Goal: Task Accomplishment & Management: Manage account settings

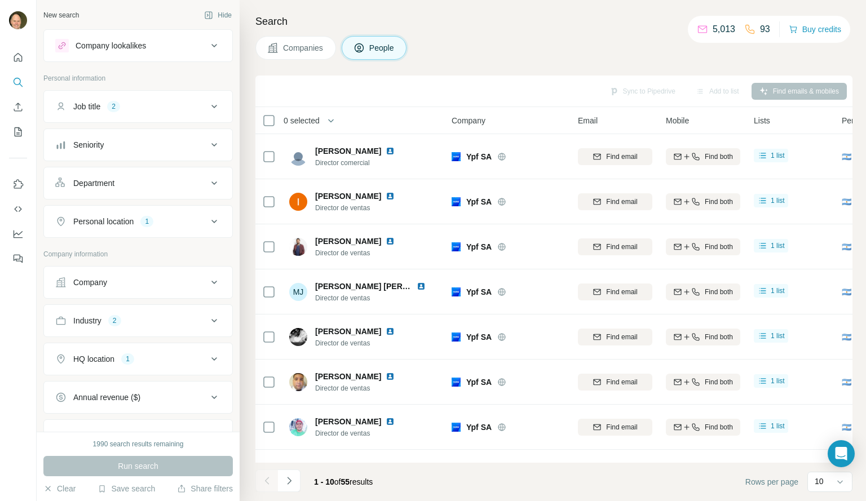
click at [212, 222] on icon at bounding box center [215, 221] width 6 height 3
click at [131, 274] on icon "button" at bounding box center [135, 275] width 9 height 9
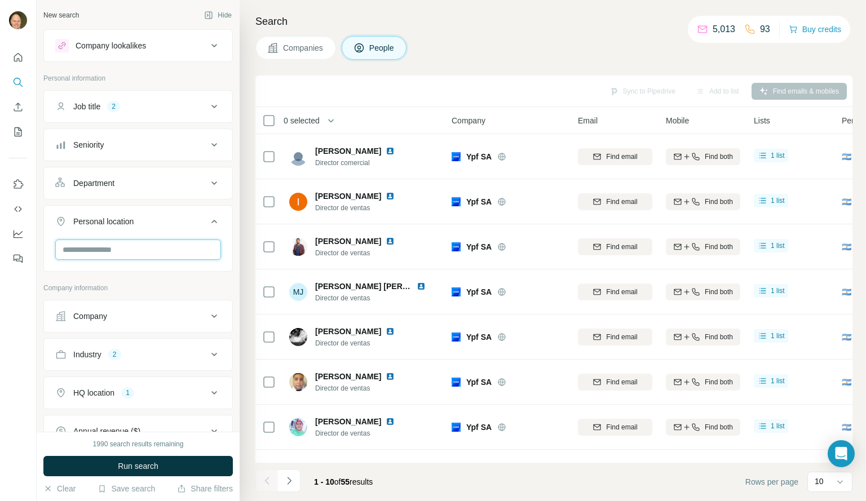
click at [85, 254] on input "text" at bounding box center [138, 250] width 166 height 20
type input "*******"
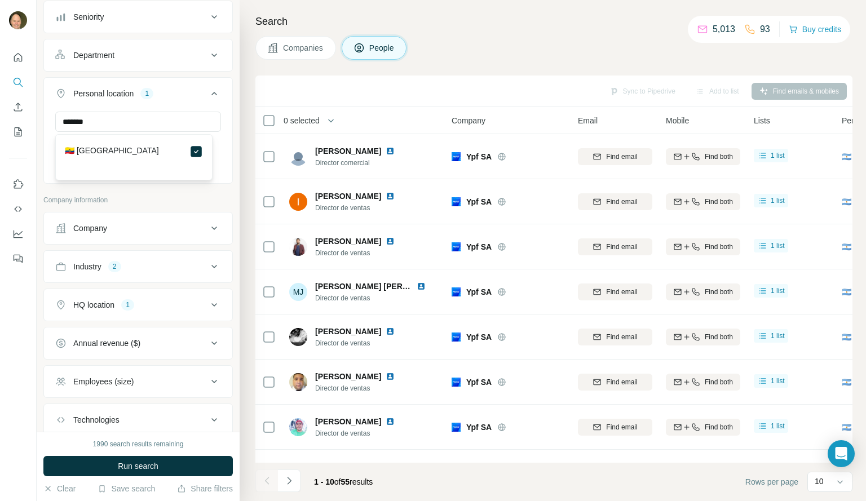
scroll to position [131, 0]
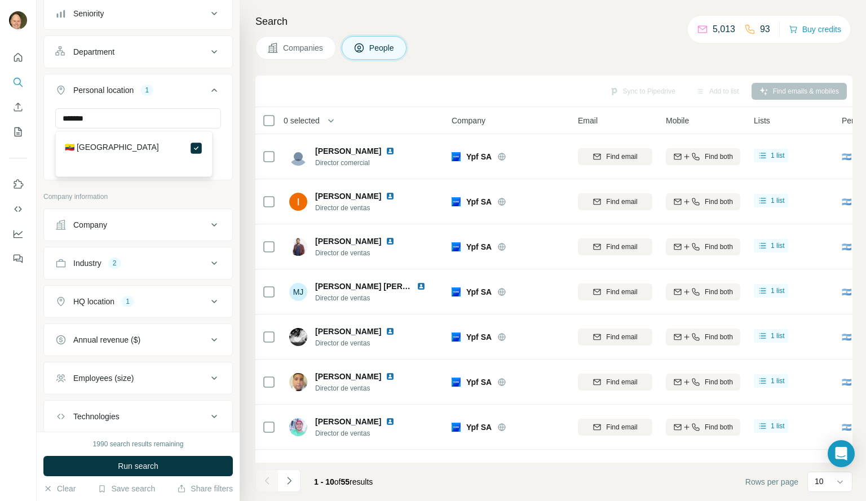
click at [212, 302] on icon at bounding box center [215, 301] width 6 height 3
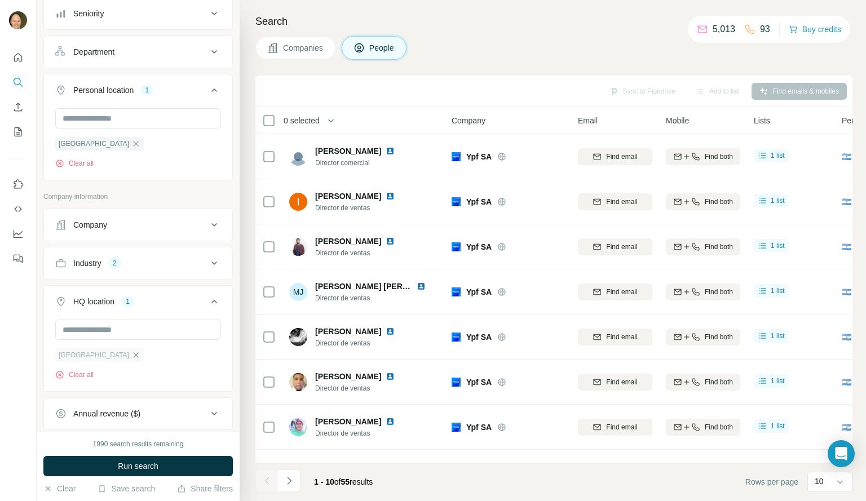
click at [131, 355] on icon "button" at bounding box center [135, 355] width 9 height 9
click at [82, 331] on input "text" at bounding box center [138, 330] width 166 height 20
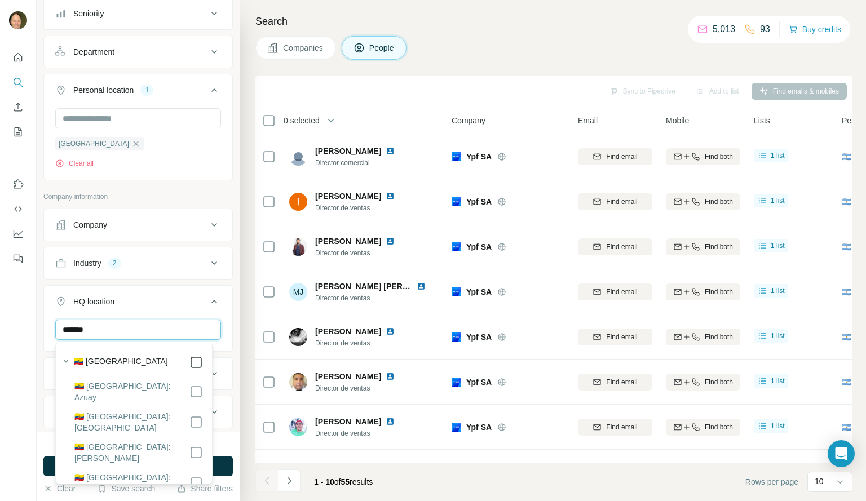
type input "*******"
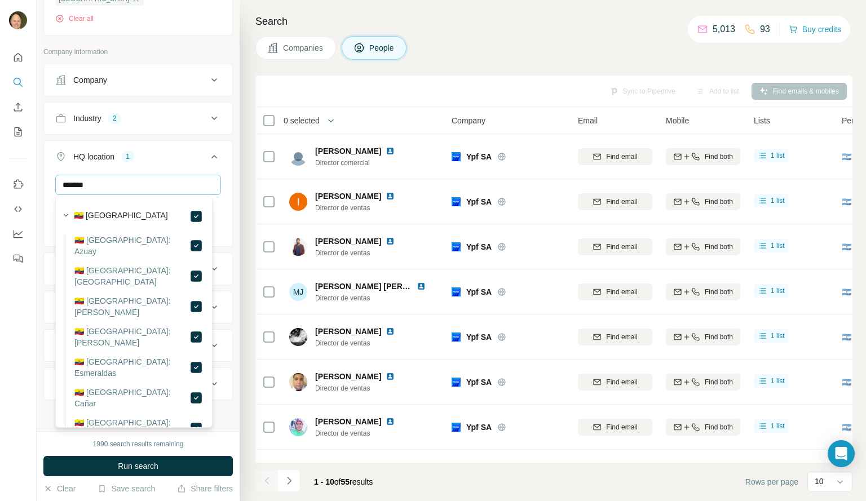
scroll to position [278, 0]
click at [171, 162] on button "HQ location 1" at bounding box center [138, 159] width 188 height 32
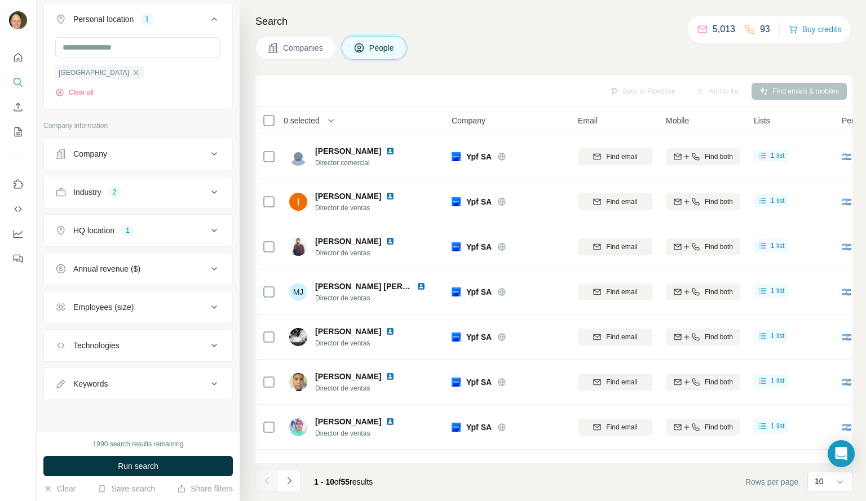
scroll to position [203, 0]
click at [133, 470] on span "Run search" at bounding box center [138, 466] width 41 height 11
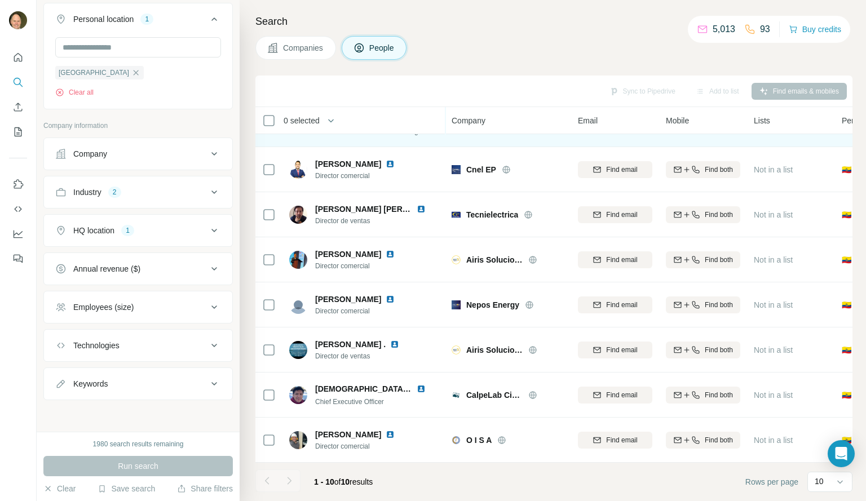
scroll to position [0, 0]
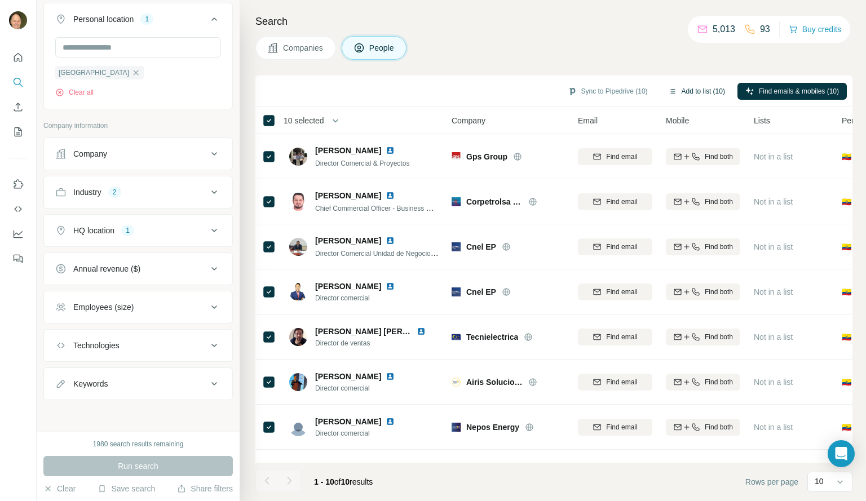
click at [706, 89] on button "Add to list (10)" at bounding box center [696, 91] width 73 height 17
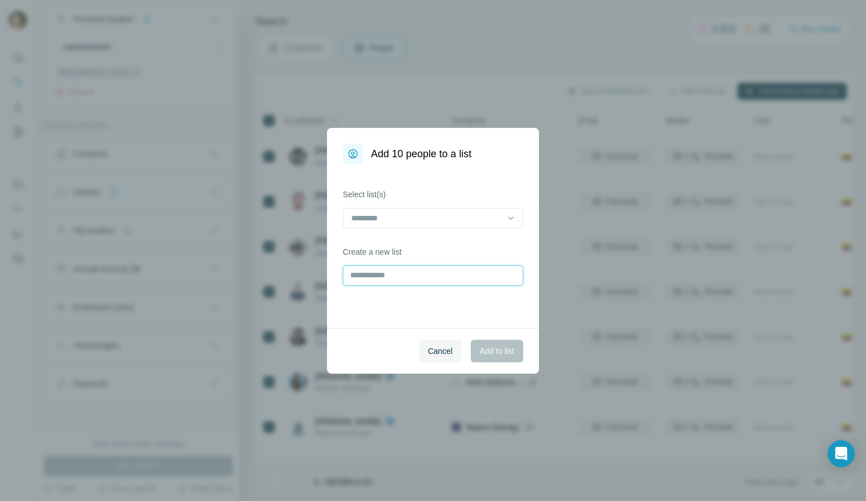
click at [378, 280] on input "text" at bounding box center [433, 276] width 180 height 20
type input "**********"
click at [492, 350] on span "Add to list" at bounding box center [497, 351] width 34 height 11
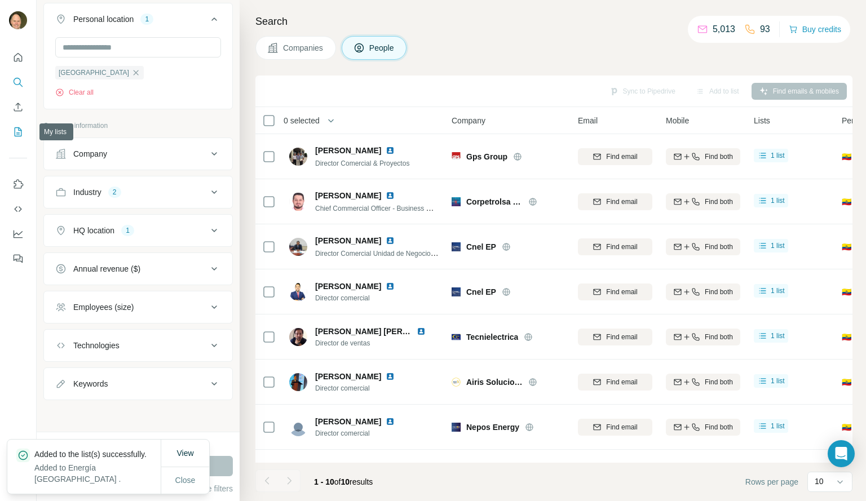
click at [17, 134] on icon "My lists" at bounding box center [17, 131] width 11 height 11
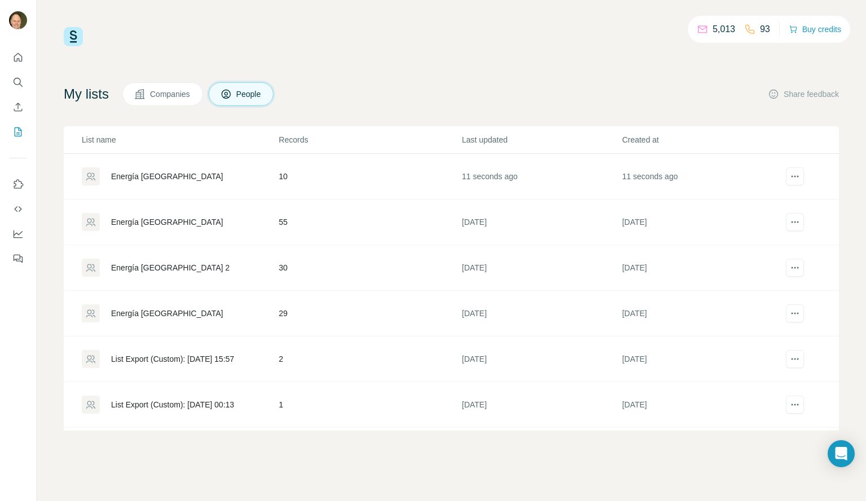
click at [155, 175] on div "Energía [GEOGRAPHIC_DATA]" at bounding box center [167, 176] width 112 height 11
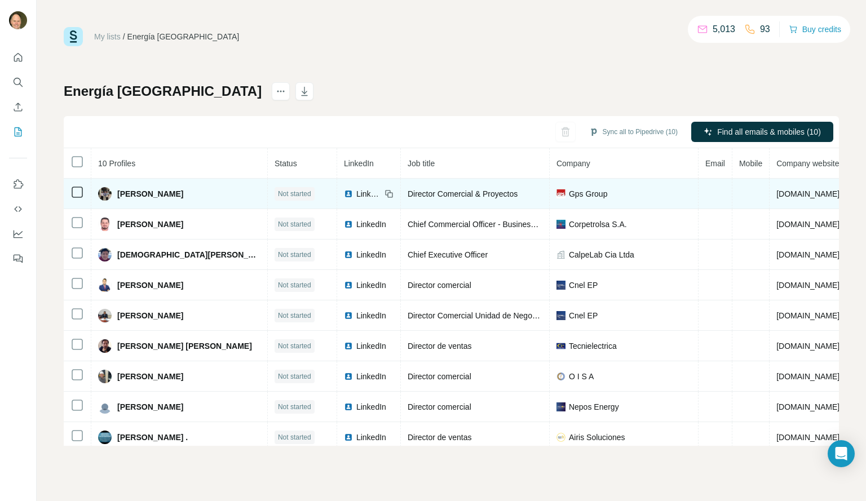
click at [385, 195] on icon at bounding box center [389, 194] width 9 height 9
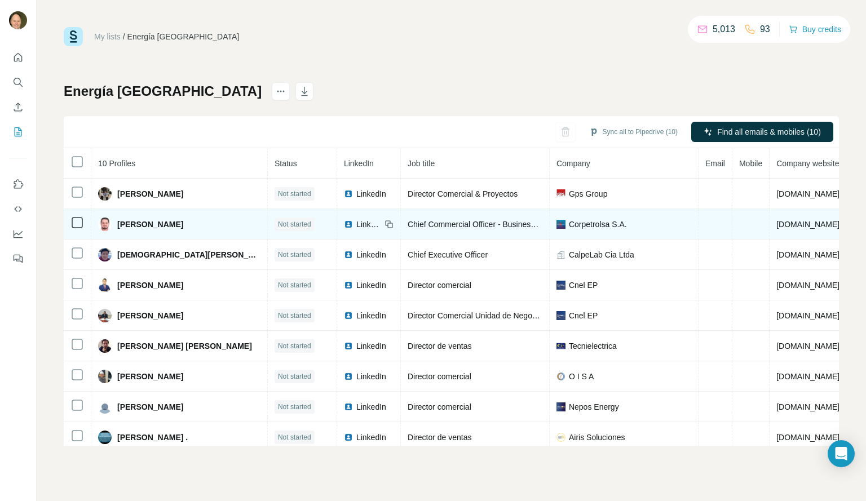
click at [385, 226] on icon at bounding box center [389, 224] width 9 height 9
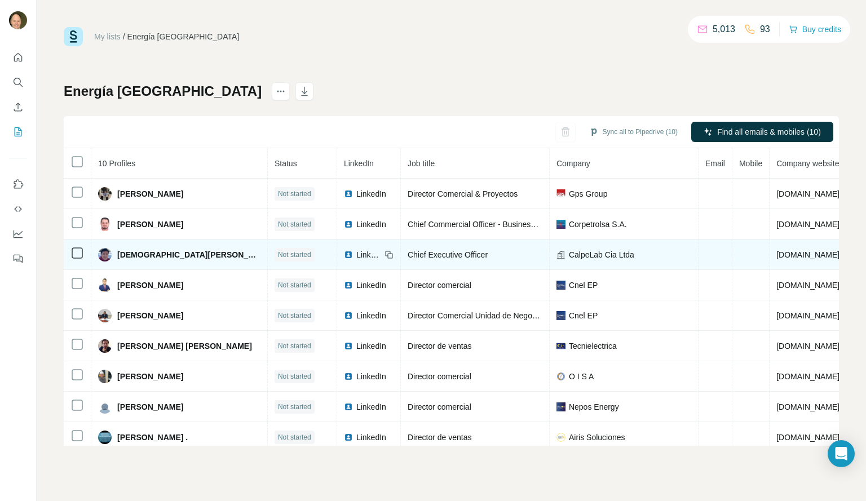
click at [385, 255] on icon at bounding box center [389, 254] width 9 height 9
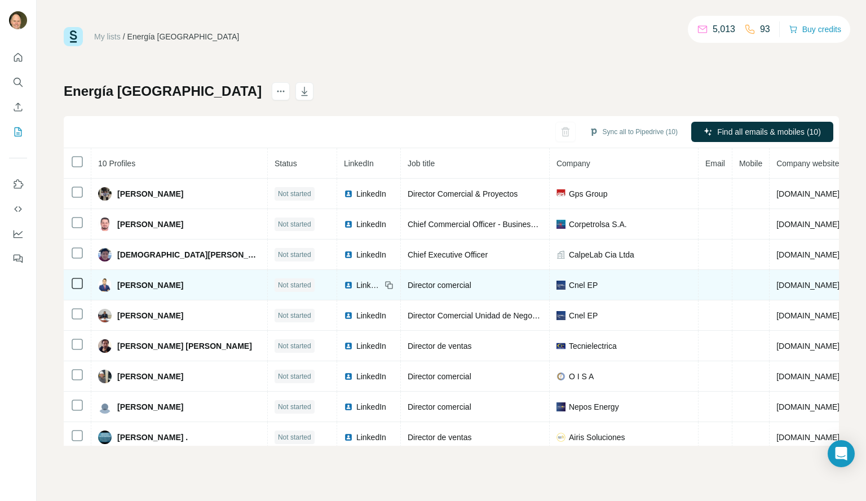
click at [385, 286] on icon at bounding box center [387, 283] width 5 height 5
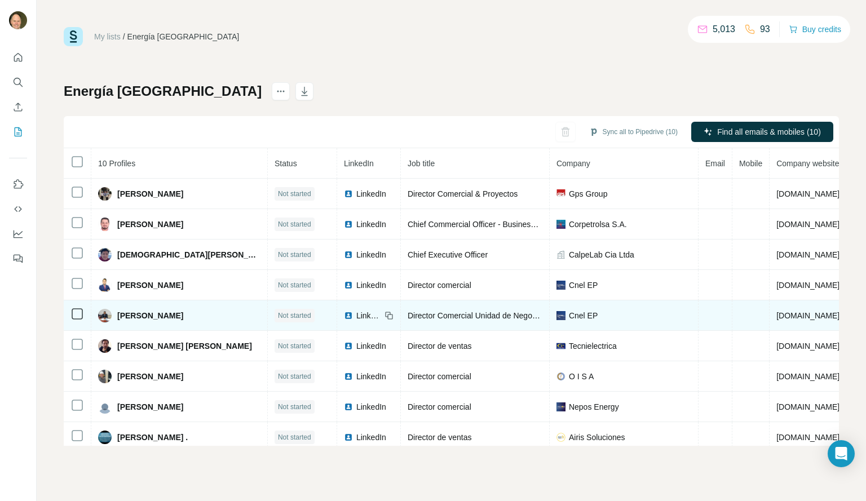
click at [385, 316] on icon at bounding box center [389, 315] width 9 height 9
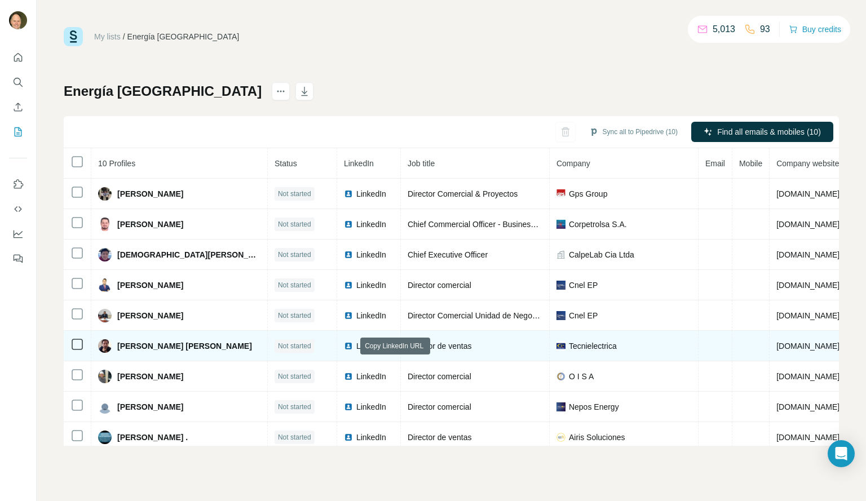
click at [385, 346] on icon at bounding box center [389, 346] width 9 height 9
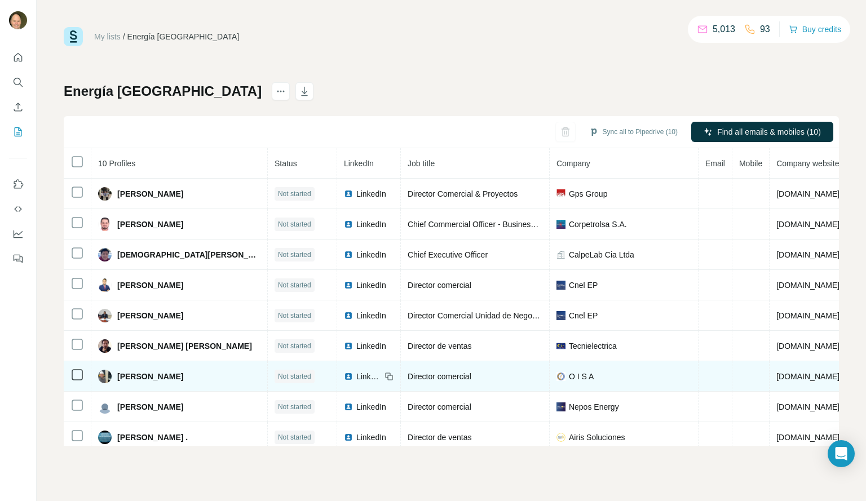
click at [387, 377] on icon at bounding box center [389, 377] width 5 height 5
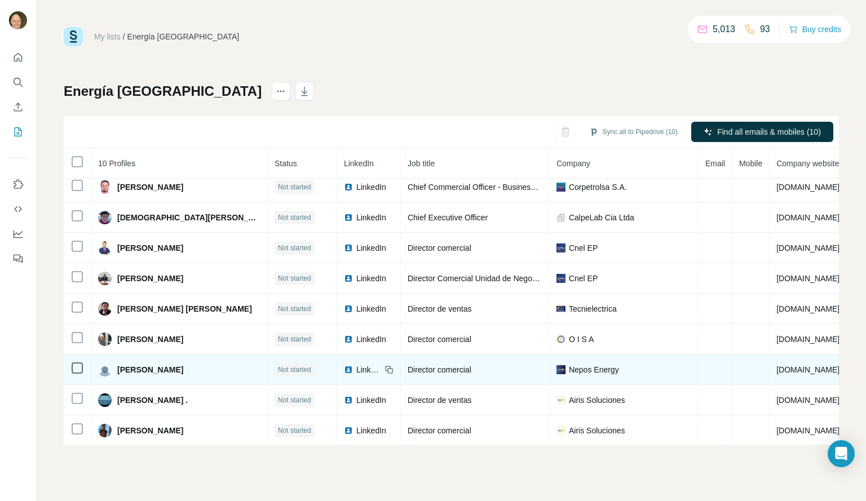
click at [385, 366] on icon at bounding box center [387, 368] width 5 height 5
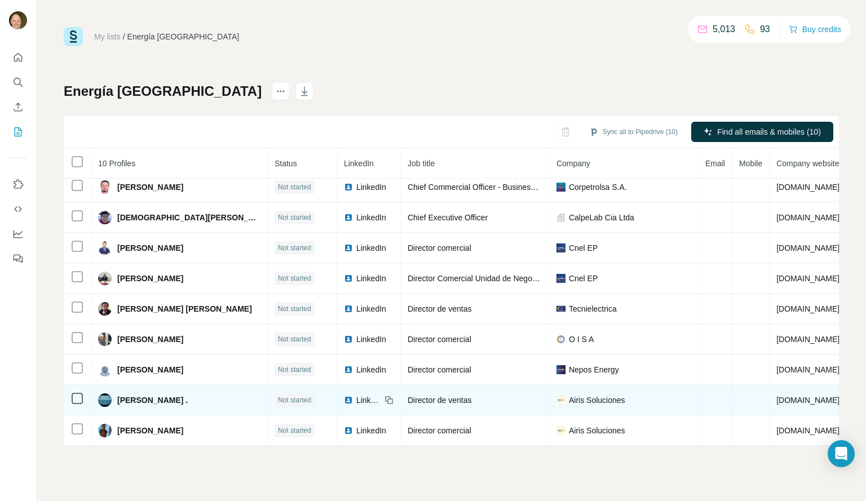
click at [387, 399] on icon at bounding box center [389, 401] width 5 height 5
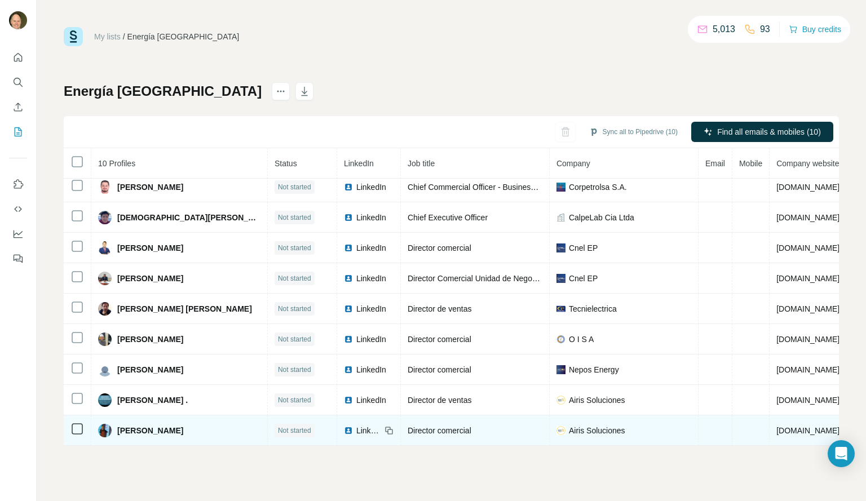
click at [387, 429] on icon at bounding box center [389, 431] width 5 height 5
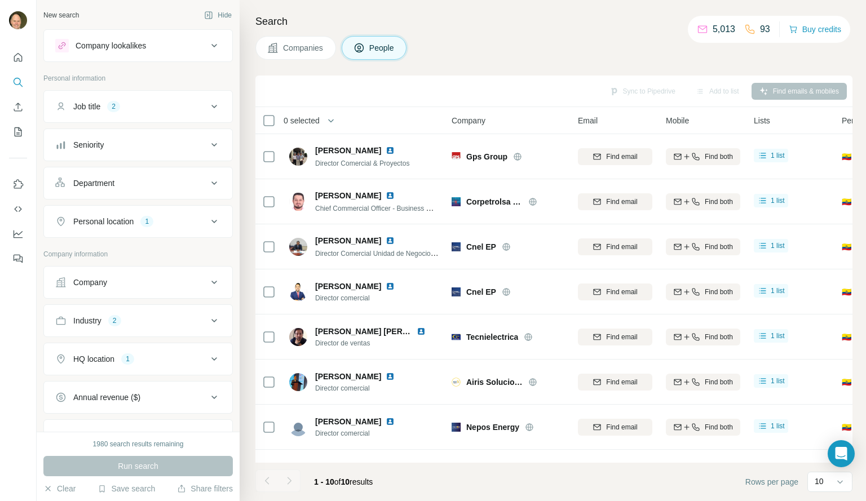
click at [212, 222] on icon at bounding box center [215, 221] width 6 height 3
click at [131, 274] on icon "button" at bounding box center [135, 275] width 9 height 9
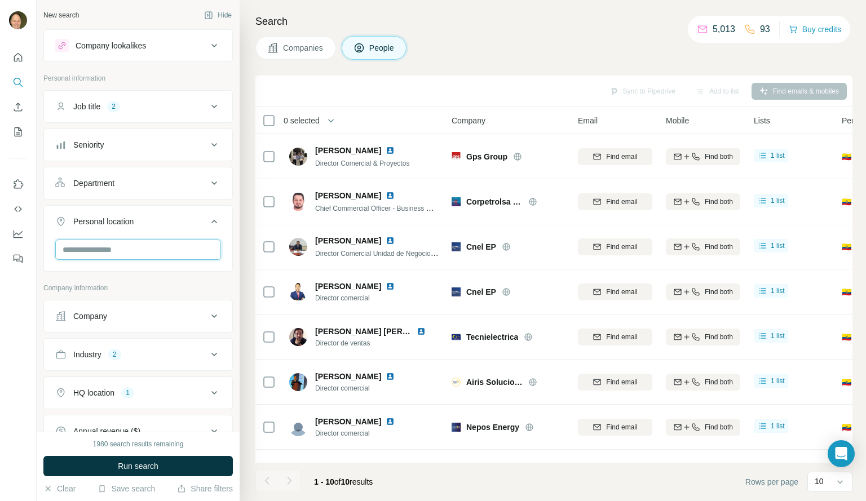
click at [85, 251] on input "text" at bounding box center [138, 250] width 166 height 20
type input "*******"
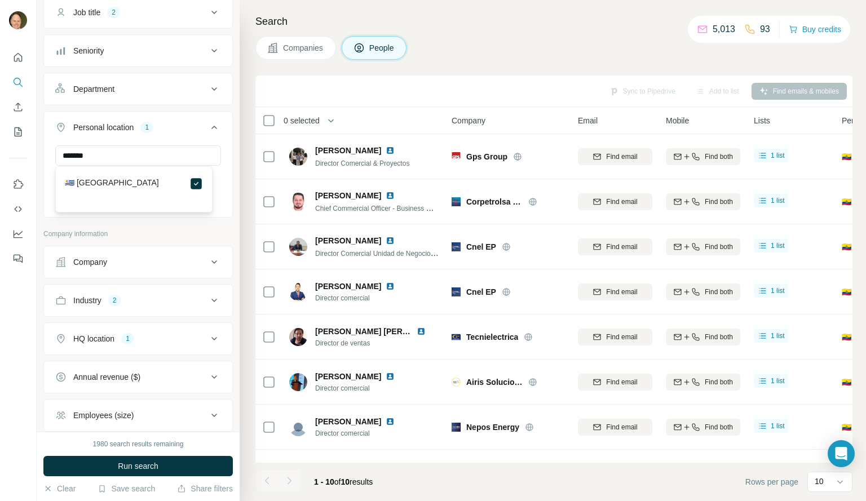
scroll to position [96, 0]
click at [208, 336] on icon at bounding box center [215, 337] width 14 height 14
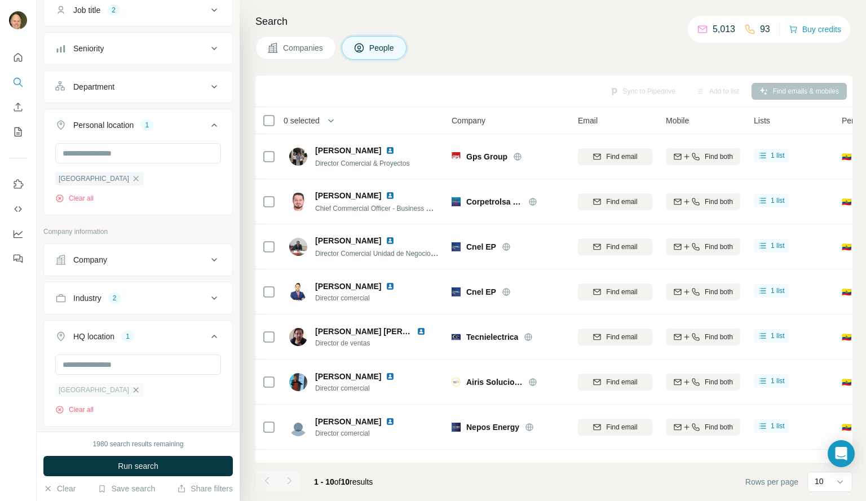
click at [131, 390] on icon "button" at bounding box center [135, 390] width 9 height 9
click at [83, 372] on input "text" at bounding box center [138, 365] width 166 height 20
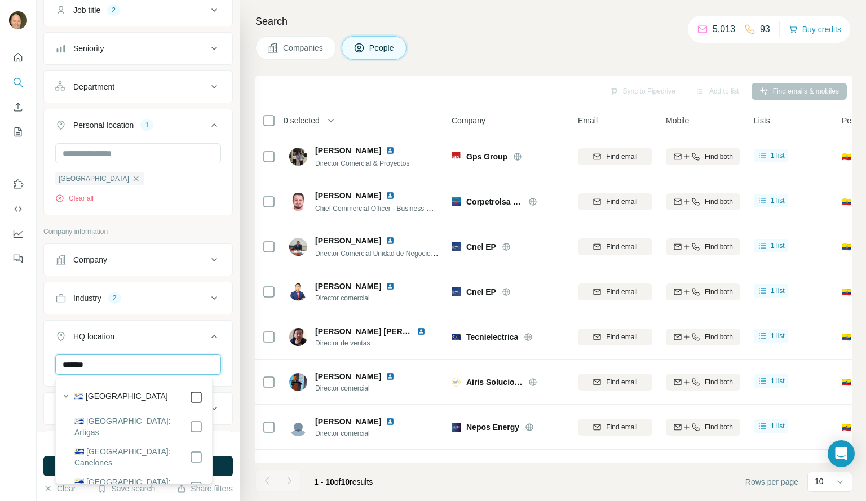
type input "*******"
click at [208, 301] on icon at bounding box center [215, 299] width 14 height 14
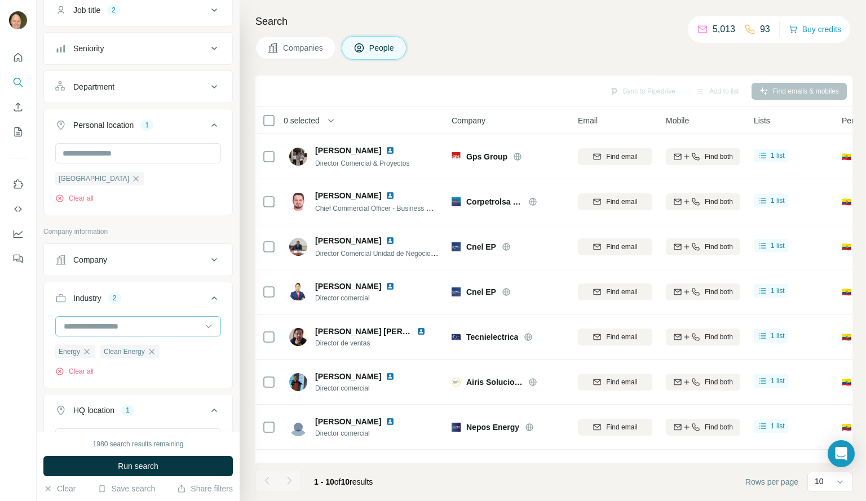
click at [122, 329] on input at bounding box center [132, 326] width 139 height 12
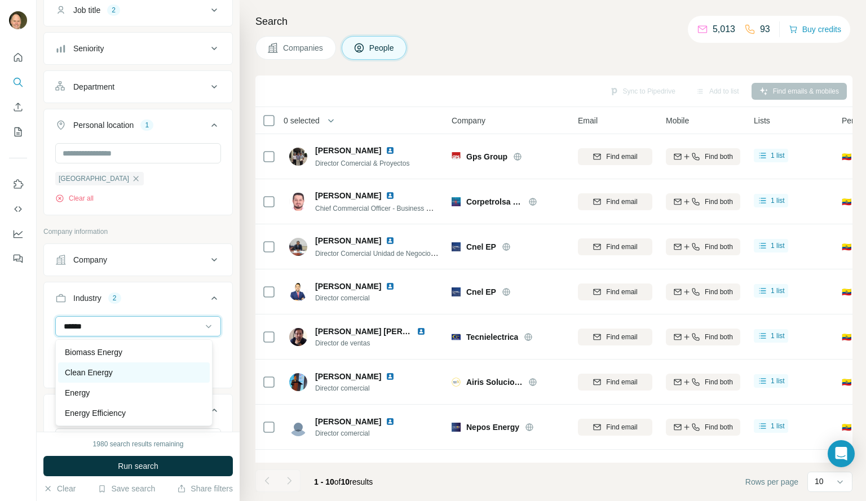
type input "******"
click at [113, 372] on p "Clean Energy" at bounding box center [89, 372] width 48 height 11
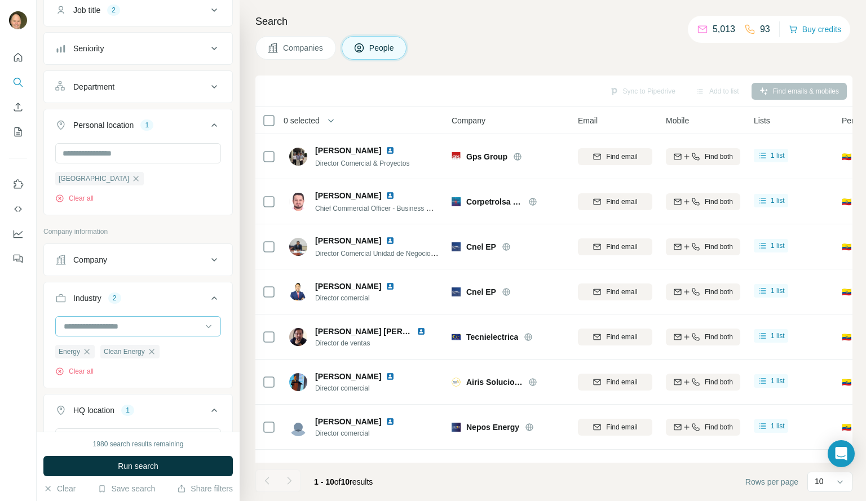
click at [98, 328] on input at bounding box center [132, 326] width 139 height 12
click at [82, 328] on input at bounding box center [132, 326] width 139 height 12
click at [78, 329] on input at bounding box center [132, 326] width 139 height 12
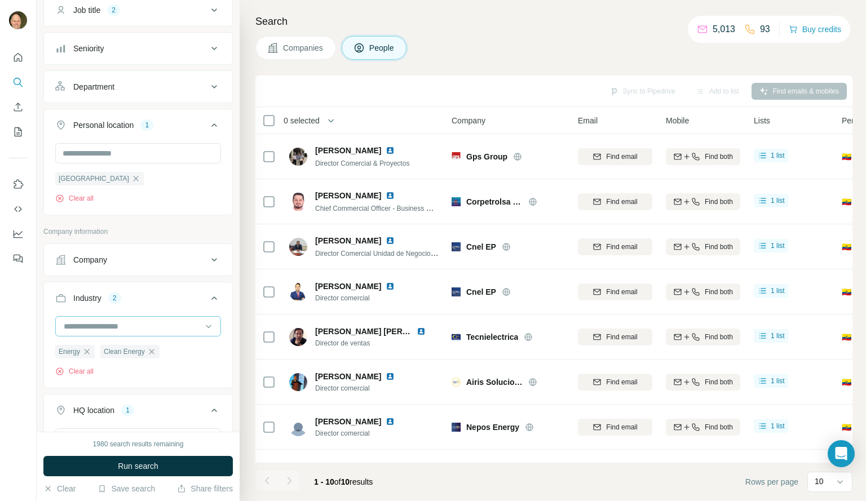
click at [136, 324] on input at bounding box center [132, 326] width 139 height 12
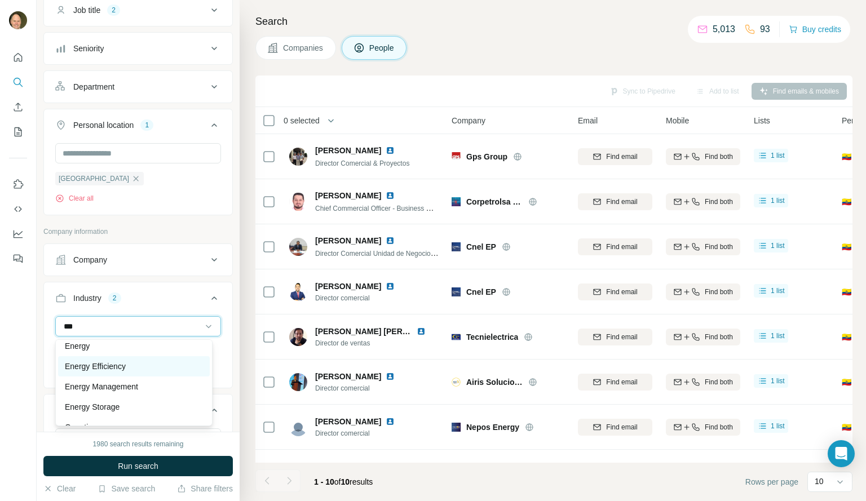
type input "***"
click at [108, 366] on p "Energy Efficiency" at bounding box center [95, 366] width 61 height 11
click at [87, 330] on input at bounding box center [132, 326] width 139 height 12
type input "******"
click at [98, 367] on p "Energy Management" at bounding box center [101, 366] width 73 height 11
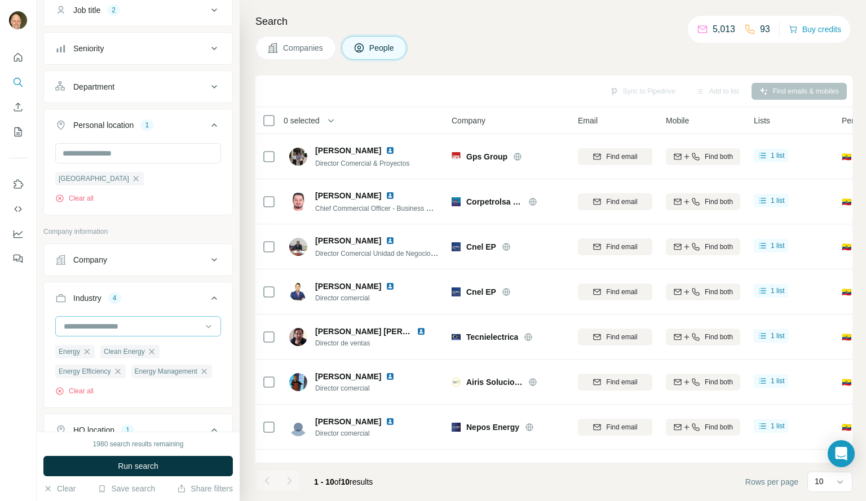
click at [79, 328] on input at bounding box center [132, 326] width 139 height 12
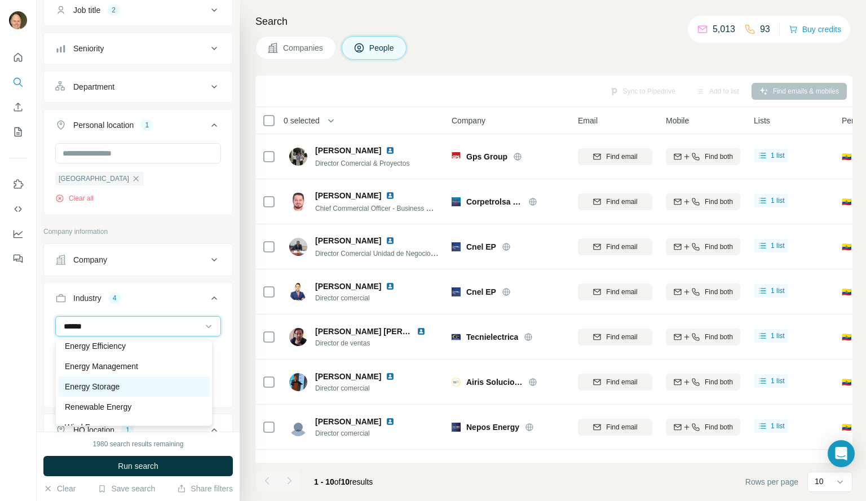
type input "******"
click at [90, 384] on p "Energy Storage" at bounding box center [92, 386] width 55 height 11
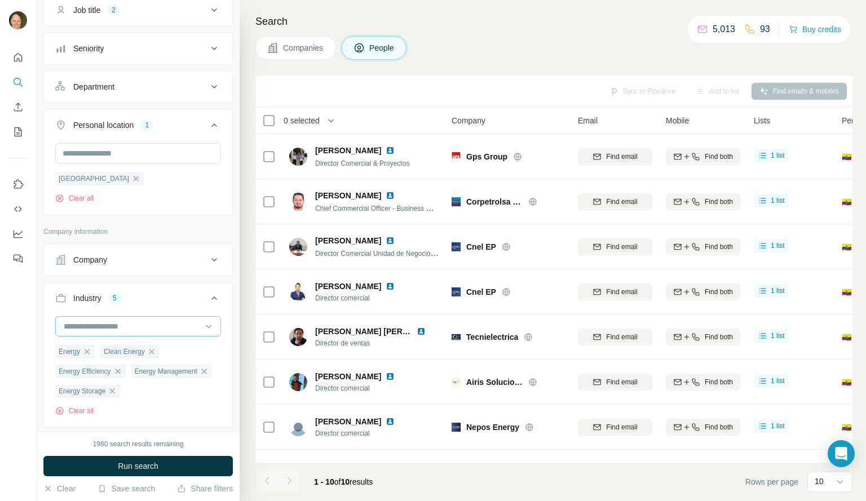
click at [80, 327] on input at bounding box center [132, 326] width 139 height 12
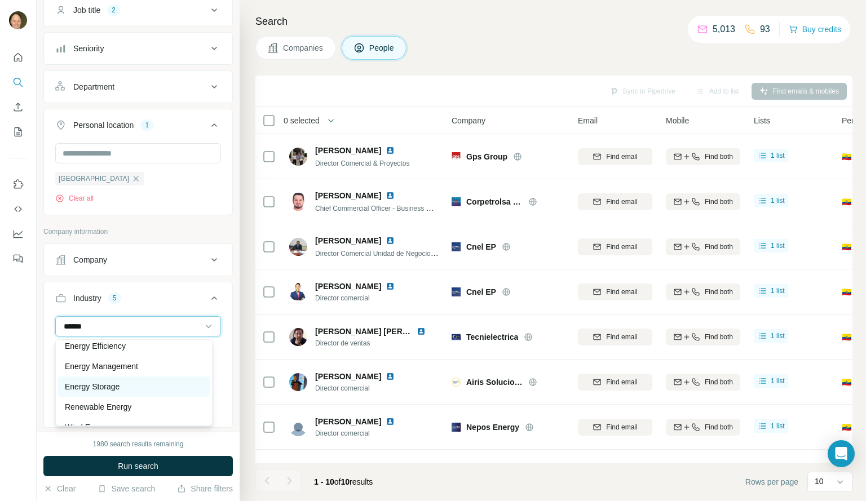
type input "******"
click at [93, 389] on p "Energy Storage" at bounding box center [92, 386] width 55 height 11
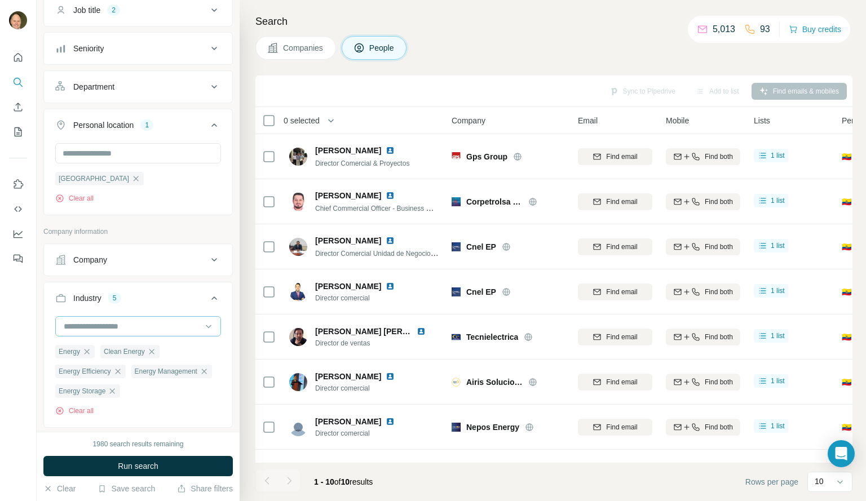
click at [85, 328] on input at bounding box center [132, 326] width 139 height 12
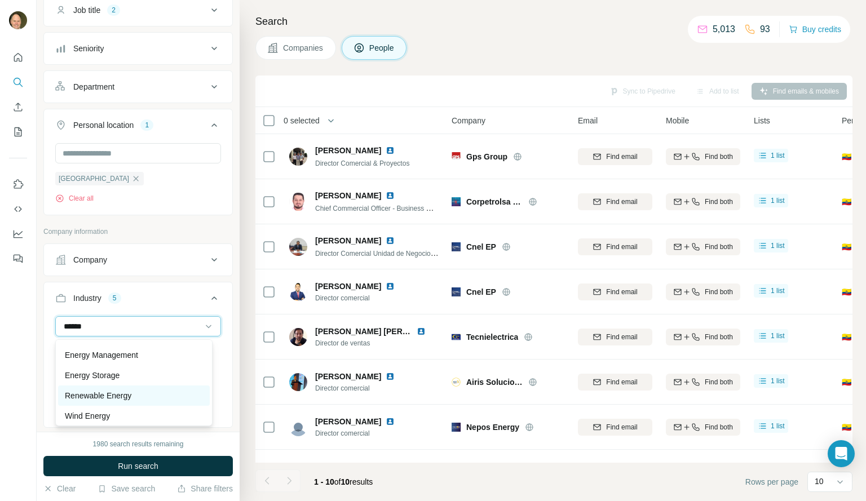
scroll to position [81, 0]
type input "******"
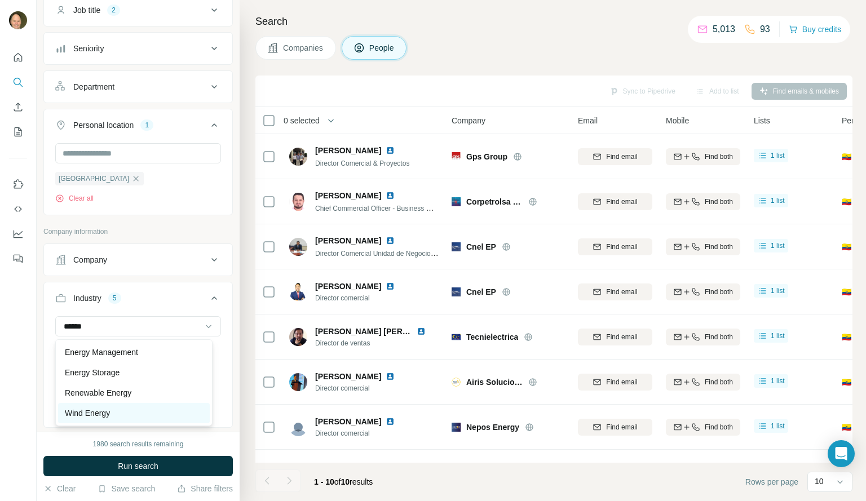
click at [105, 417] on p "Wind Energy" at bounding box center [87, 413] width 45 height 11
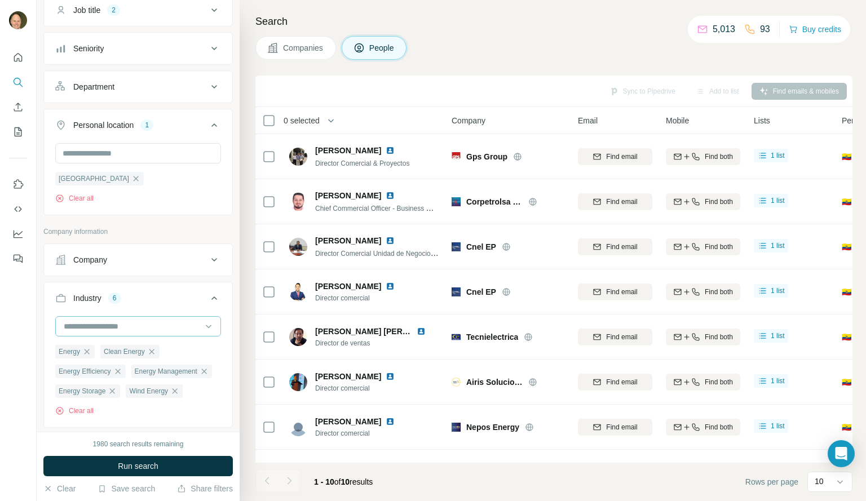
click at [126, 324] on input at bounding box center [132, 326] width 139 height 12
type input "******"
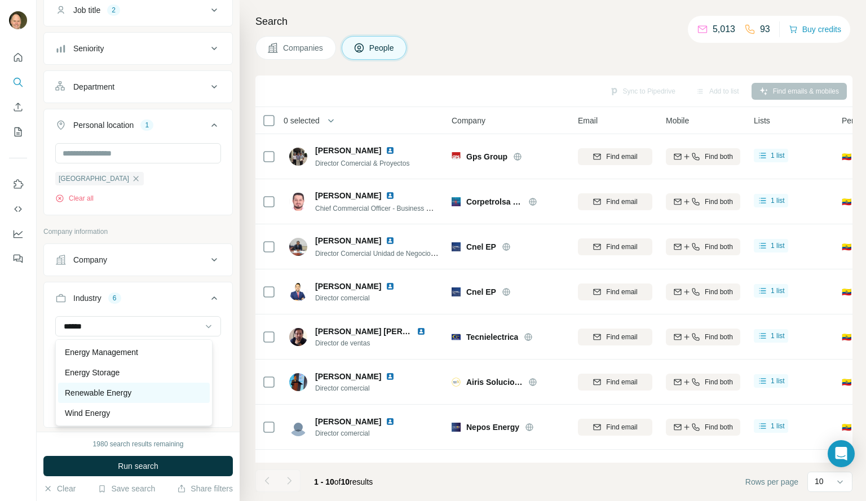
click at [127, 394] on p "Renewable Energy" at bounding box center [98, 392] width 67 height 11
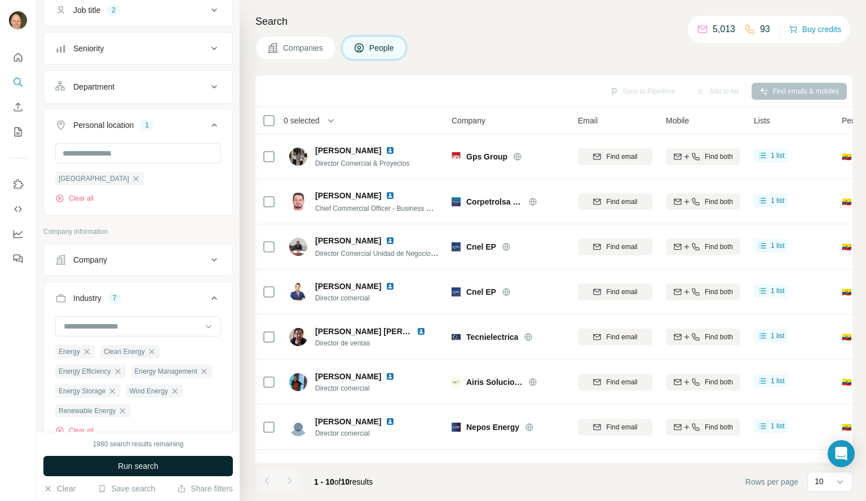
click at [138, 465] on span "Run search" at bounding box center [138, 466] width 41 height 11
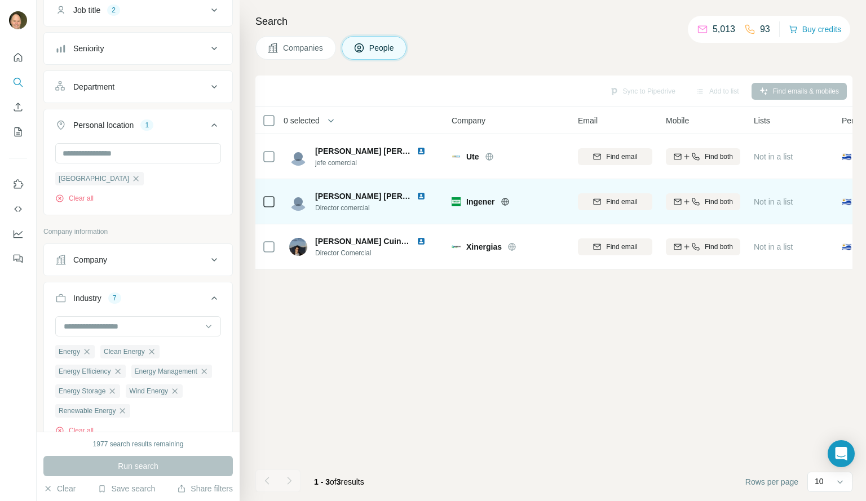
click at [417, 196] on img at bounding box center [421, 196] width 9 height 9
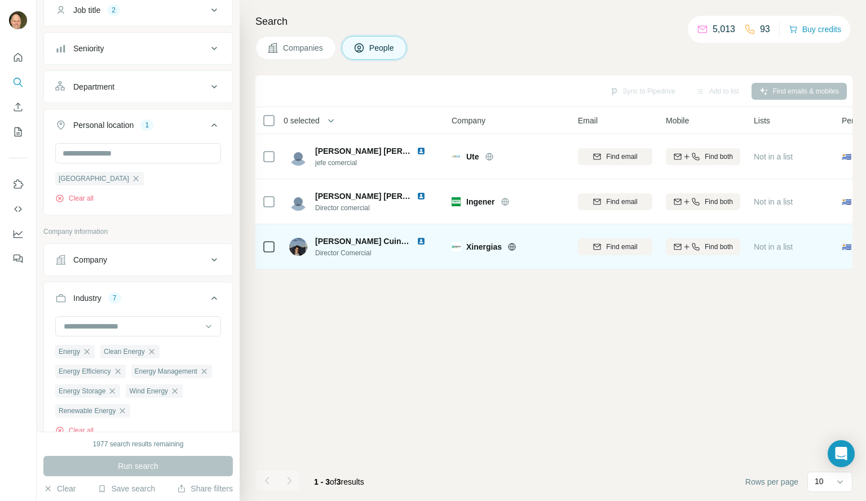
click at [423, 241] on img at bounding box center [421, 241] width 9 height 9
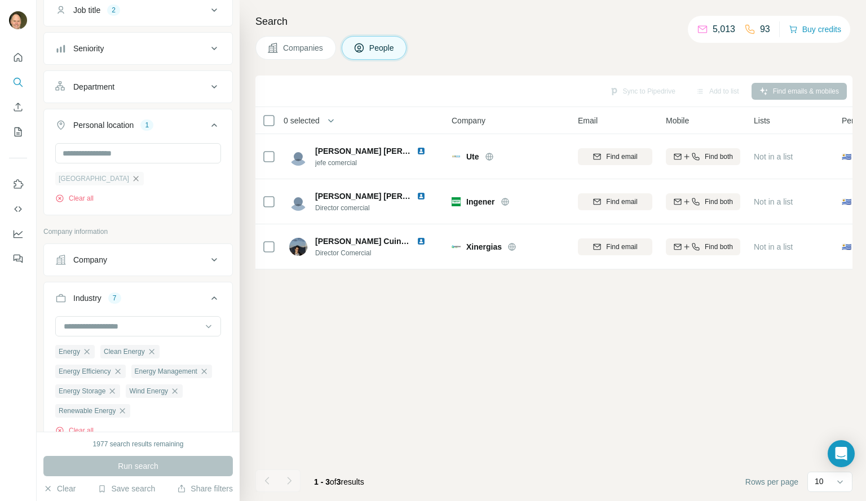
click at [131, 178] on icon "button" at bounding box center [135, 178] width 9 height 9
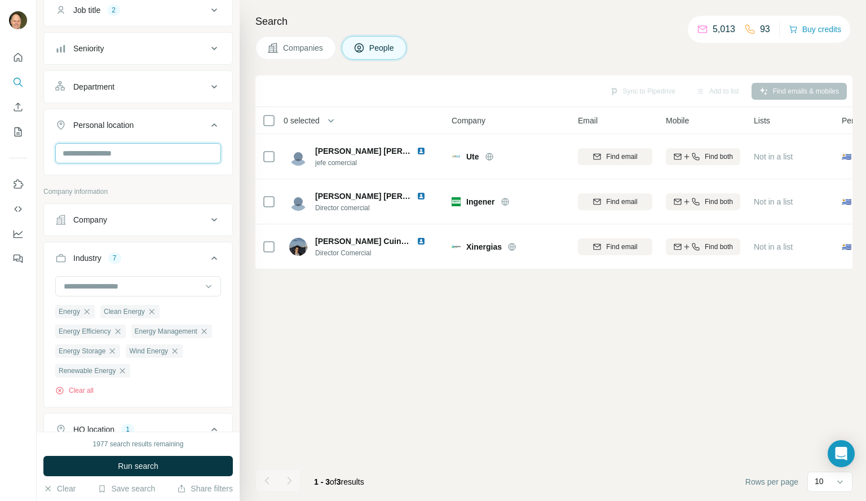
click at [80, 153] on input "text" at bounding box center [138, 153] width 166 height 20
type input "******"
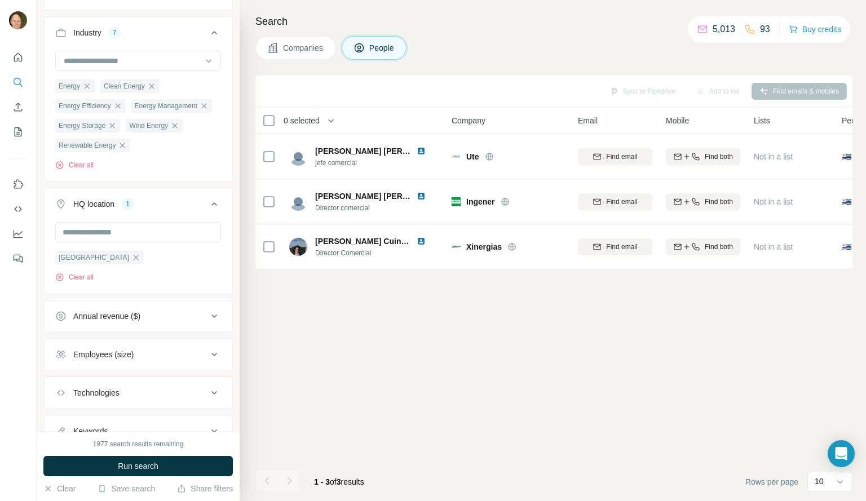
scroll to position [363, 0]
click at [134, 259] on icon "button" at bounding box center [136, 256] width 5 height 5
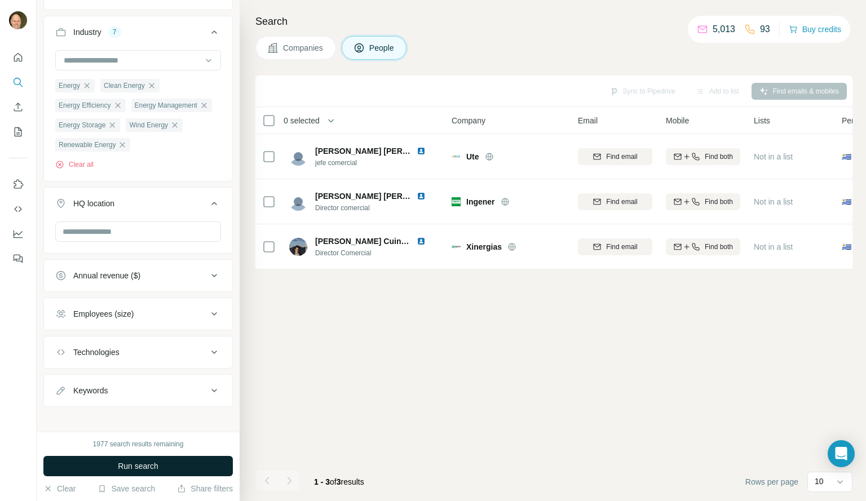
click at [140, 463] on span "Run search" at bounding box center [138, 466] width 41 height 11
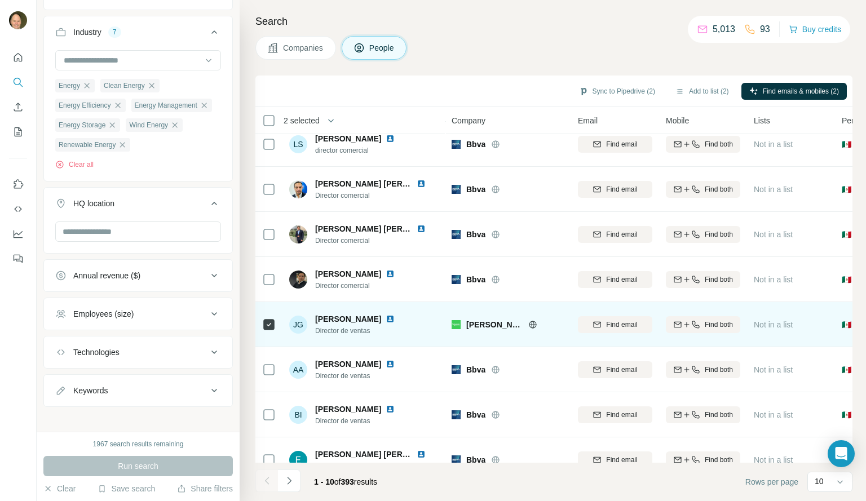
scroll to position [128, 0]
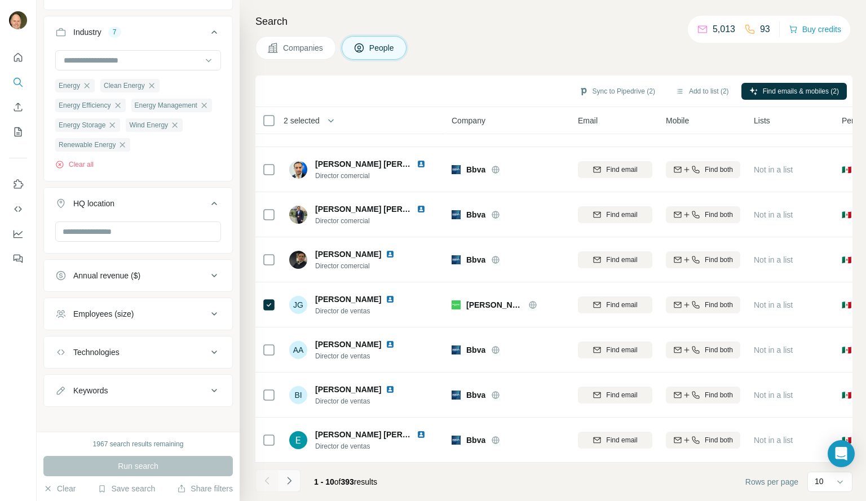
click at [290, 488] on button "Navigate to next page" at bounding box center [289, 481] width 23 height 23
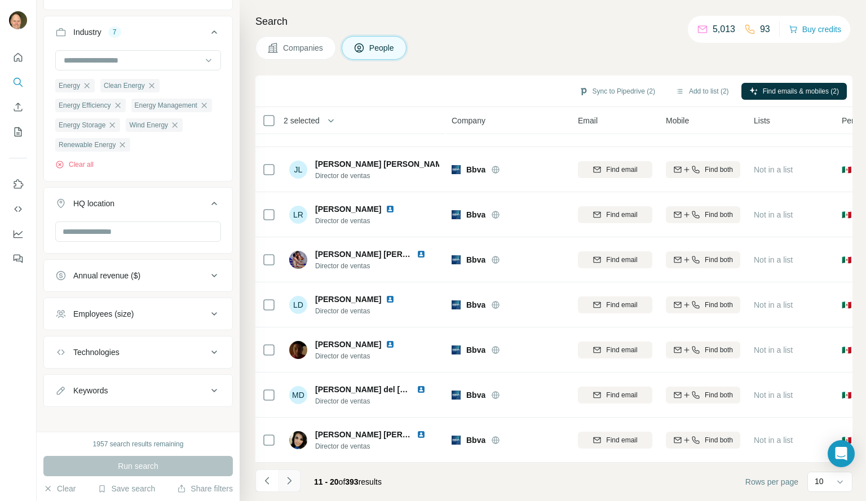
click at [287, 483] on icon "Navigate to next page" at bounding box center [289, 480] width 11 height 11
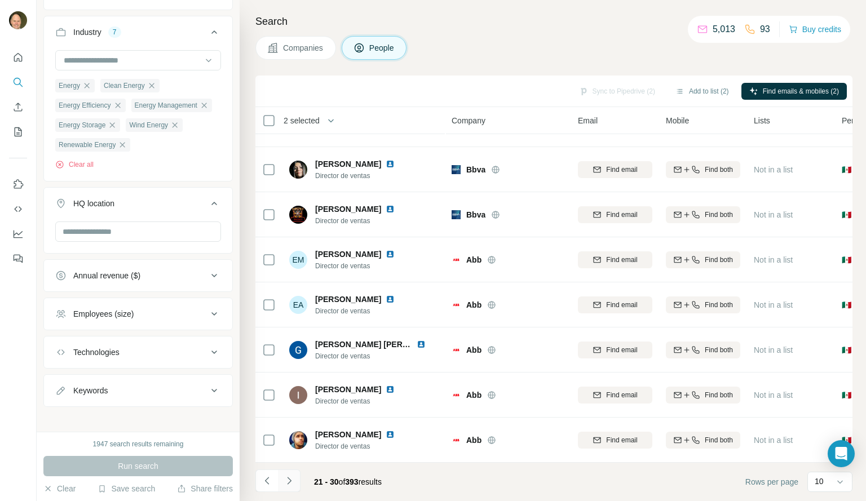
click at [287, 483] on icon "Navigate to next page" at bounding box center [289, 480] width 11 height 11
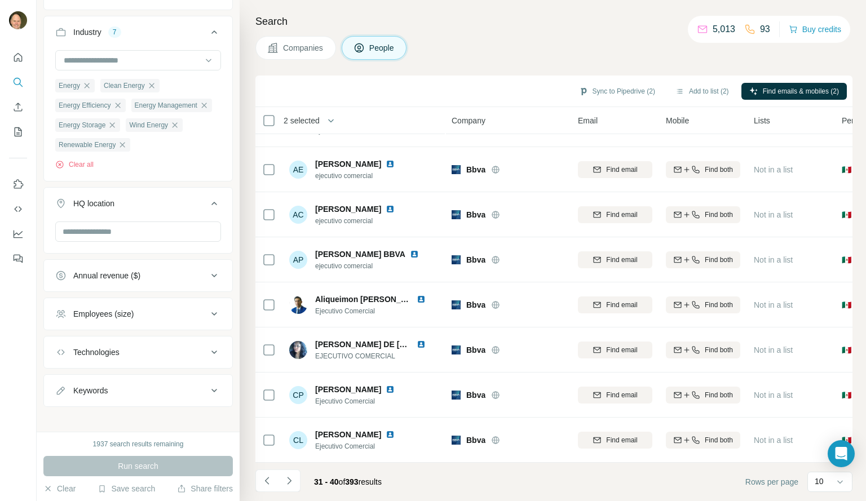
click at [207, 309] on button "Employees (size)" at bounding box center [138, 314] width 188 height 27
click at [59, 383] on icon at bounding box center [62, 381] width 14 height 14
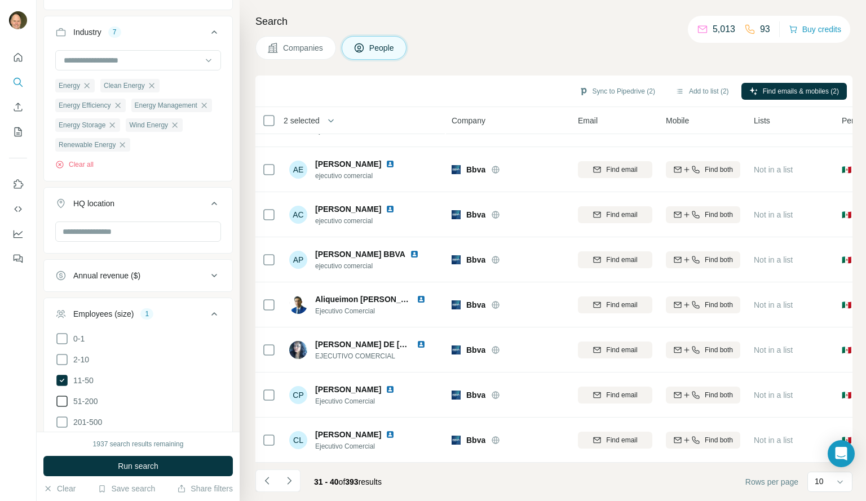
click at [62, 405] on icon at bounding box center [62, 402] width 14 height 14
click at [141, 462] on span "Run search" at bounding box center [138, 466] width 41 height 11
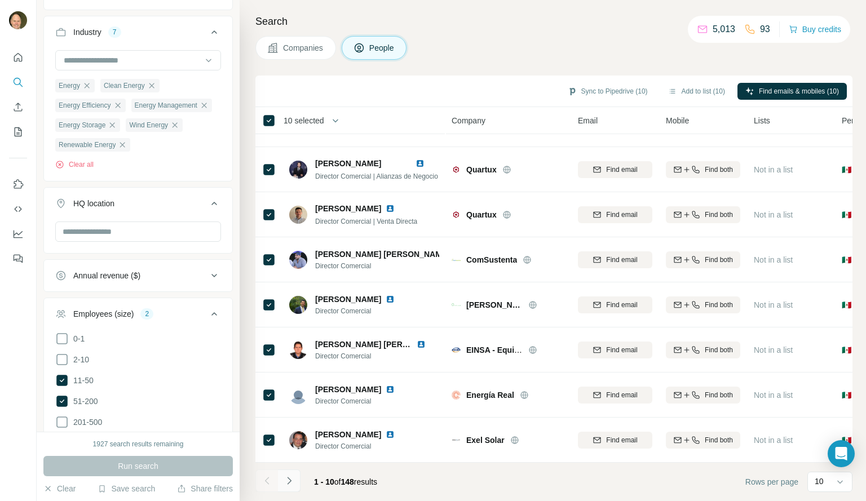
click at [289, 481] on icon "Navigate to next page" at bounding box center [289, 480] width 11 height 11
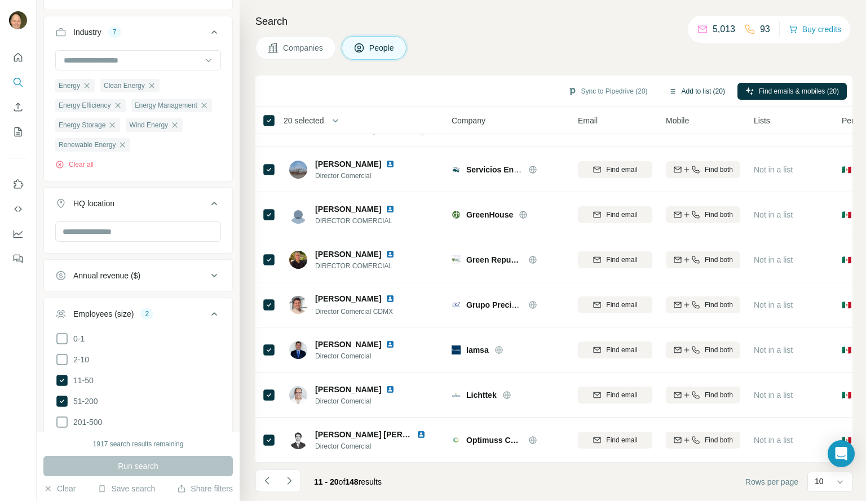
click at [707, 94] on button "Add to list (20)" at bounding box center [696, 91] width 73 height 17
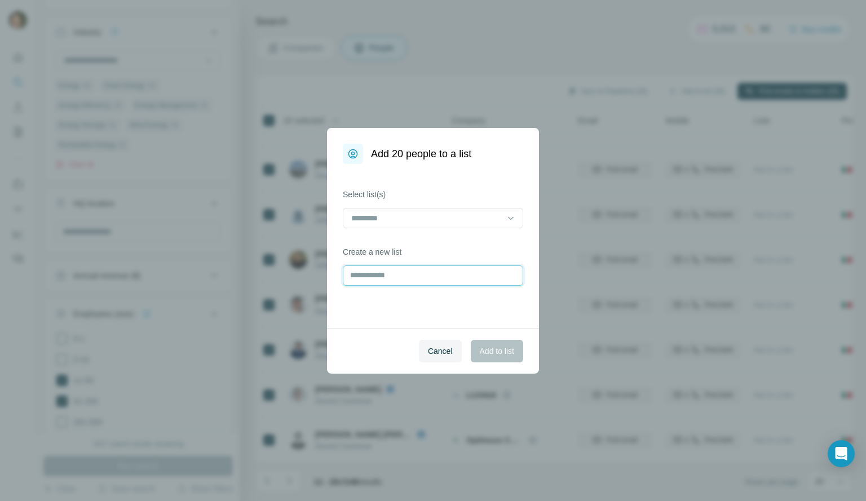
click at [384, 281] on input "text" at bounding box center [433, 276] width 180 height 20
type input "**********"
click at [505, 353] on span "Add to list" at bounding box center [497, 351] width 34 height 11
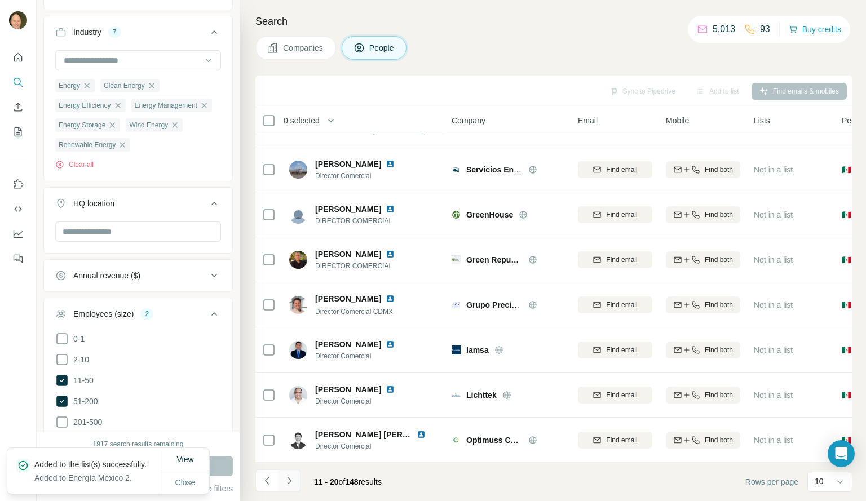
click at [290, 482] on icon "Navigate to next page" at bounding box center [289, 480] width 11 height 11
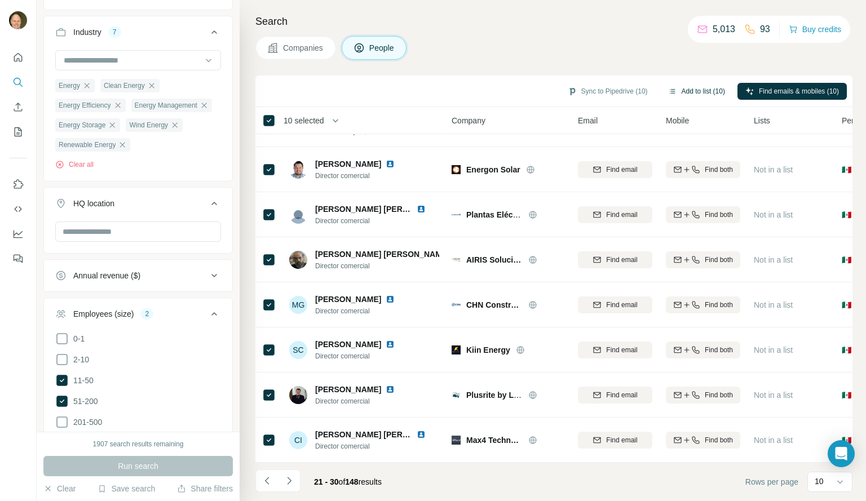
click at [706, 89] on button "Add to list (10)" at bounding box center [696, 91] width 73 height 17
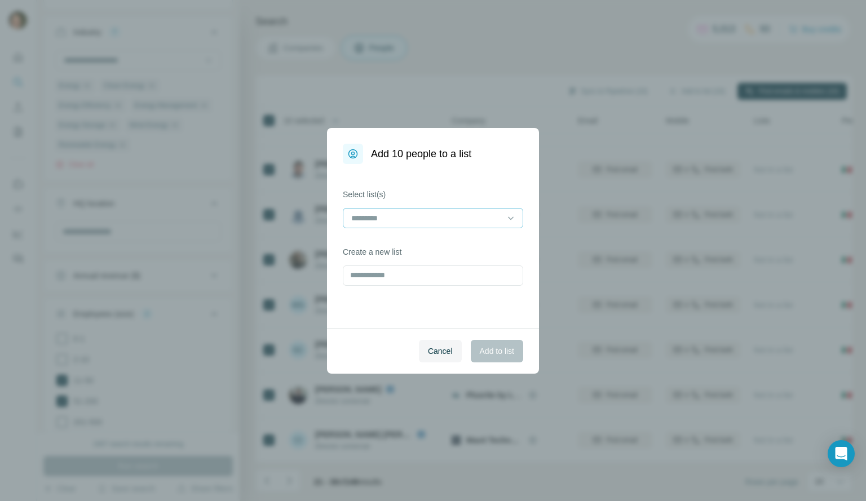
click at [394, 217] on input at bounding box center [426, 218] width 152 height 12
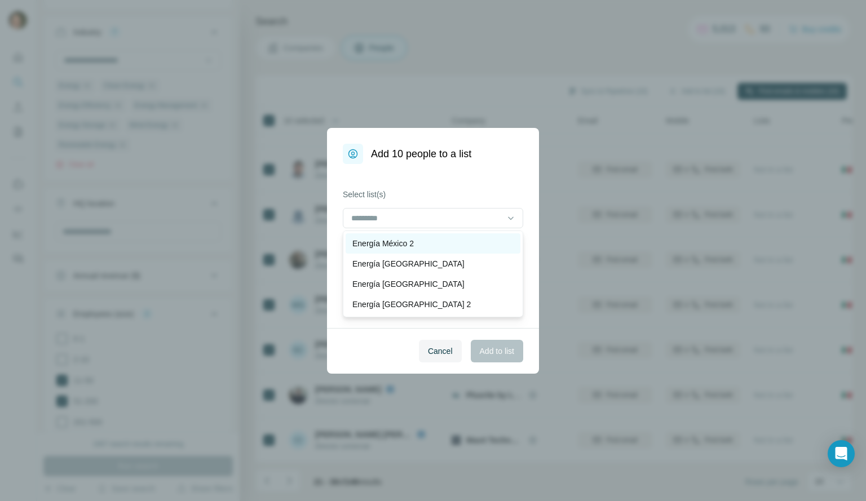
click at [394, 243] on p "Energía México 2" at bounding box center [383, 243] width 61 height 11
click at [493, 348] on span "Add to list" at bounding box center [497, 351] width 34 height 11
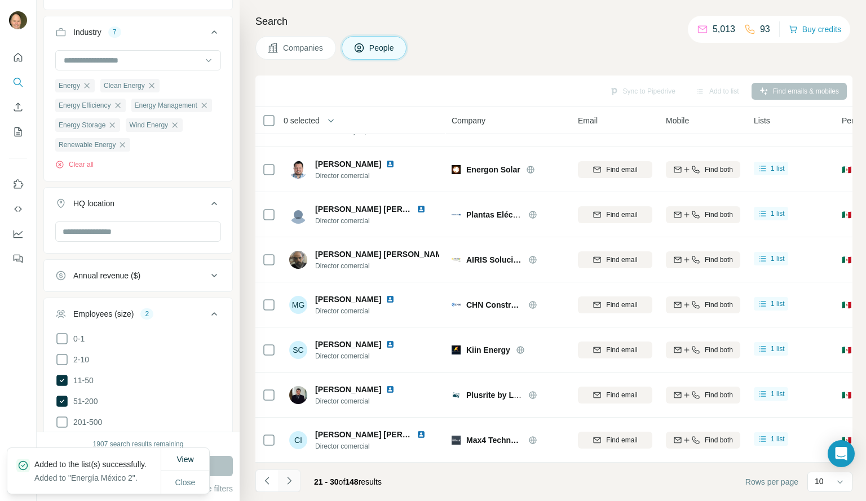
click at [290, 483] on icon "Navigate to next page" at bounding box center [289, 480] width 11 height 11
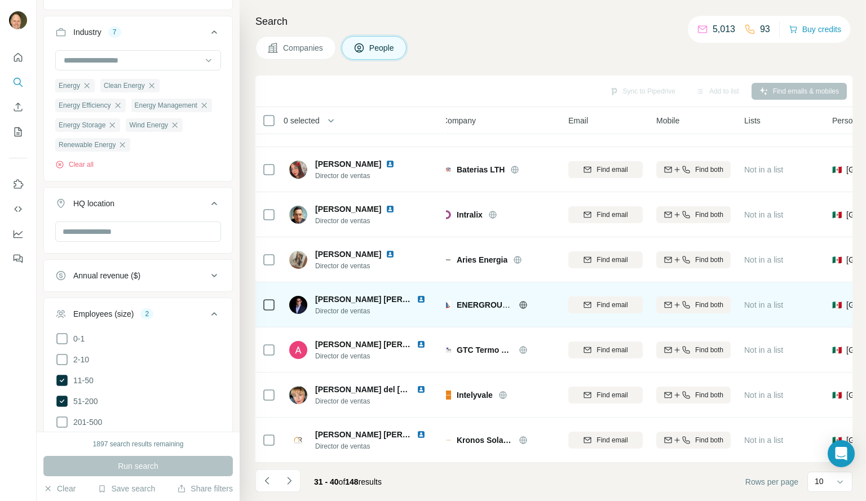
scroll to position [128, 10]
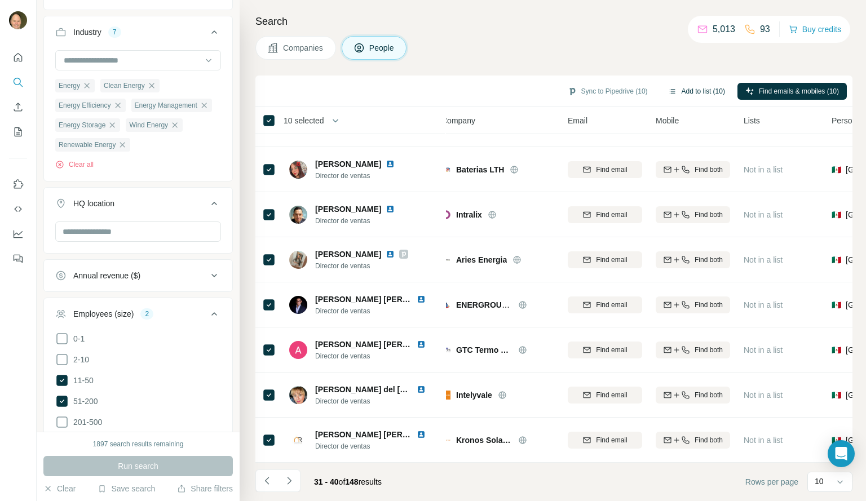
click at [697, 89] on button "Add to list (10)" at bounding box center [696, 91] width 73 height 17
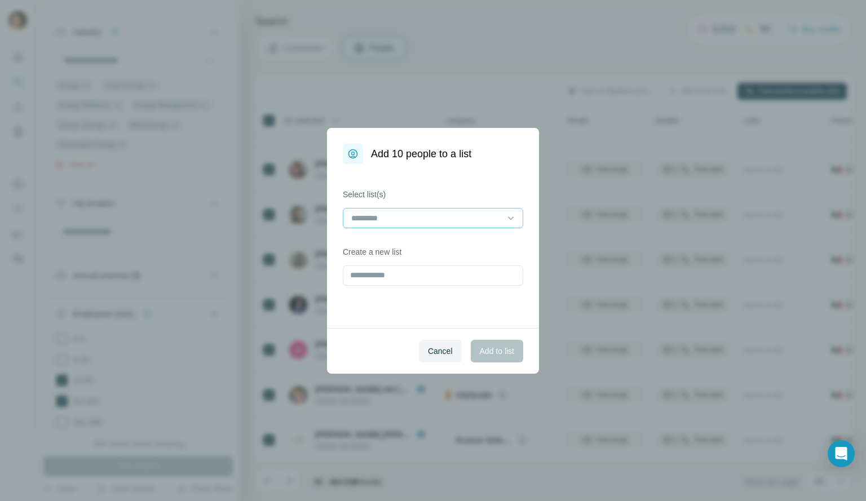
click at [447, 218] on input at bounding box center [426, 218] width 152 height 12
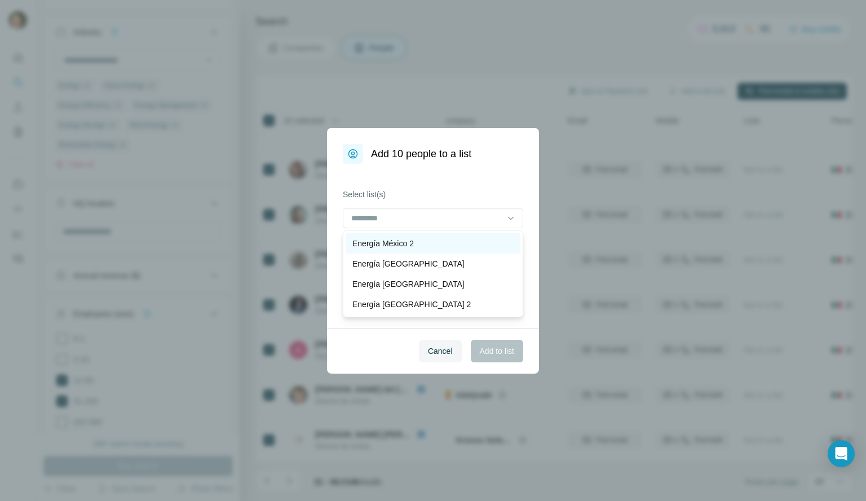
click at [420, 241] on div "Energía México 2" at bounding box center [433, 243] width 161 height 11
click at [482, 347] on span "Add to list" at bounding box center [497, 351] width 34 height 11
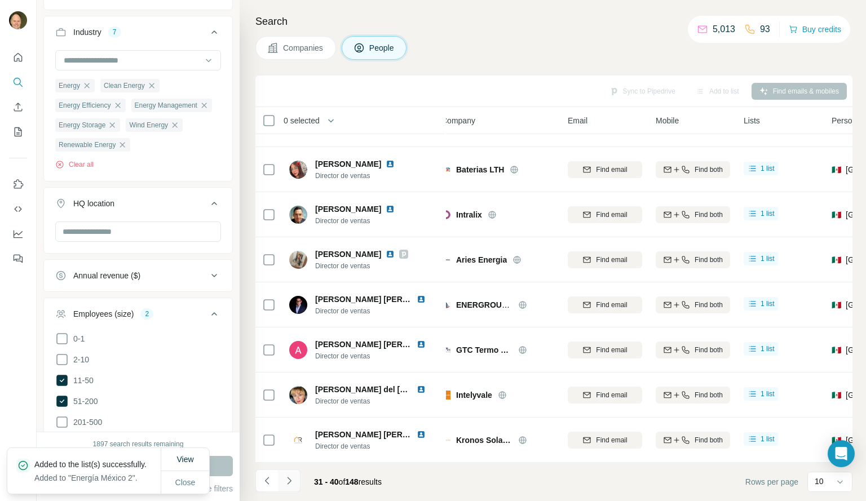
click at [294, 481] on icon "Navigate to next page" at bounding box center [289, 480] width 11 height 11
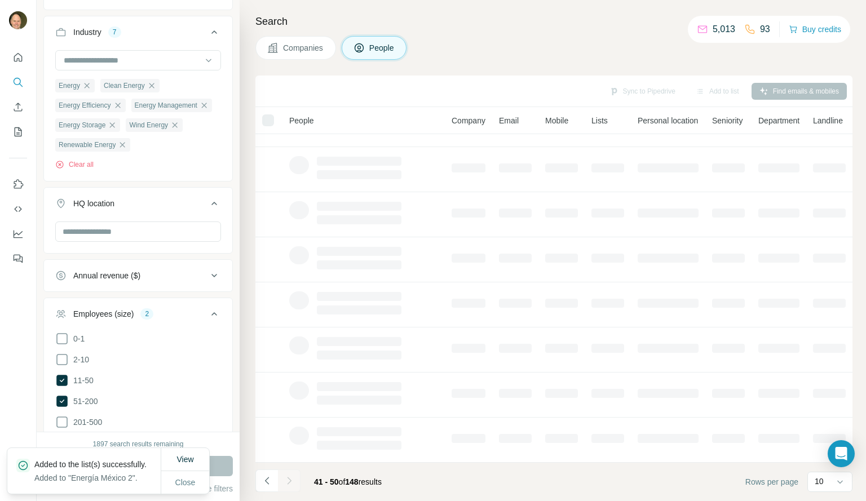
scroll to position [128, 0]
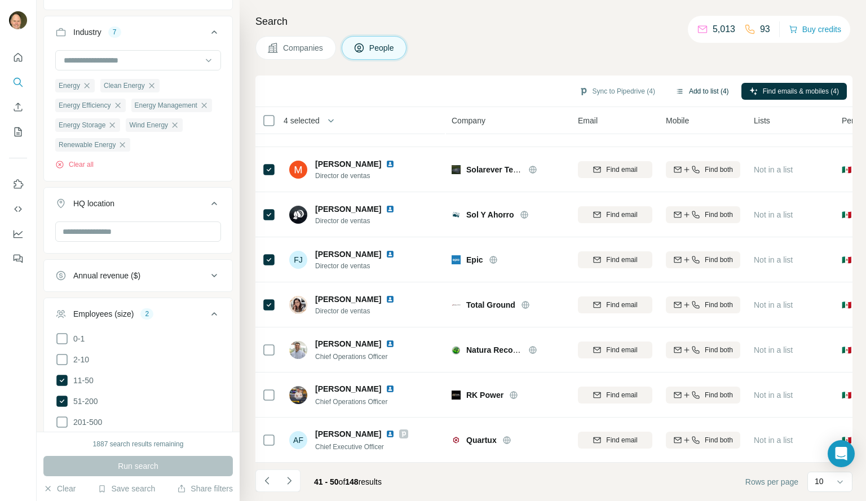
click at [697, 91] on button "Add to list (4)" at bounding box center [702, 91] width 69 height 17
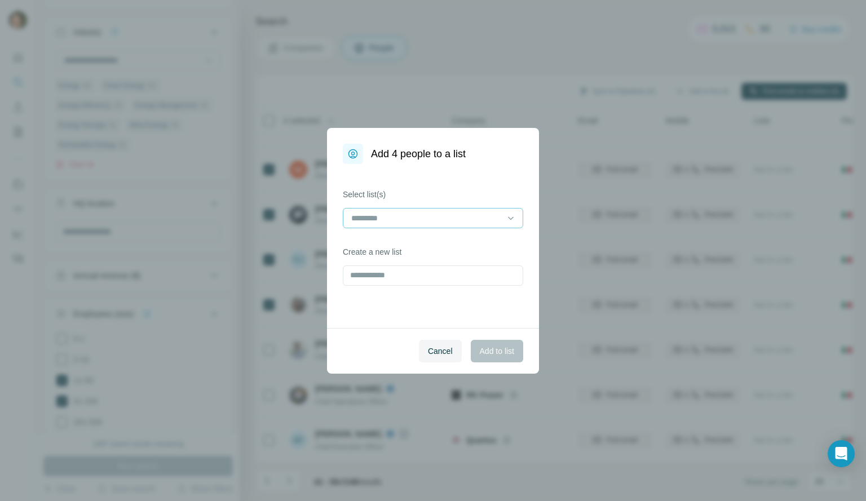
click at [430, 217] on input at bounding box center [426, 218] width 152 height 12
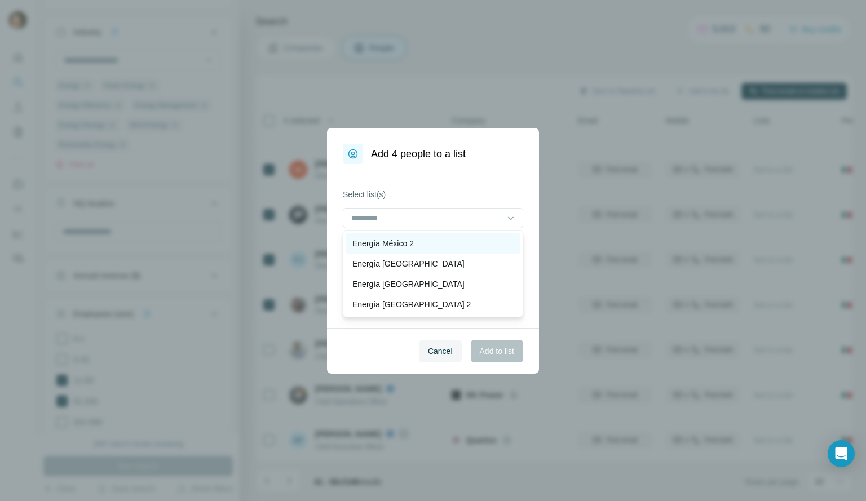
click at [408, 241] on p "Energía México 2" at bounding box center [383, 243] width 61 height 11
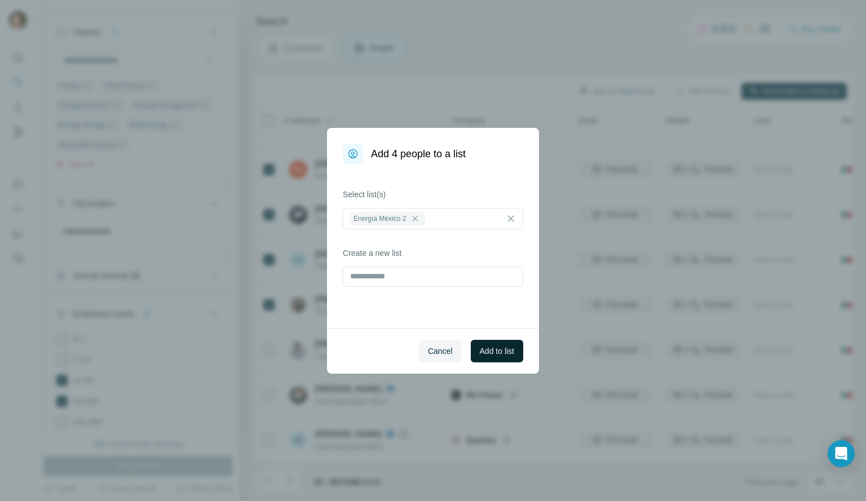
click at [491, 347] on span "Add to list" at bounding box center [497, 351] width 34 height 11
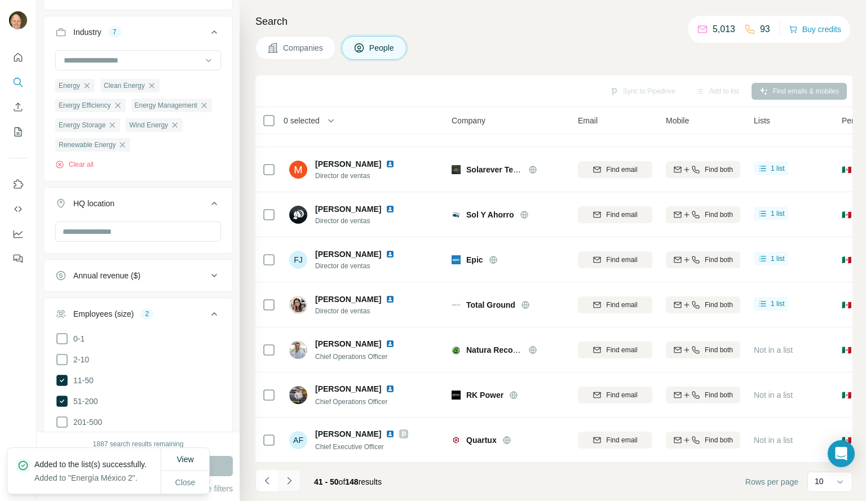
click at [287, 484] on icon "Navigate to next page" at bounding box center [289, 480] width 11 height 11
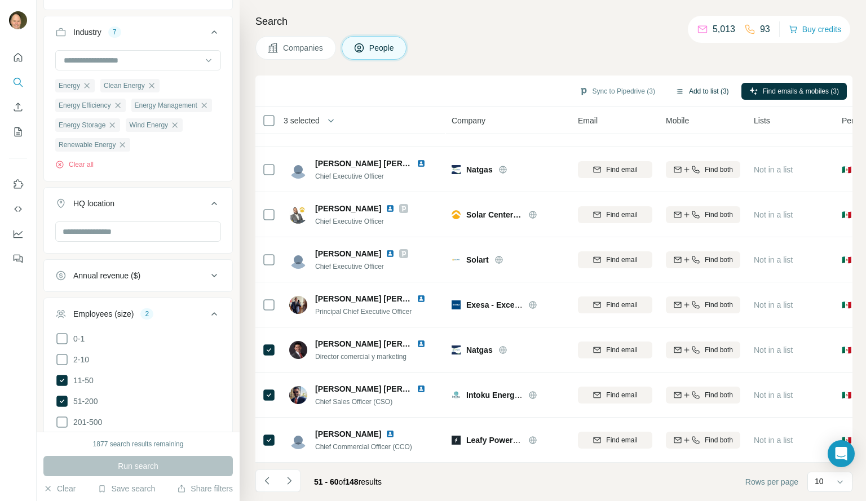
click at [696, 85] on button "Add to list (3)" at bounding box center [702, 91] width 69 height 17
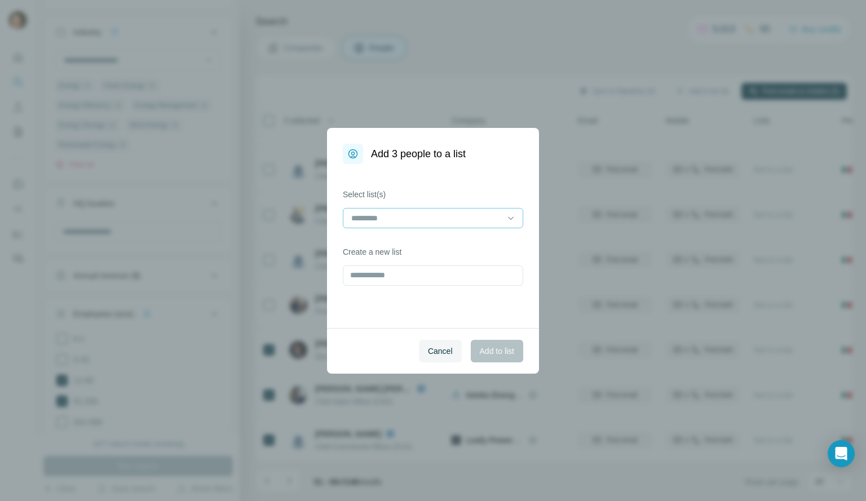
click at [460, 218] on input at bounding box center [426, 218] width 152 height 12
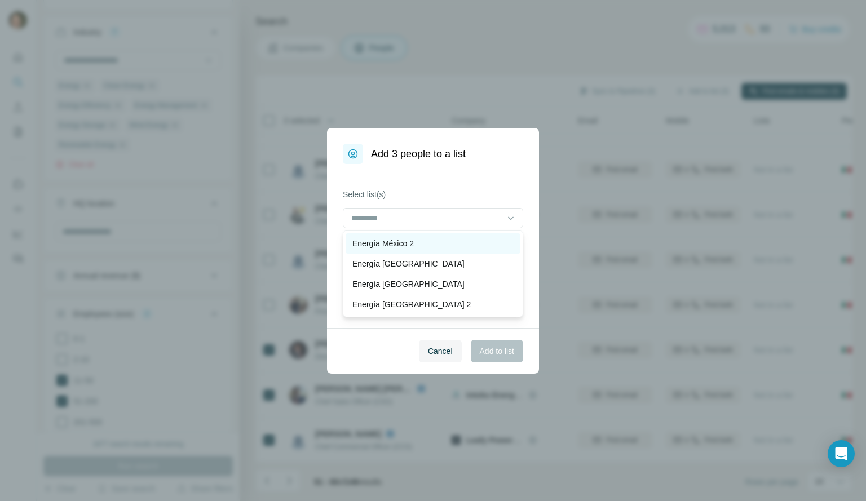
click at [428, 241] on div "Energía México 2" at bounding box center [433, 243] width 161 height 11
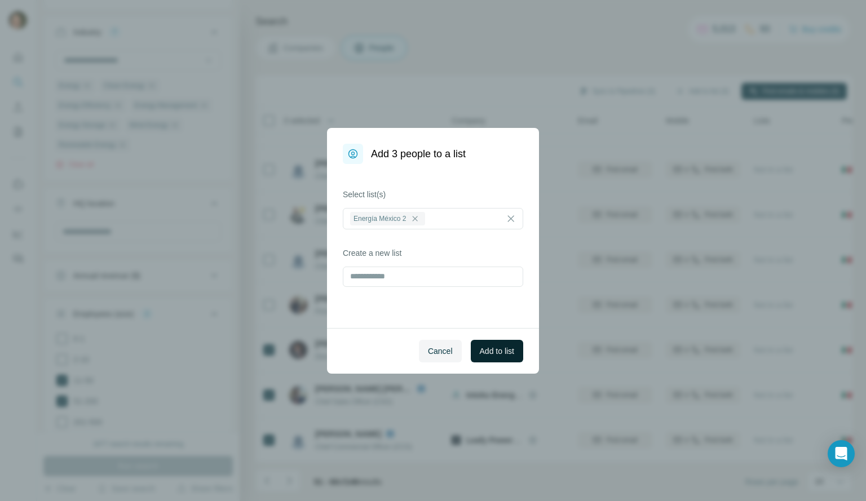
click at [496, 349] on span "Add to list" at bounding box center [497, 351] width 34 height 11
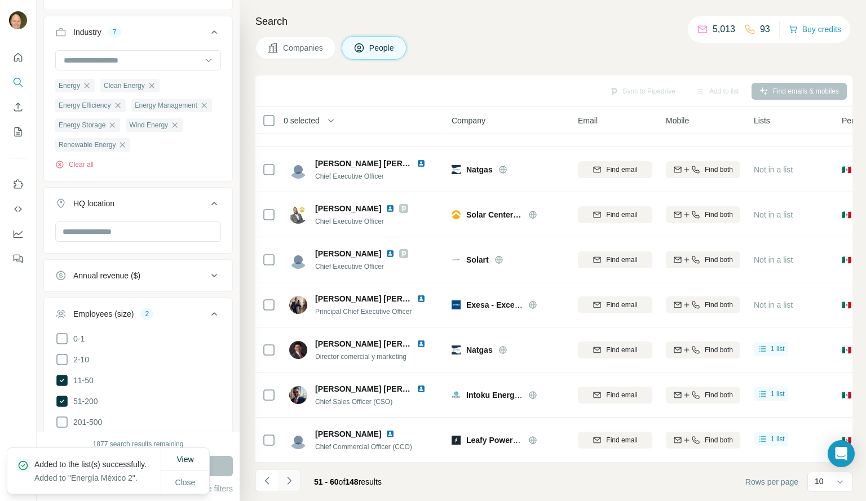
click at [292, 483] on icon "Navigate to next page" at bounding box center [289, 480] width 11 height 11
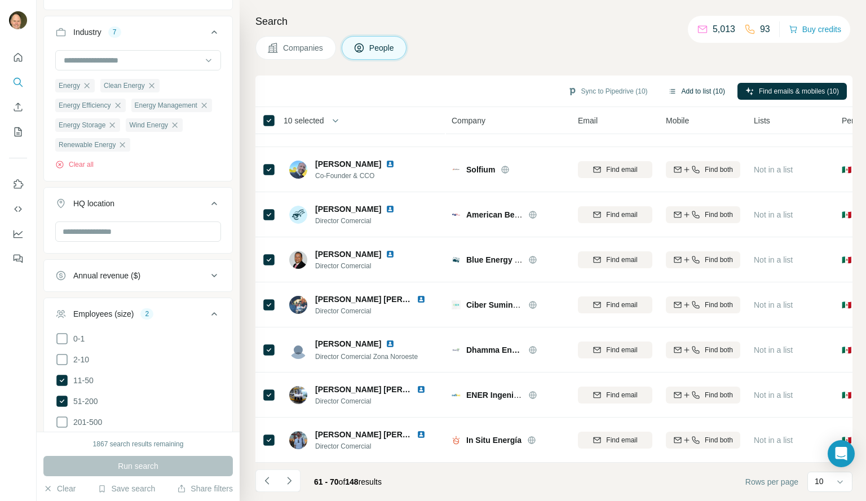
click at [711, 90] on button "Add to list (10)" at bounding box center [696, 91] width 73 height 17
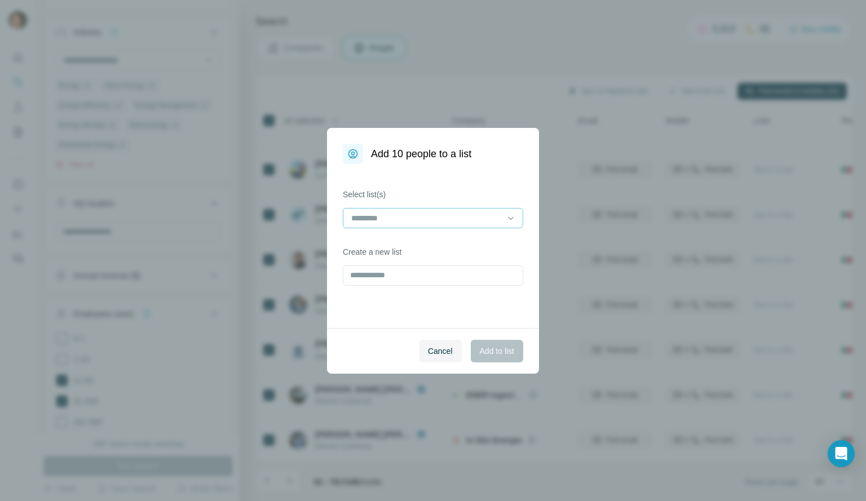
click at [410, 220] on input at bounding box center [426, 218] width 152 height 12
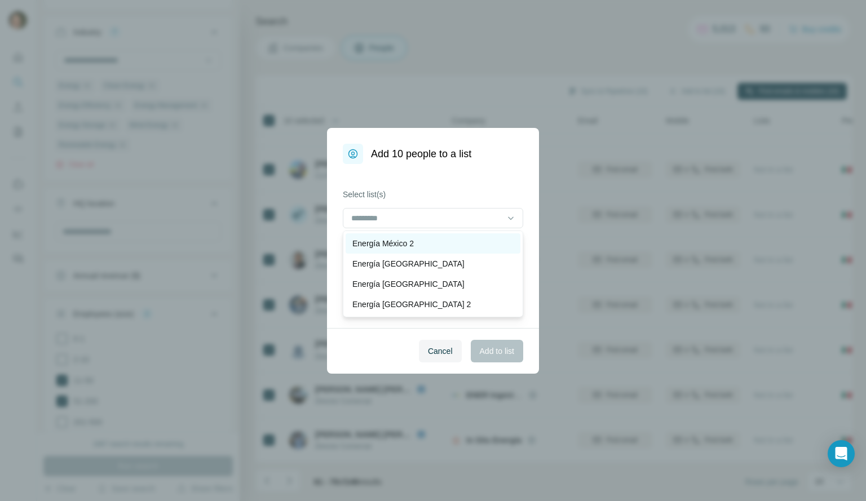
click at [424, 244] on div "Energía México 2" at bounding box center [433, 243] width 161 height 11
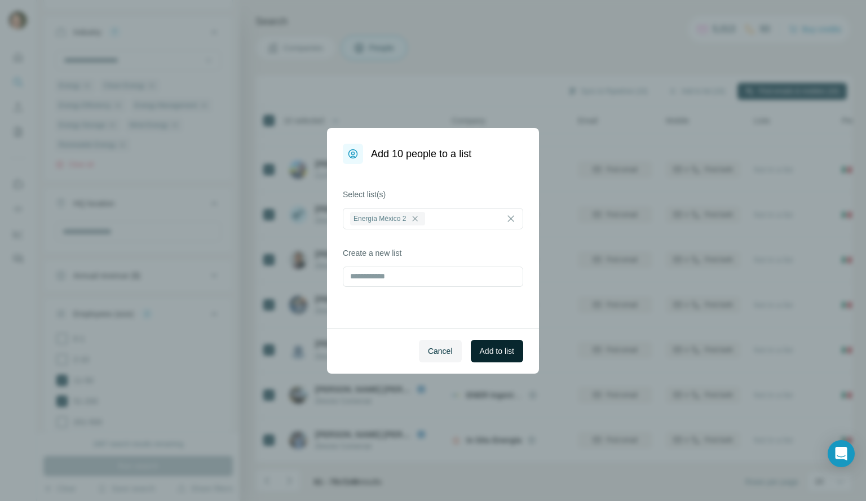
click at [496, 349] on span "Add to list" at bounding box center [497, 351] width 34 height 11
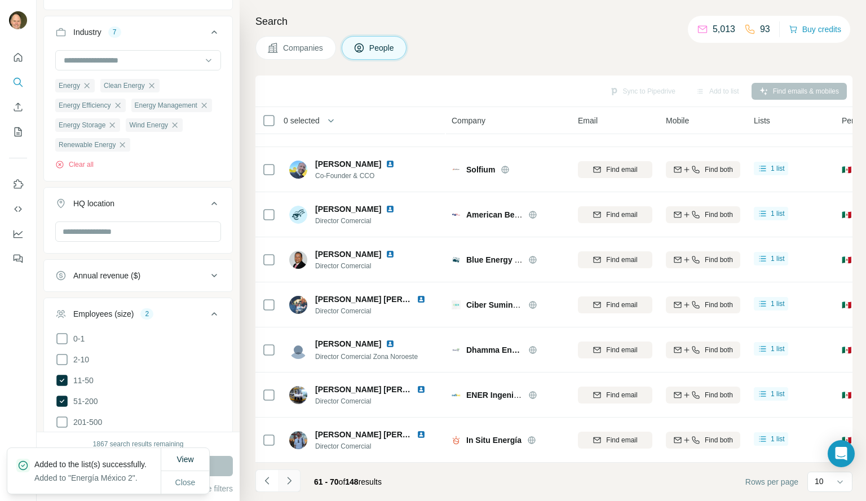
click at [292, 481] on icon "Navigate to next page" at bounding box center [289, 480] width 11 height 11
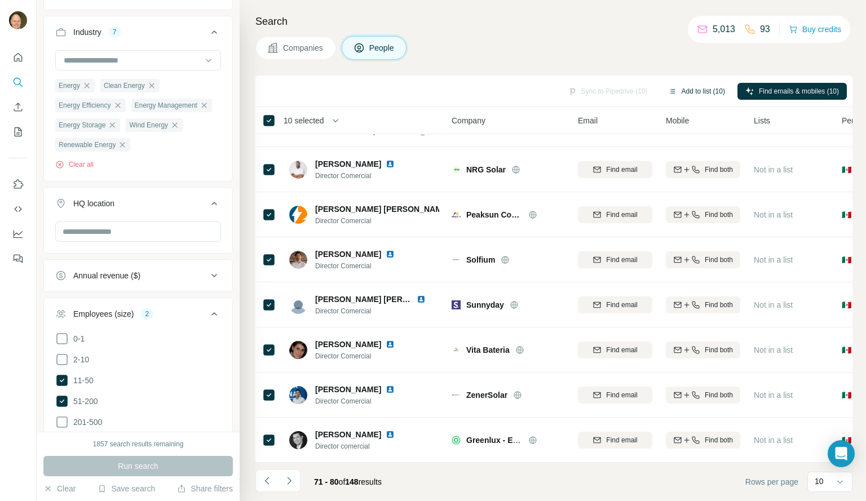
click at [704, 90] on button "Add to list (10)" at bounding box center [696, 91] width 73 height 17
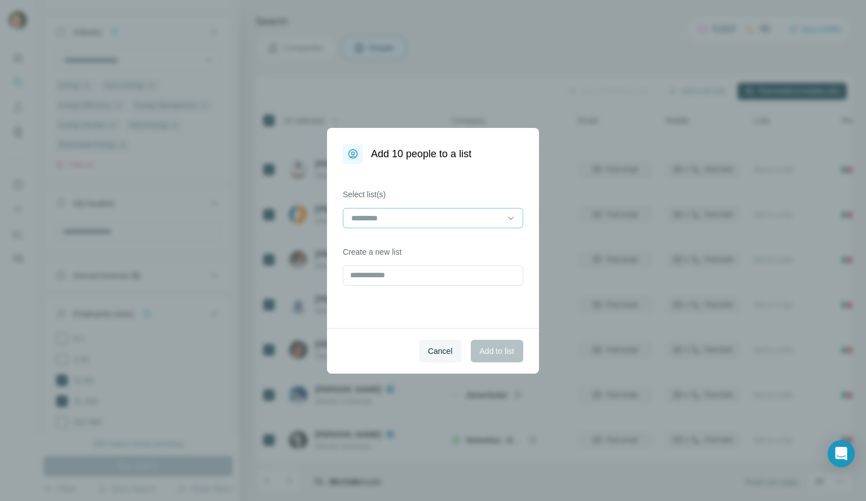
click at [362, 226] on div at bounding box center [426, 218] width 152 height 19
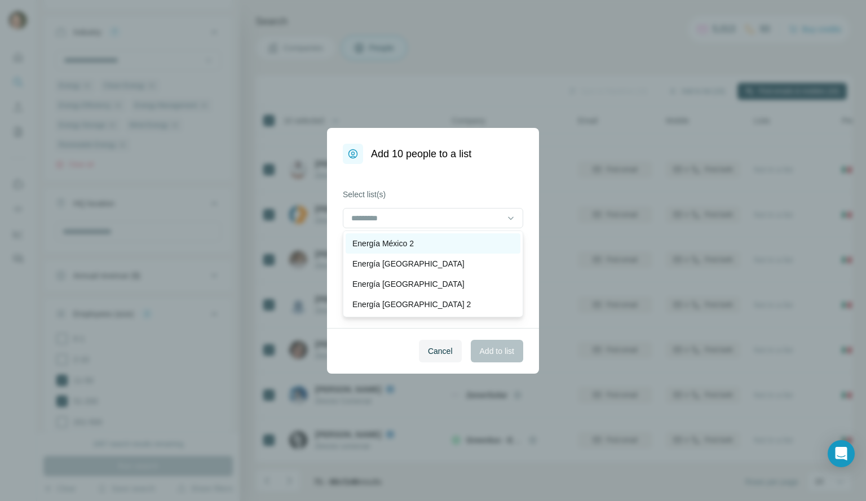
click at [386, 244] on p "Energía México 2" at bounding box center [383, 243] width 61 height 11
click at [497, 351] on span "Add to list" at bounding box center [497, 351] width 34 height 11
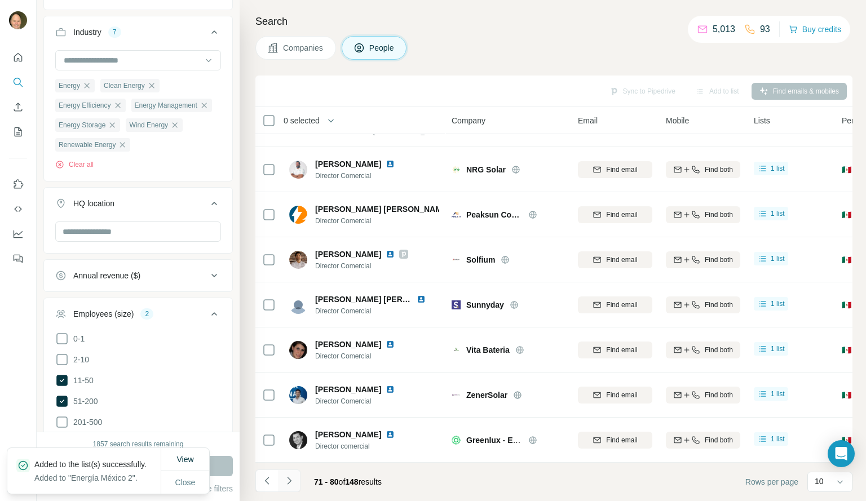
click at [291, 475] on icon "Navigate to next page" at bounding box center [289, 480] width 11 height 11
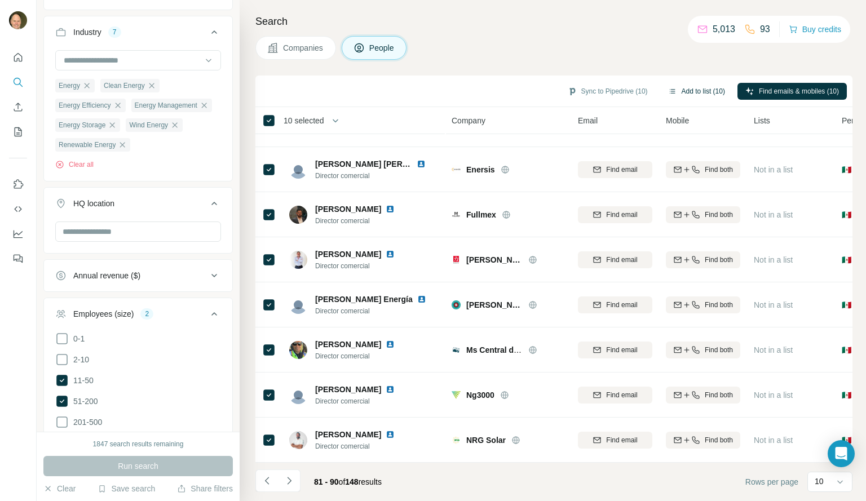
click at [706, 94] on button "Add to list (10)" at bounding box center [696, 91] width 73 height 17
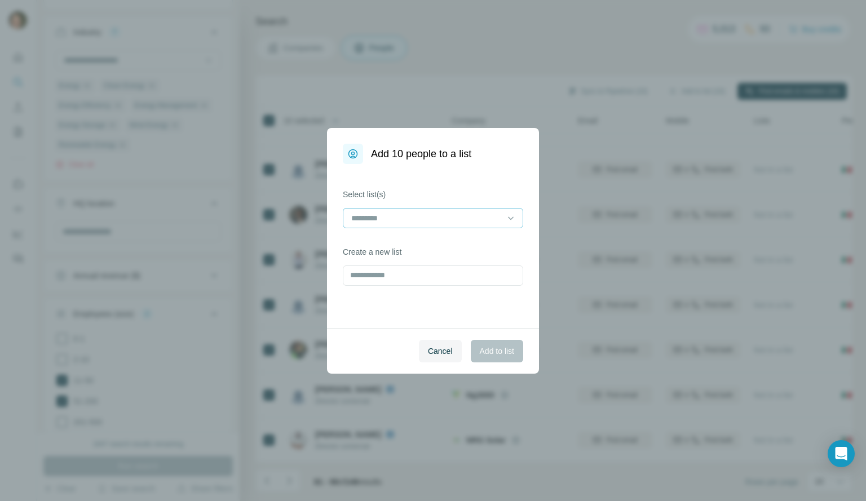
click at [448, 212] on input at bounding box center [426, 218] width 152 height 12
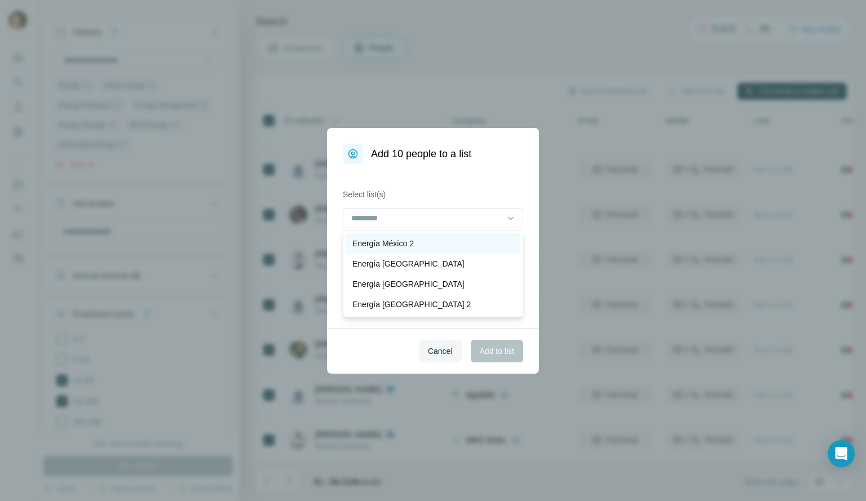
click at [414, 244] on p "Energía México 2" at bounding box center [383, 243] width 61 height 11
click at [496, 351] on span "Add to list" at bounding box center [497, 351] width 34 height 11
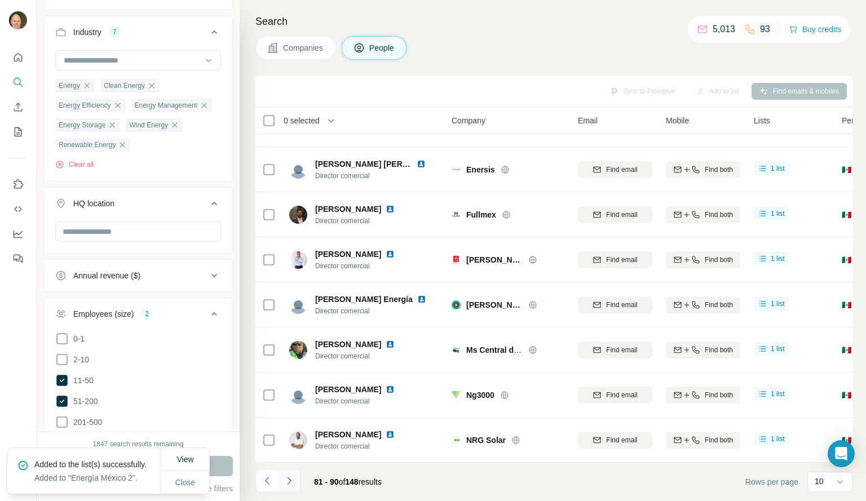
click at [290, 482] on icon "Navigate to next page" at bounding box center [289, 480] width 4 height 7
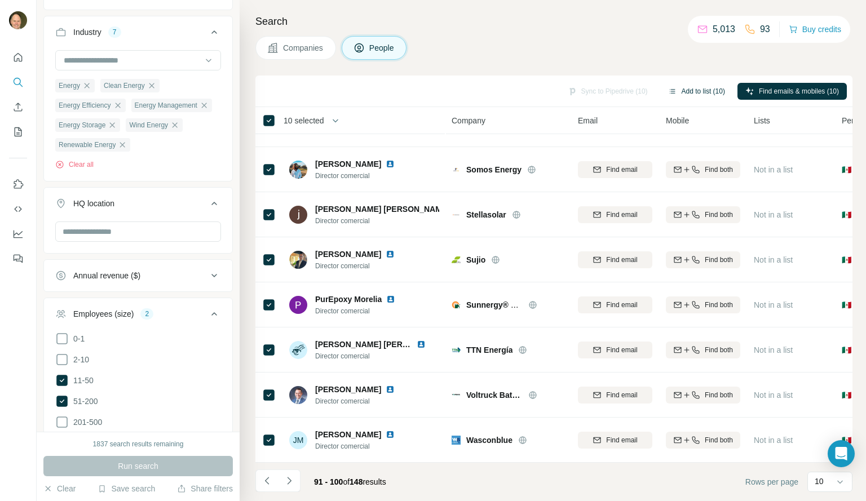
click at [701, 90] on button "Add to list (10)" at bounding box center [696, 91] width 73 height 17
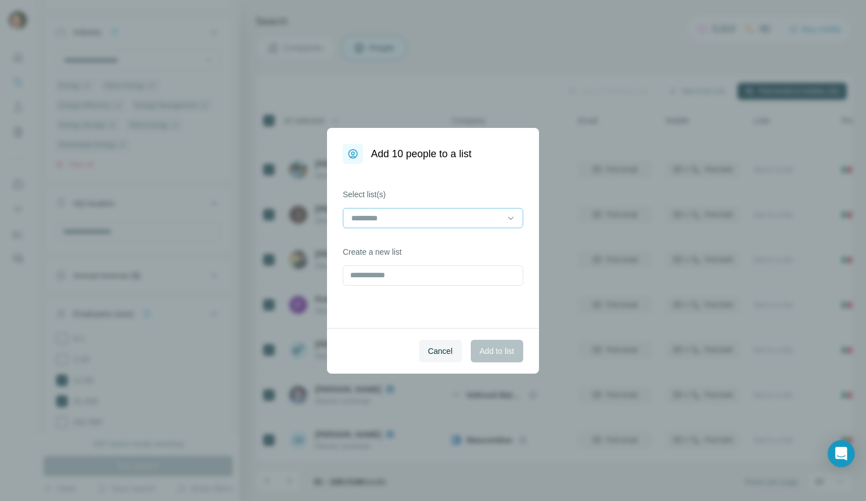
click at [447, 221] on input at bounding box center [426, 218] width 152 height 12
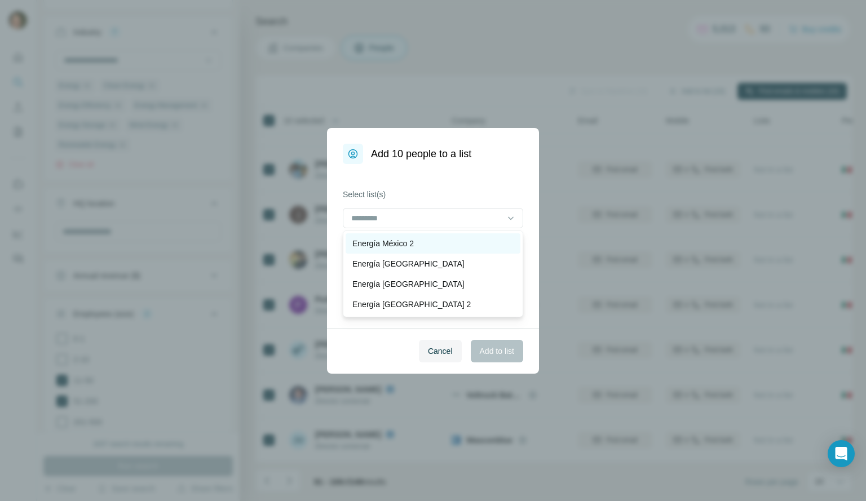
click at [409, 244] on p "Energía México 2" at bounding box center [383, 243] width 61 height 11
click at [499, 349] on span "Add to list" at bounding box center [497, 351] width 34 height 11
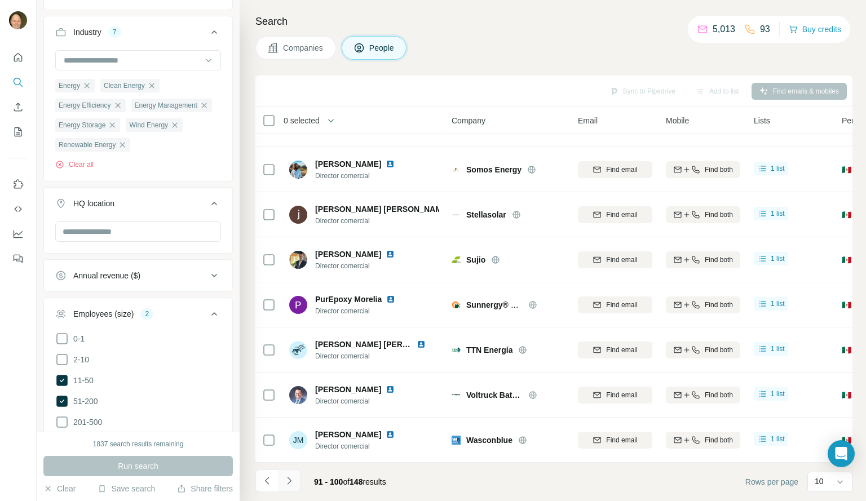
click at [292, 481] on icon "Navigate to next page" at bounding box center [289, 480] width 11 height 11
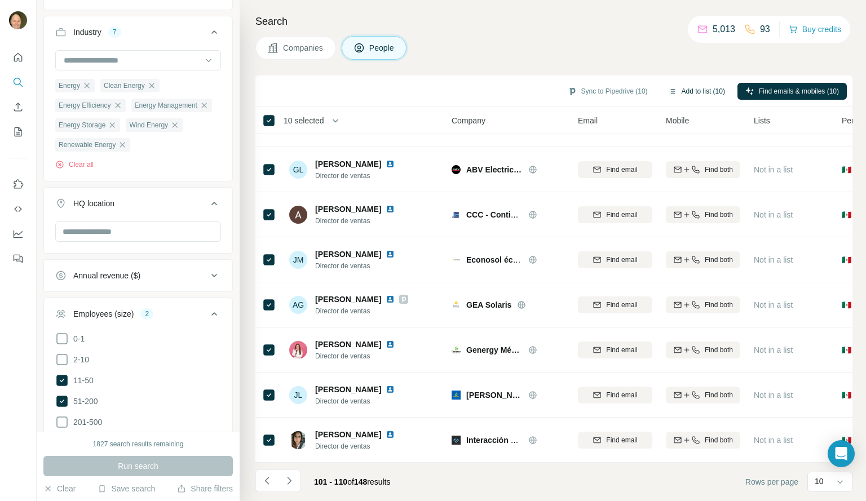
click at [680, 91] on button "Add to list (10)" at bounding box center [696, 91] width 73 height 17
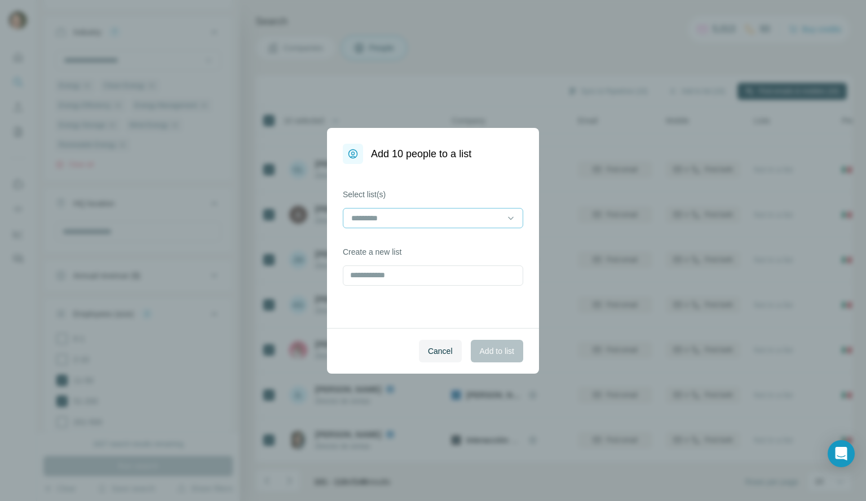
click at [425, 217] on input at bounding box center [426, 218] width 152 height 12
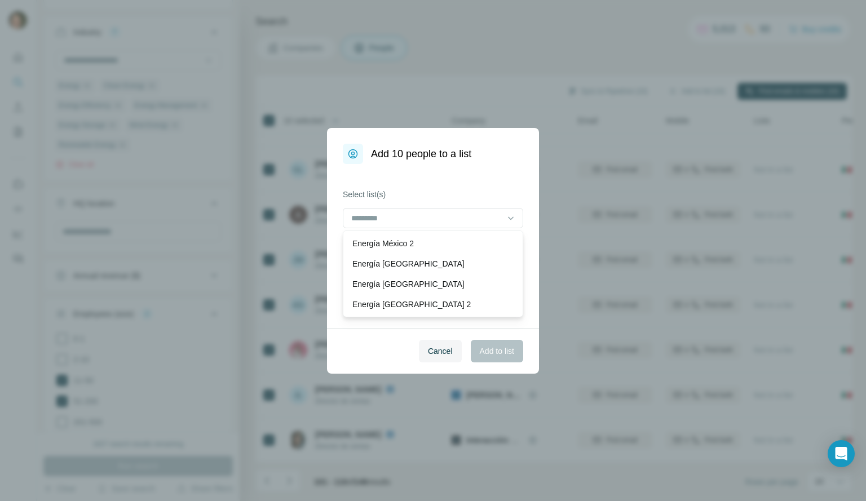
click at [408, 249] on p "Energía México 2" at bounding box center [383, 243] width 61 height 11
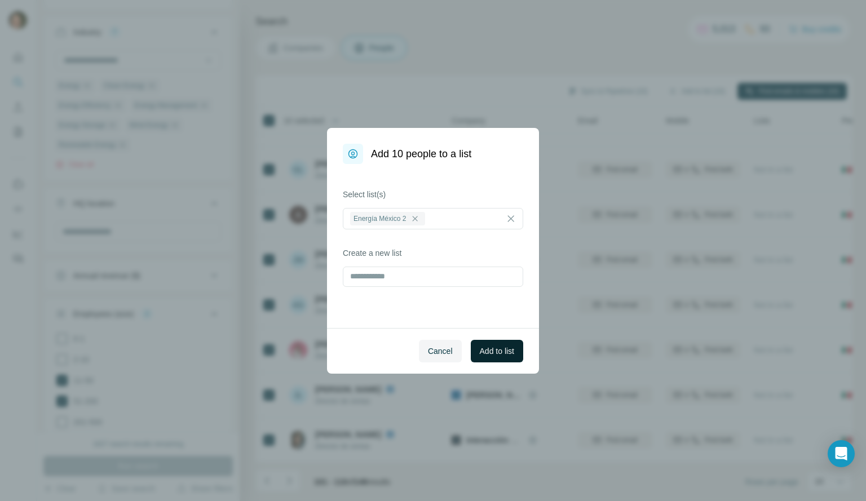
click at [507, 355] on span "Add to list" at bounding box center [497, 351] width 34 height 11
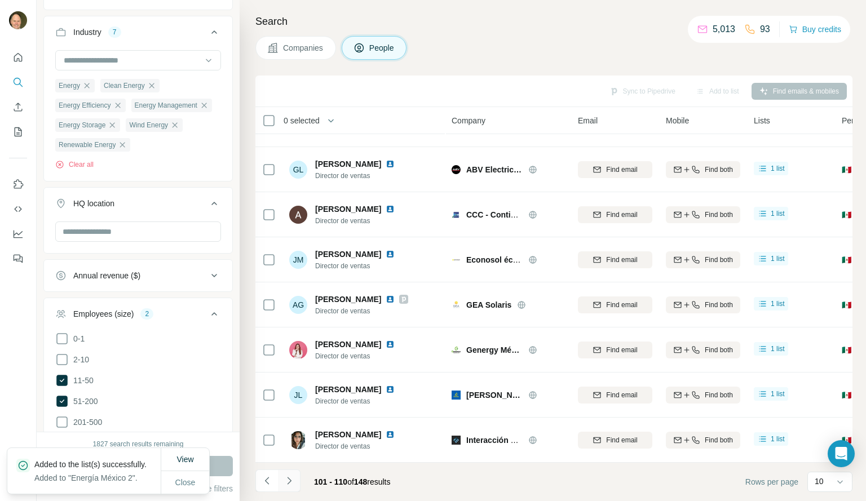
click at [290, 478] on icon "Navigate to next page" at bounding box center [289, 480] width 11 height 11
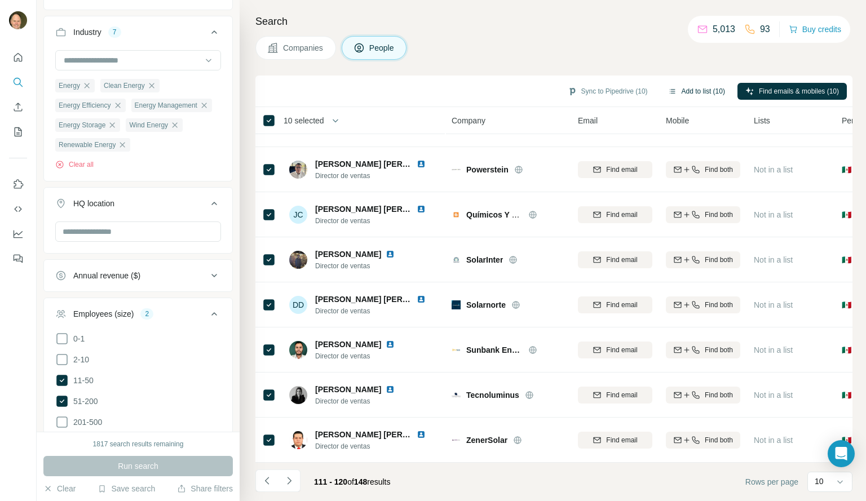
click at [695, 93] on button "Add to list (10)" at bounding box center [696, 91] width 73 height 17
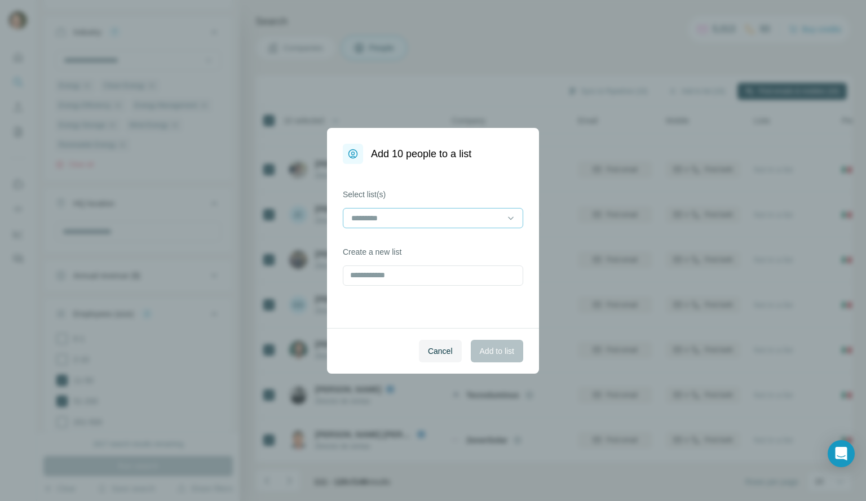
click at [448, 215] on input at bounding box center [426, 218] width 152 height 12
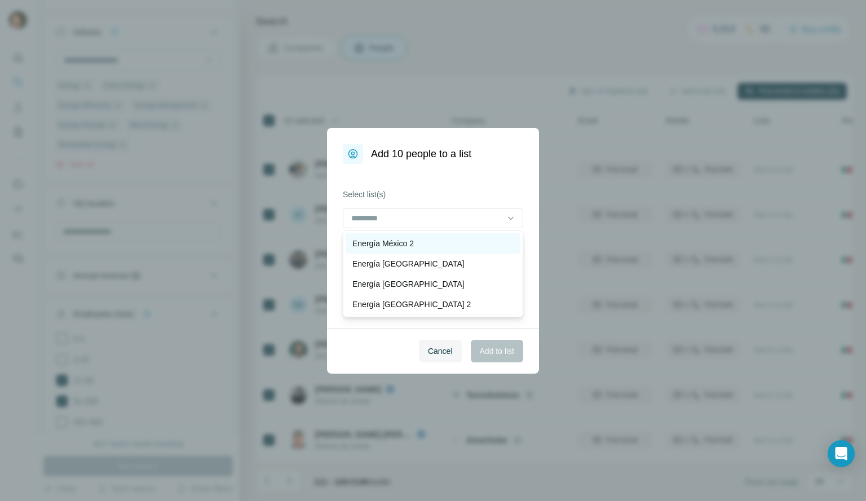
click at [410, 247] on p "Energía México 2" at bounding box center [383, 243] width 61 height 11
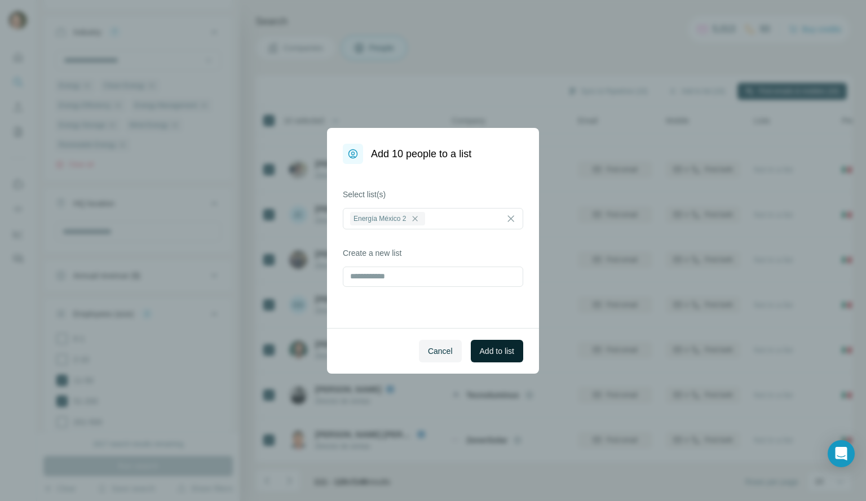
click at [480, 349] on span "Add to list" at bounding box center [497, 351] width 34 height 11
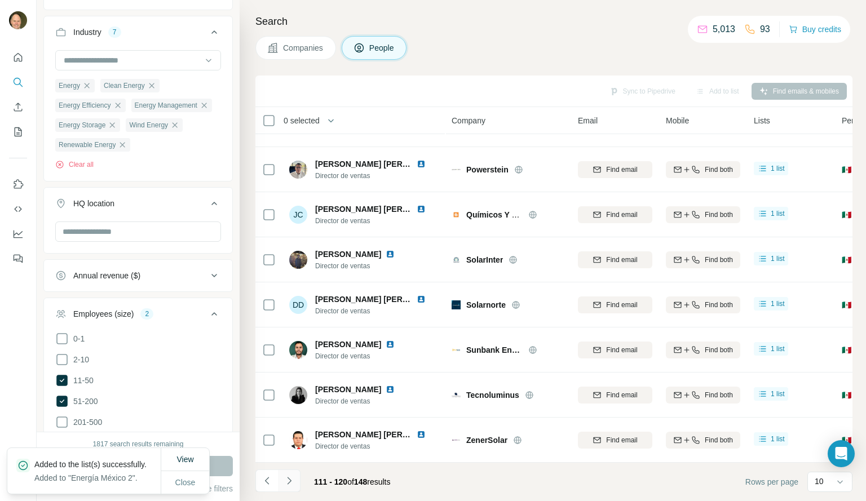
click at [289, 482] on icon "Navigate to next page" at bounding box center [289, 480] width 4 height 7
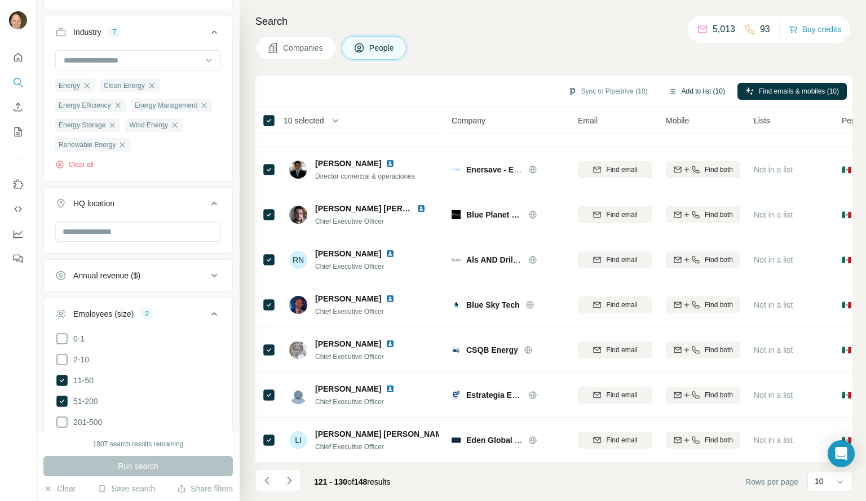
click at [703, 89] on button "Add to list (10)" at bounding box center [696, 91] width 73 height 17
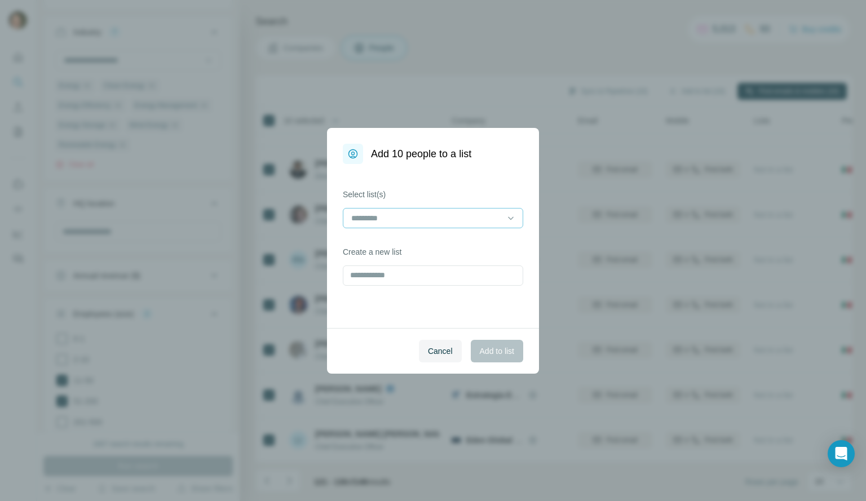
click at [382, 218] on input at bounding box center [426, 218] width 152 height 12
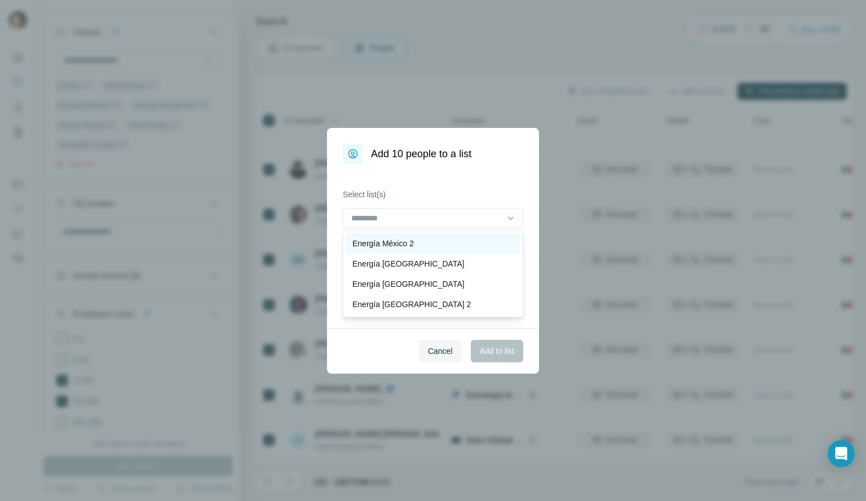
click at [407, 244] on p "Energía México 2" at bounding box center [383, 243] width 61 height 11
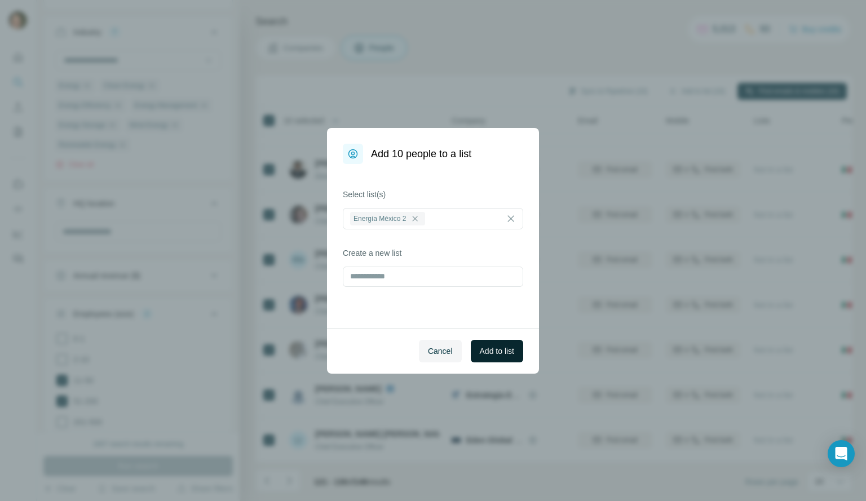
click at [494, 349] on span "Add to list" at bounding box center [497, 351] width 34 height 11
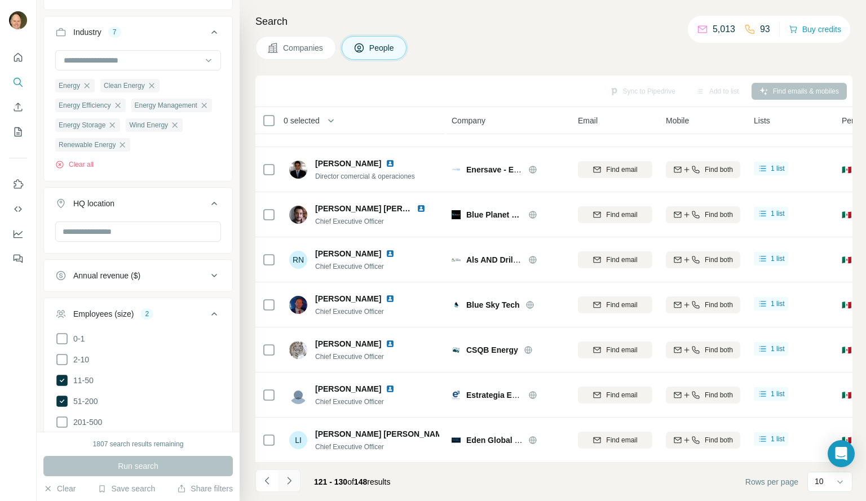
click at [289, 482] on icon "Navigate to next page" at bounding box center [289, 480] width 4 height 7
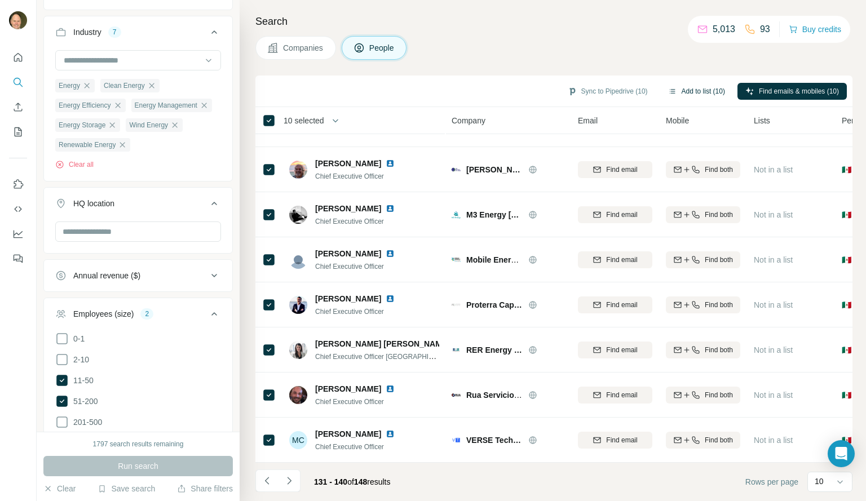
click at [697, 91] on button "Add to list (10)" at bounding box center [696, 91] width 73 height 17
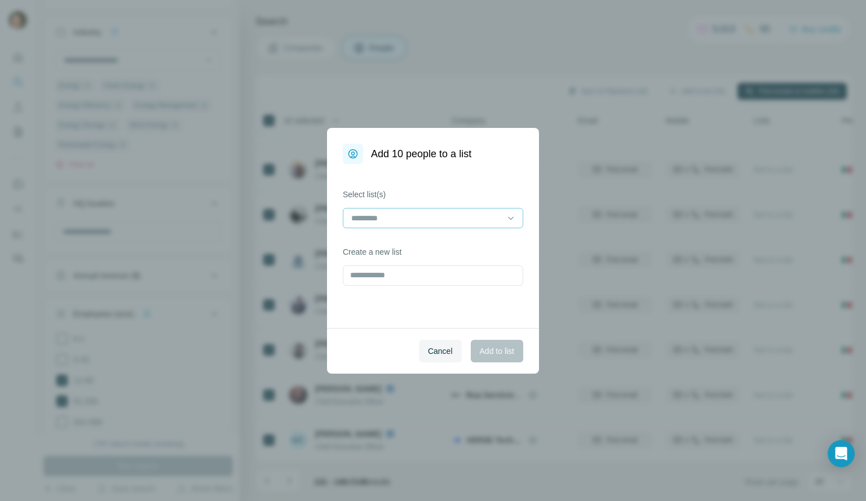
click at [421, 219] on input at bounding box center [426, 218] width 152 height 12
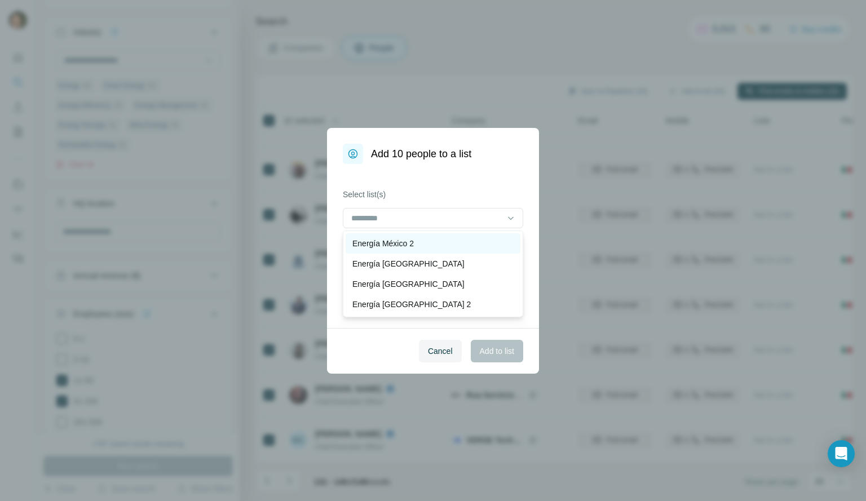
click at [414, 245] on p "Energía México 2" at bounding box center [383, 243] width 61 height 11
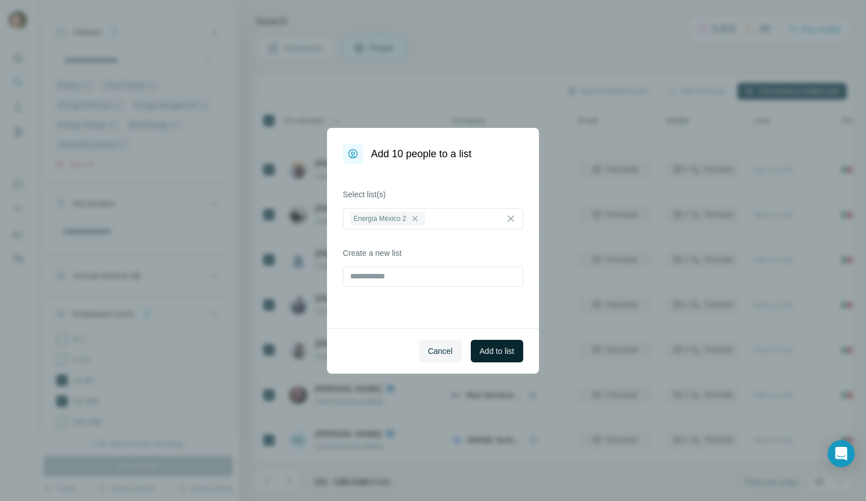
click at [500, 352] on span "Add to list" at bounding box center [497, 351] width 34 height 11
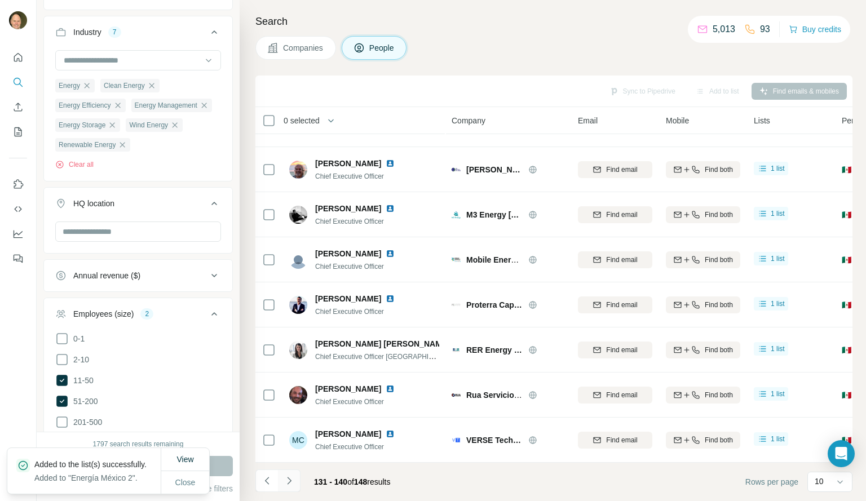
click at [289, 480] on icon "Navigate to next page" at bounding box center [289, 480] width 11 height 11
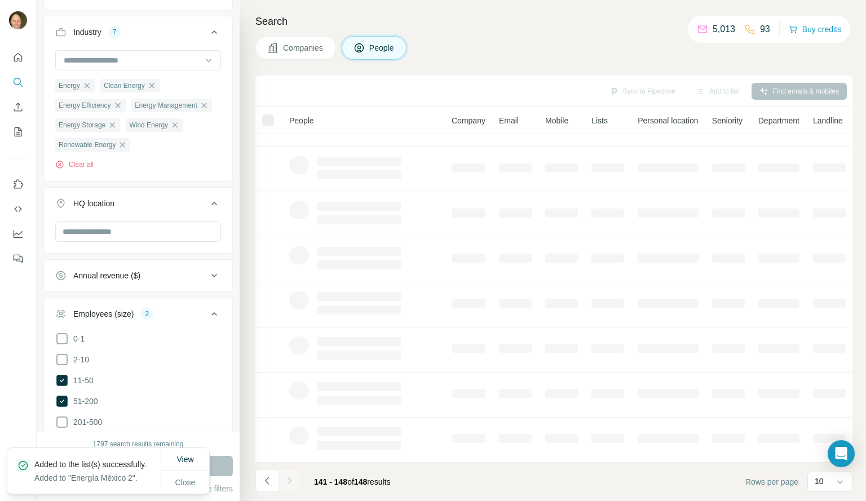
scroll to position [38, 0]
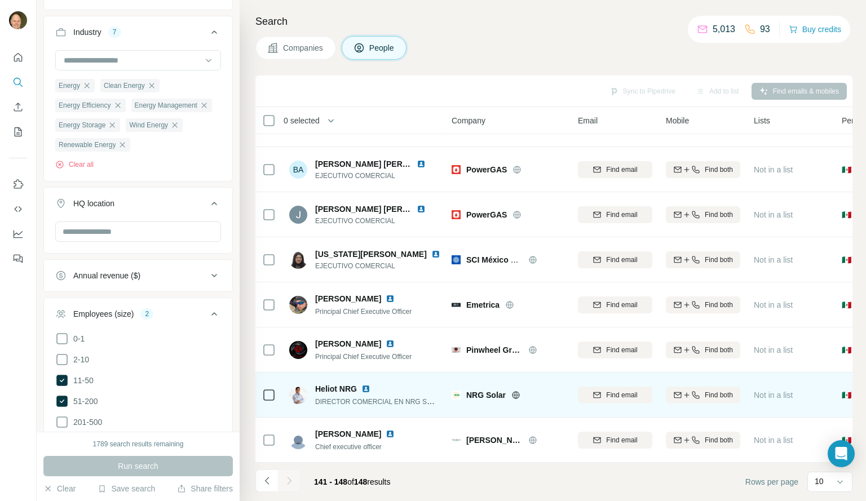
click at [275, 390] on icon at bounding box center [269, 396] width 14 height 14
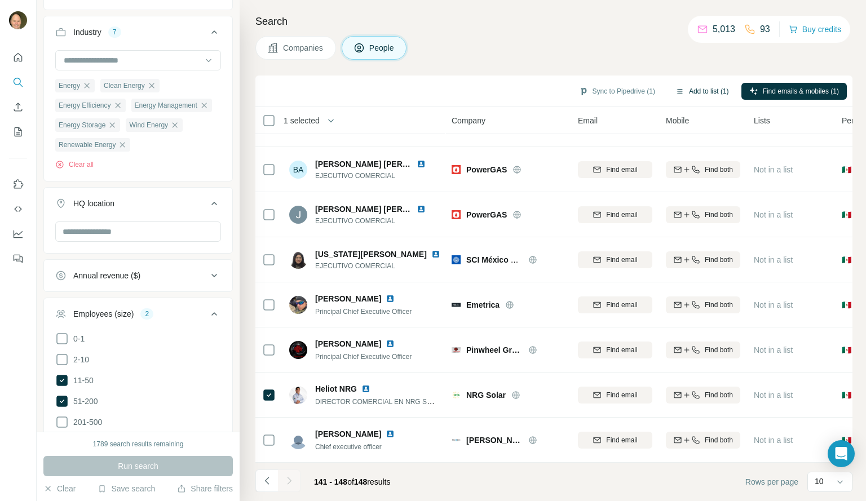
click at [704, 91] on button "Add to list (1)" at bounding box center [702, 91] width 69 height 17
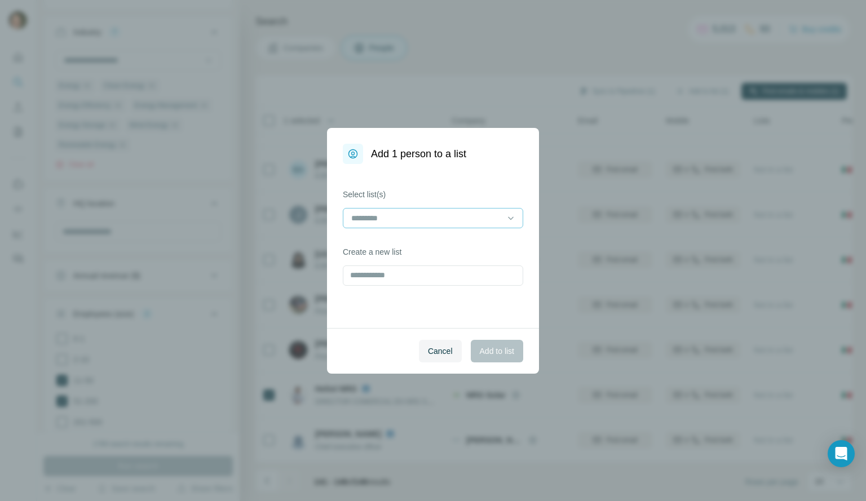
click at [479, 215] on input at bounding box center [426, 218] width 152 height 12
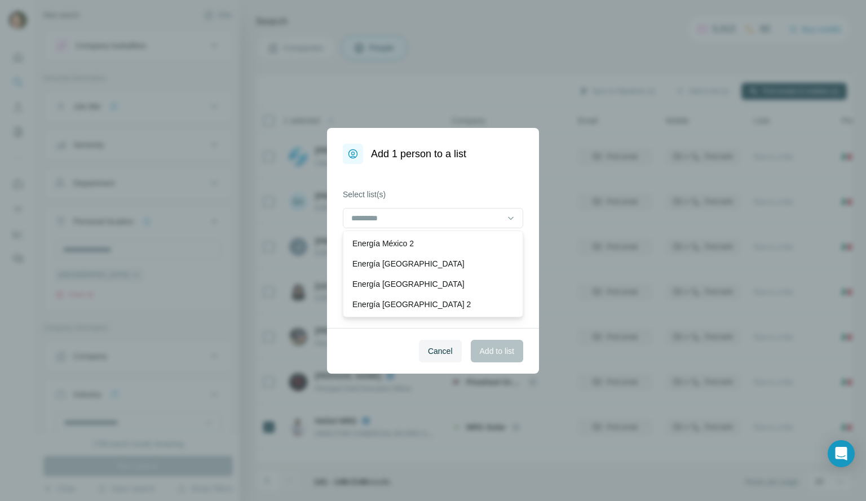
scroll to position [81, 0]
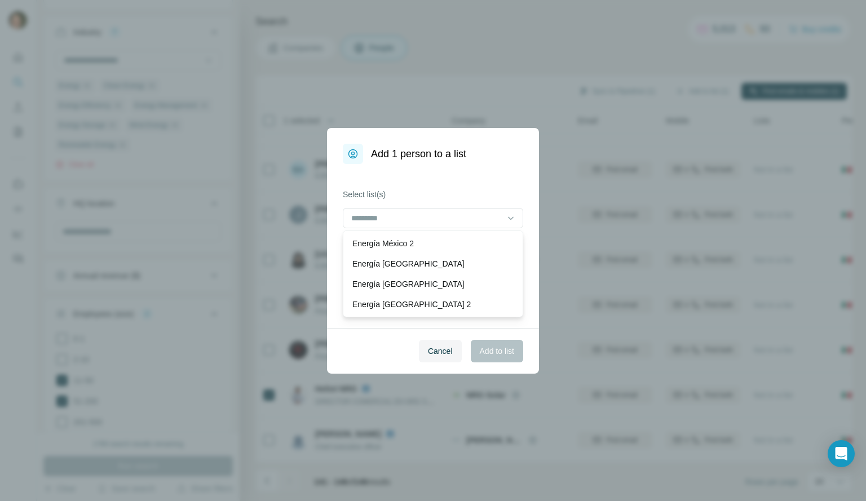
click at [422, 249] on div "Energía México 2" at bounding box center [433, 244] width 175 height 20
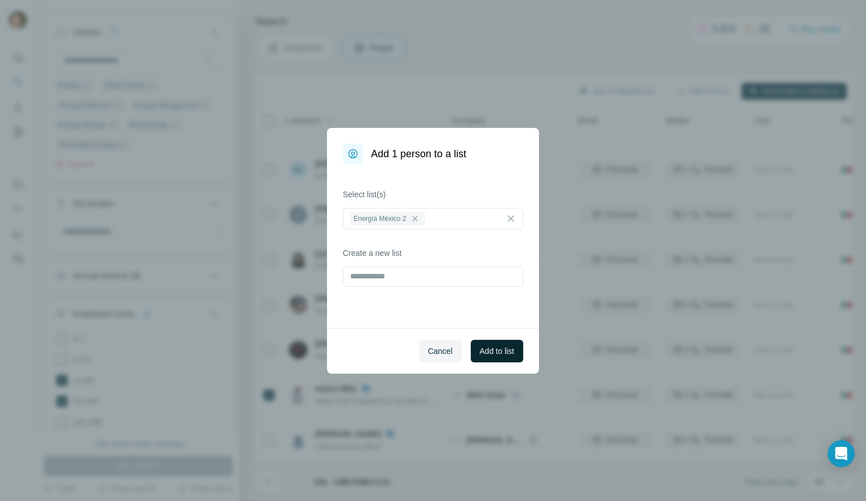
click at [495, 354] on span "Add to list" at bounding box center [497, 351] width 34 height 11
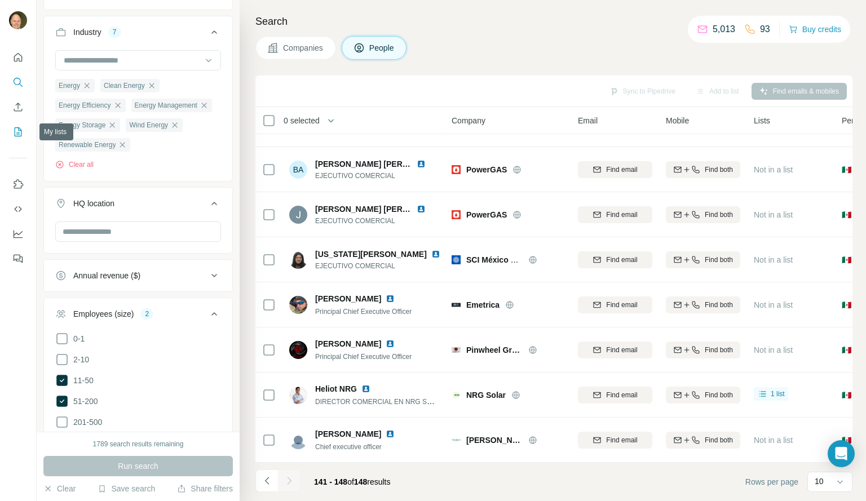
click at [15, 134] on icon "My lists" at bounding box center [18, 131] width 7 height 9
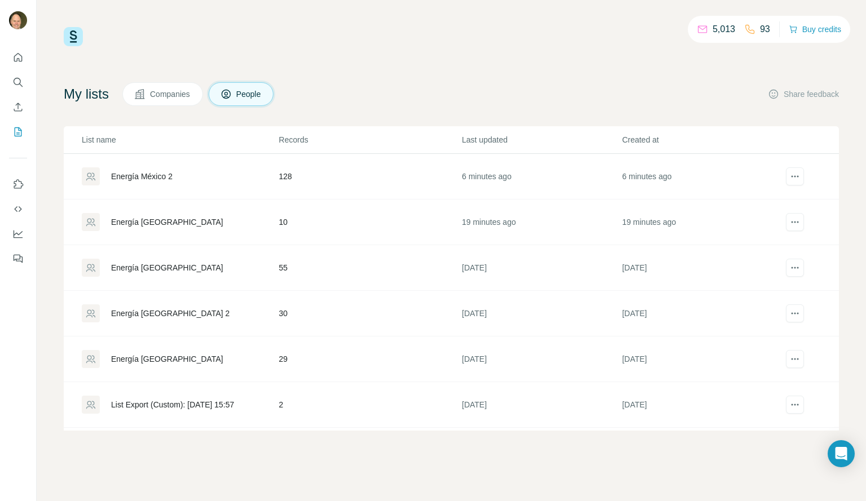
click at [158, 178] on div "Energía México 2" at bounding box center [141, 176] width 61 height 11
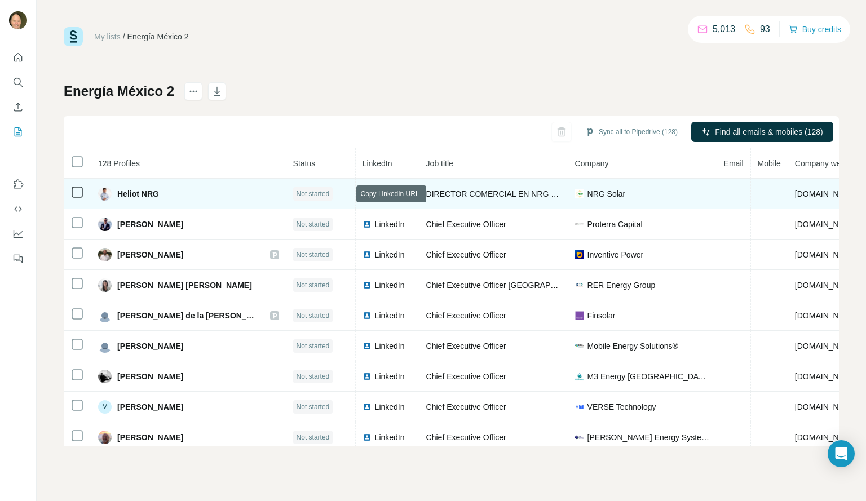
click at [403, 196] on icon at bounding box center [407, 194] width 9 height 9
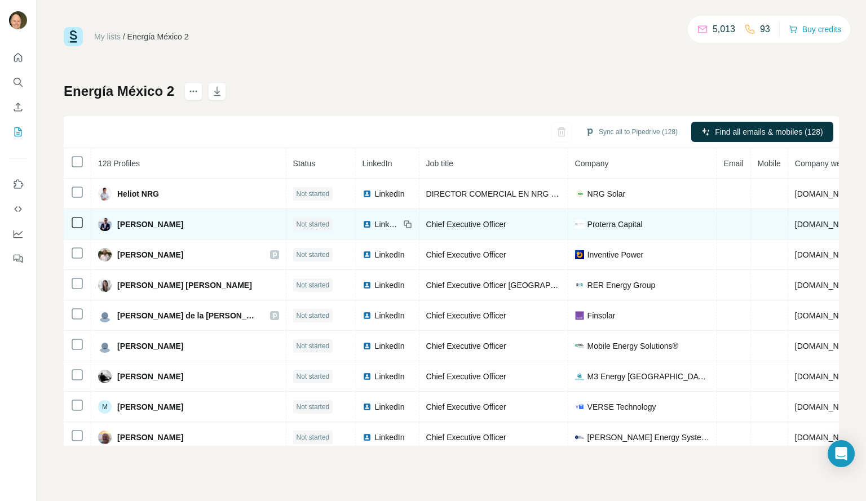
click at [356, 231] on td "LinkedIn" at bounding box center [388, 224] width 64 height 30
click at [406, 223] on icon at bounding box center [408, 225] width 5 height 5
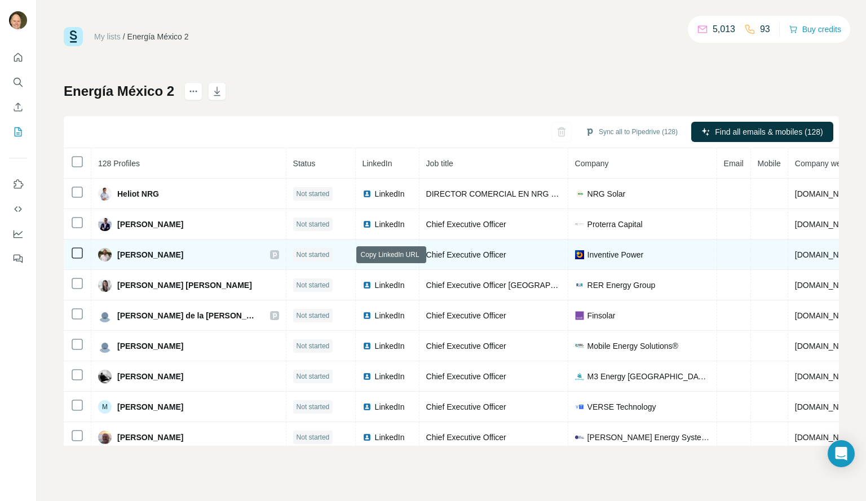
click at [403, 254] on icon at bounding box center [407, 254] width 9 height 9
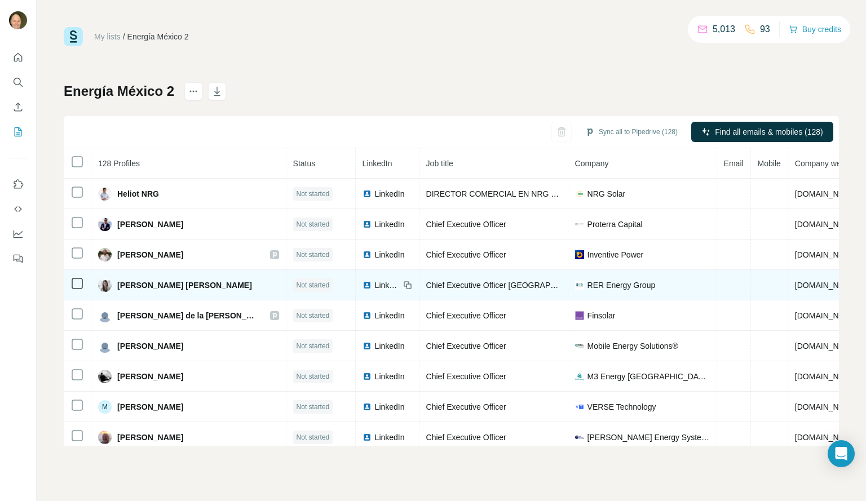
click at [406, 288] on icon at bounding box center [408, 286] width 5 height 5
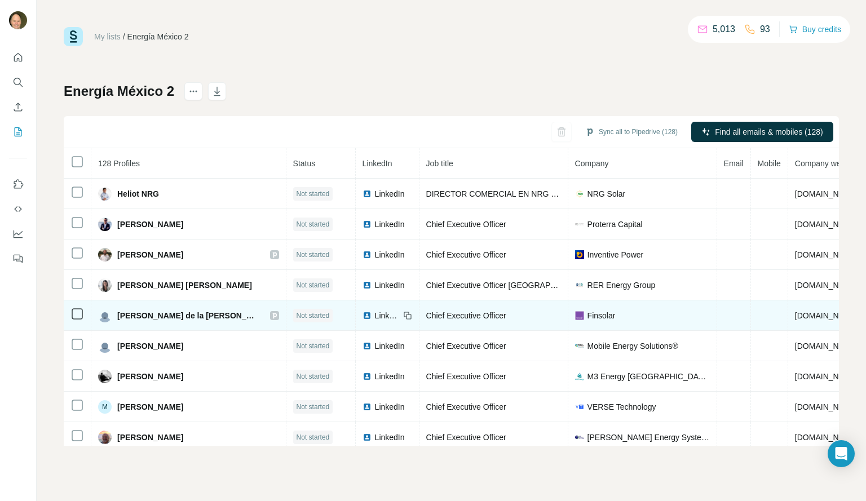
click at [406, 319] on icon at bounding box center [408, 316] width 5 height 5
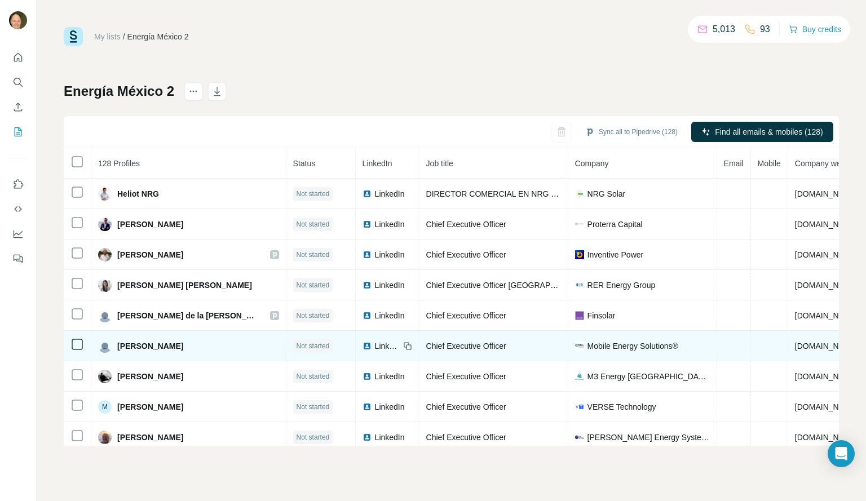
click at [406, 345] on icon at bounding box center [408, 347] width 5 height 5
drag, startPoint x: 350, startPoint y: 345, endPoint x: 362, endPoint y: 345, distance: 11.3
click at [362, 345] on tr "Juan Pablo Elias Not started LinkedIn Chief Executive Officer Mobile Energy Sol…" at bounding box center [535, 346] width 942 height 30
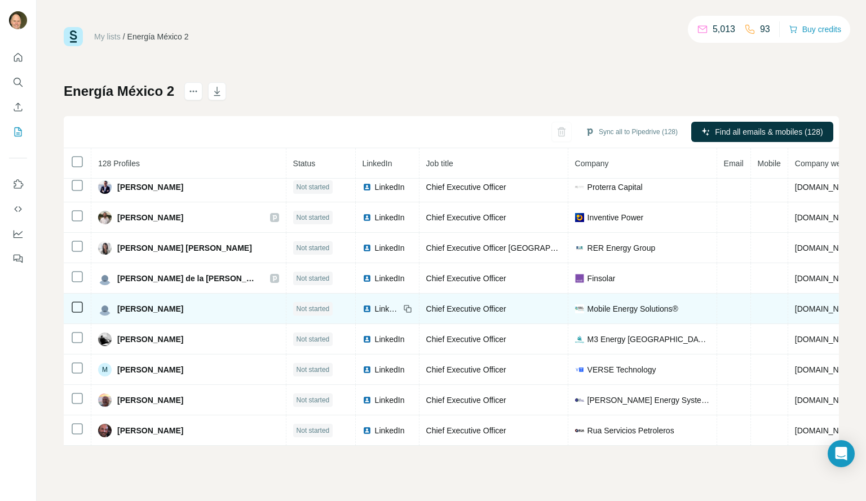
scroll to position [43, 0]
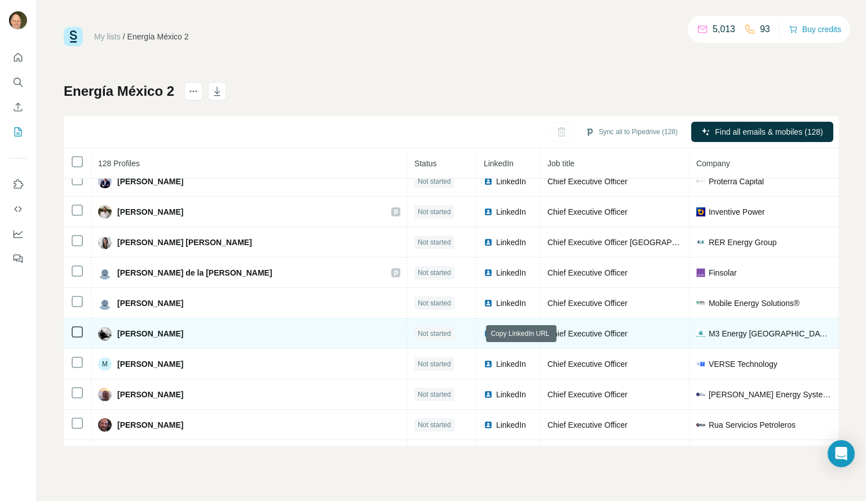
click at [525, 335] on icon at bounding box center [527, 332] width 5 height 5
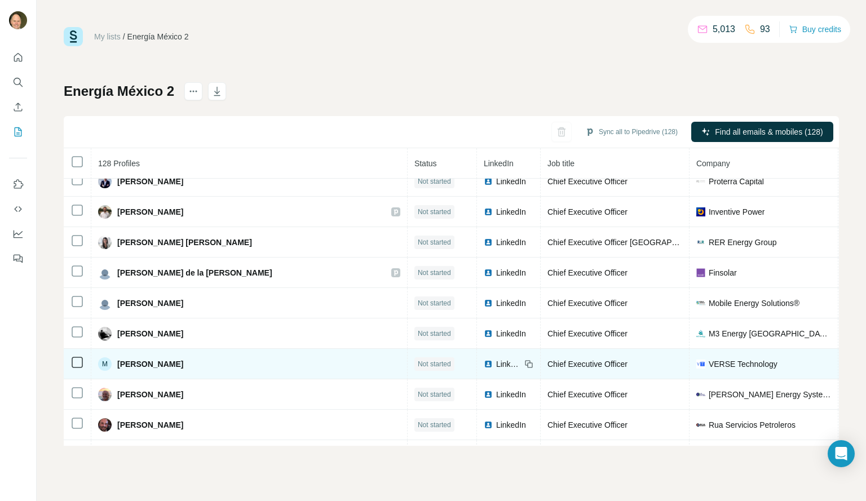
click at [525, 363] on icon at bounding box center [529, 364] width 9 height 9
click at [484, 369] on div "LinkedIn" at bounding box center [509, 364] width 50 height 11
click at [525, 365] on icon at bounding box center [529, 364] width 9 height 9
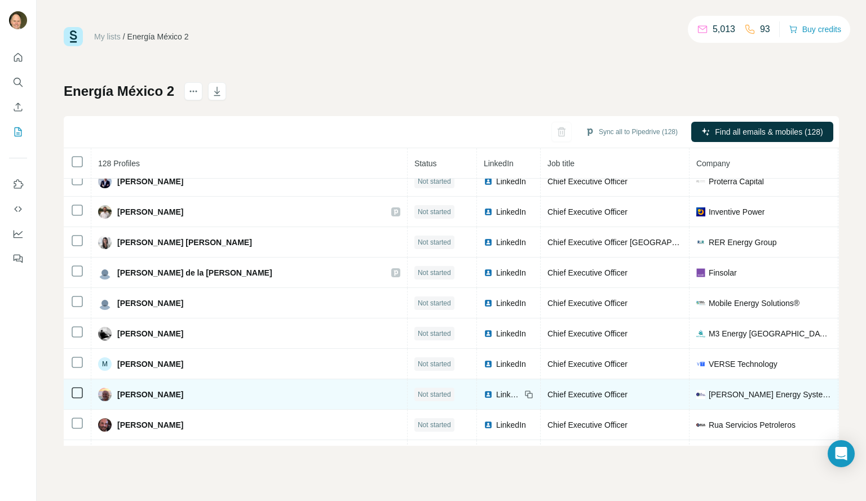
click at [527, 397] on icon at bounding box center [529, 395] width 5 height 5
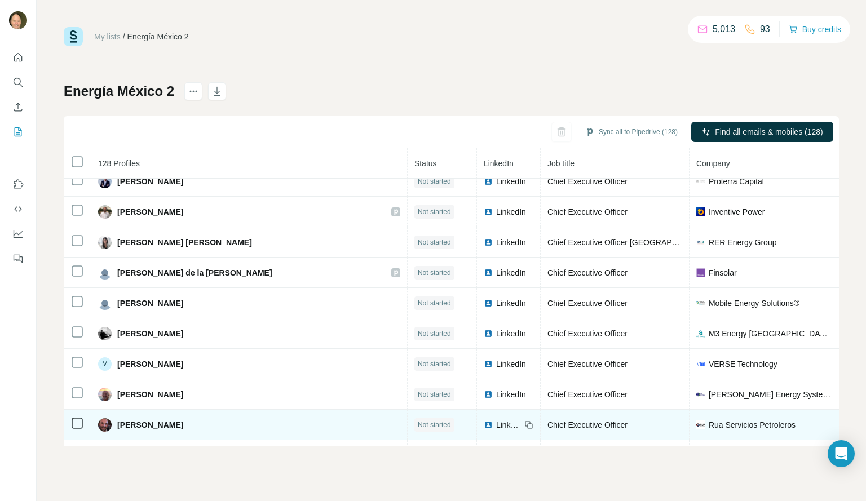
click at [525, 426] on icon at bounding box center [527, 423] width 5 height 5
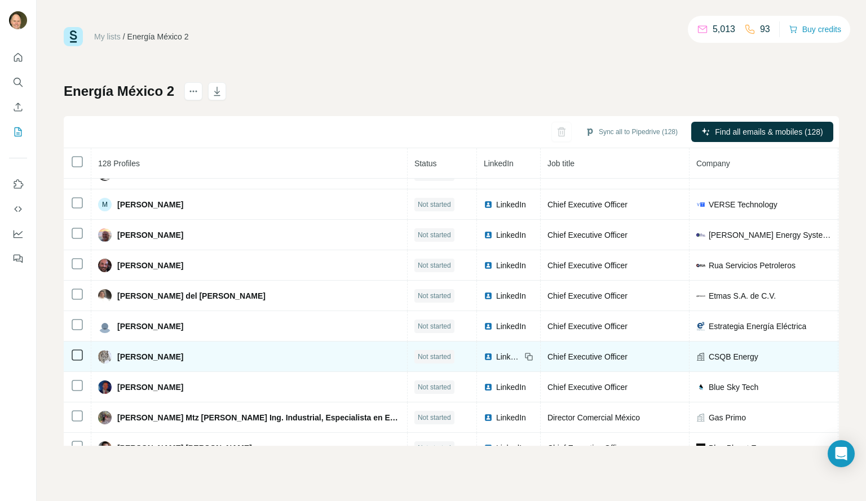
scroll to position [202, 0]
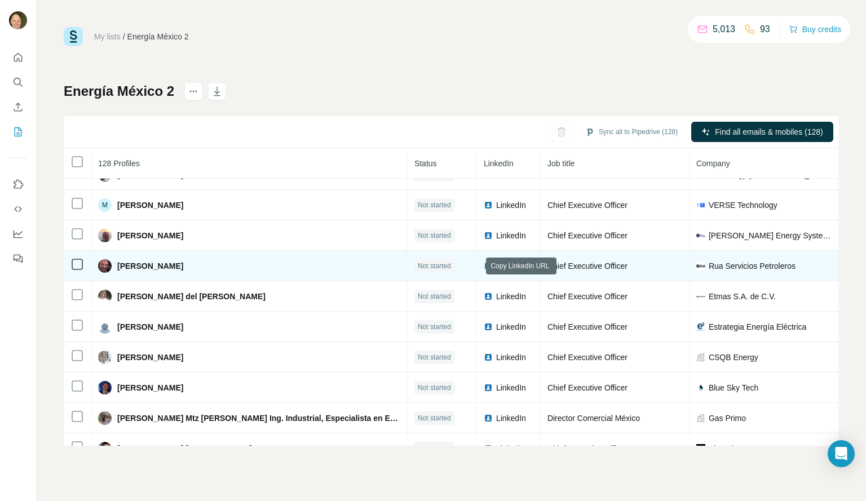
click at [527, 268] on icon at bounding box center [529, 267] width 5 height 5
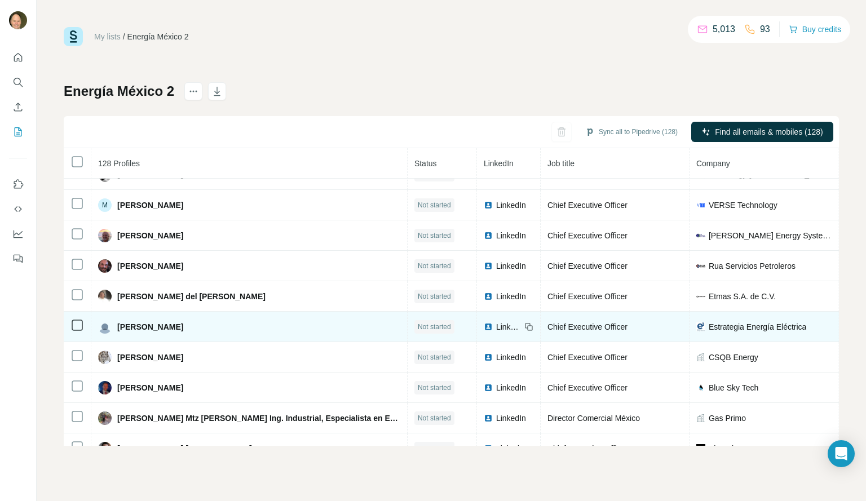
click at [527, 328] on icon at bounding box center [529, 327] width 5 height 5
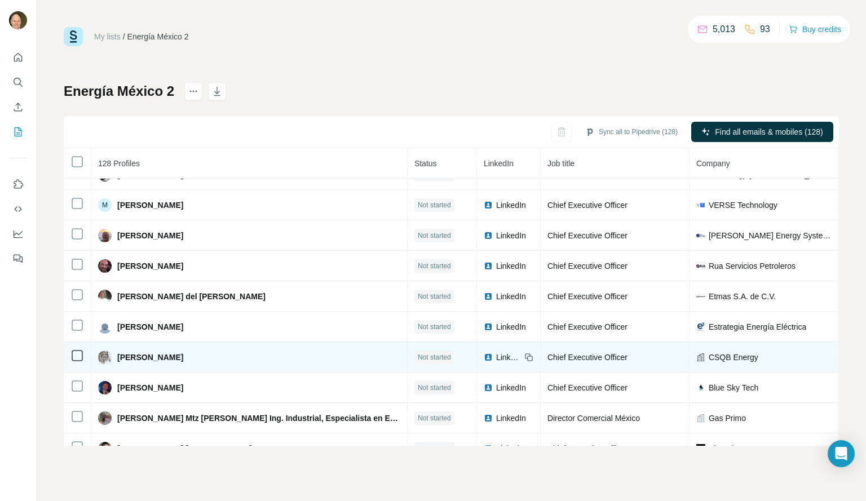
click at [525, 358] on icon at bounding box center [529, 357] width 9 height 9
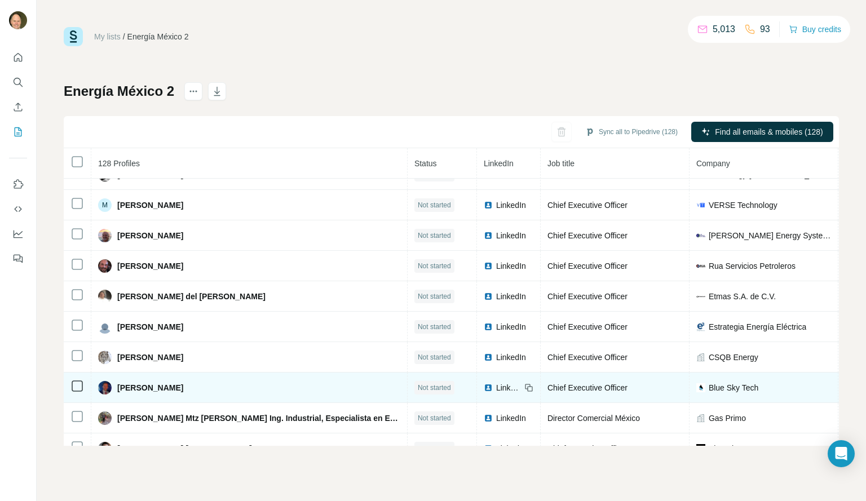
click at [525, 389] on icon at bounding box center [529, 388] width 9 height 9
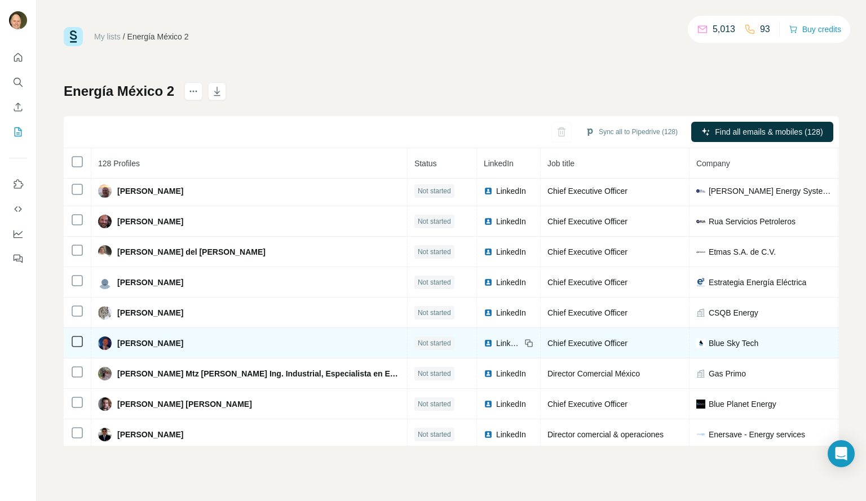
scroll to position [261, 0]
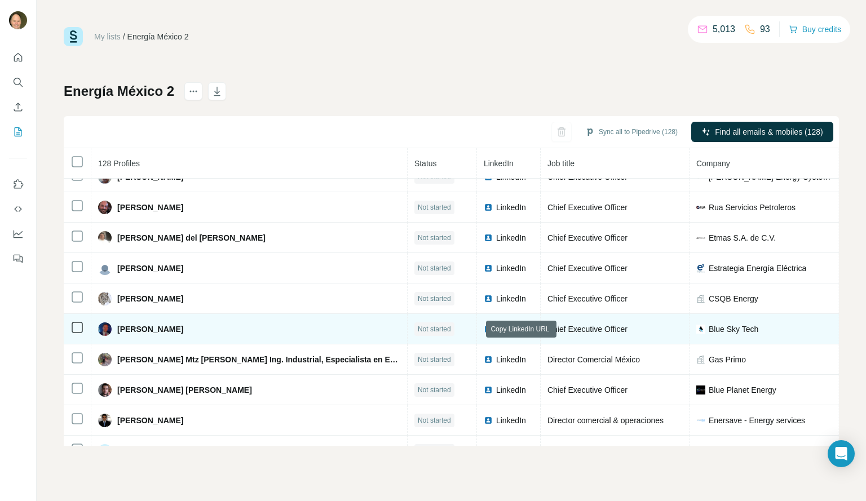
click at [525, 330] on icon at bounding box center [529, 329] width 9 height 9
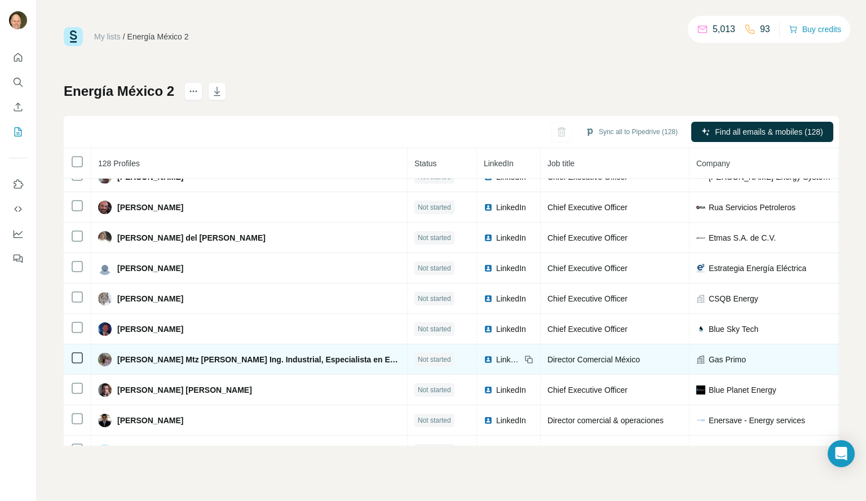
click at [525, 363] on icon at bounding box center [529, 359] width 9 height 9
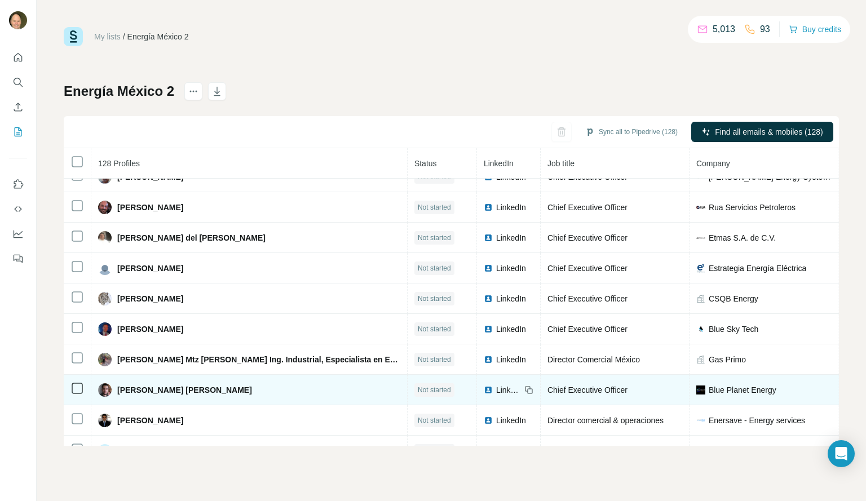
click at [527, 390] on icon at bounding box center [529, 391] width 5 height 5
click at [525, 390] on icon at bounding box center [529, 390] width 9 height 9
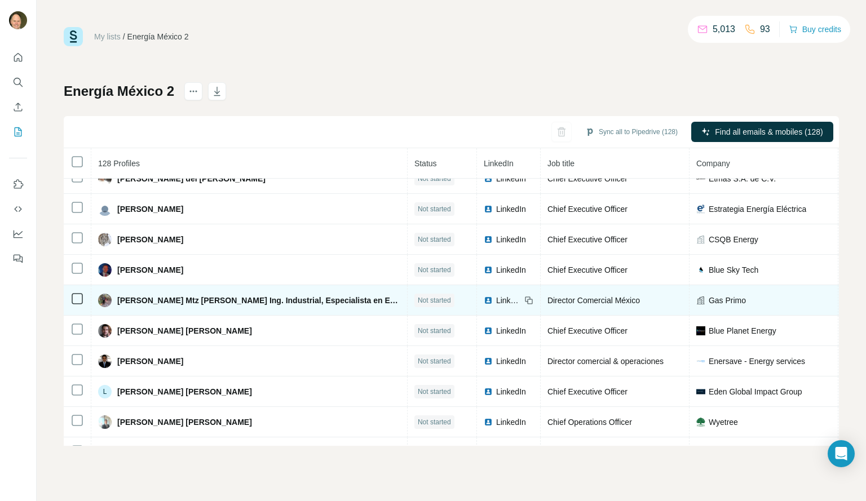
scroll to position [320, 0]
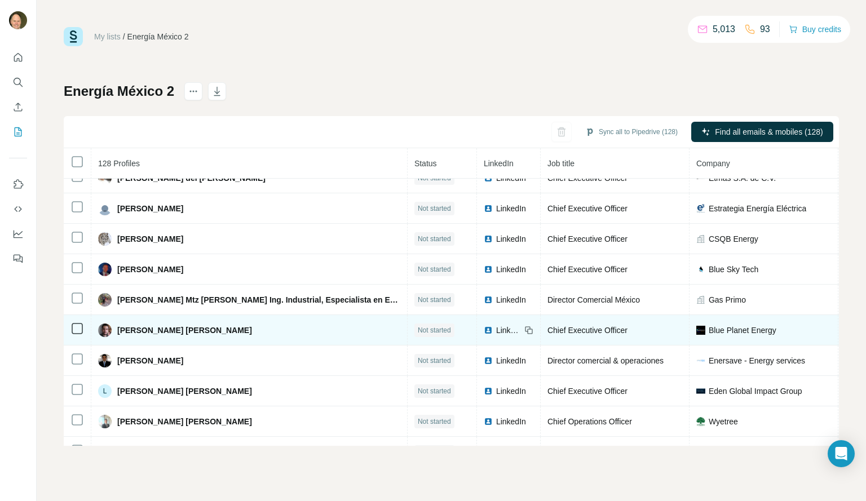
click at [525, 332] on icon at bounding box center [529, 330] width 9 height 9
click at [484, 332] on div "LinkedIn" at bounding box center [509, 330] width 50 height 11
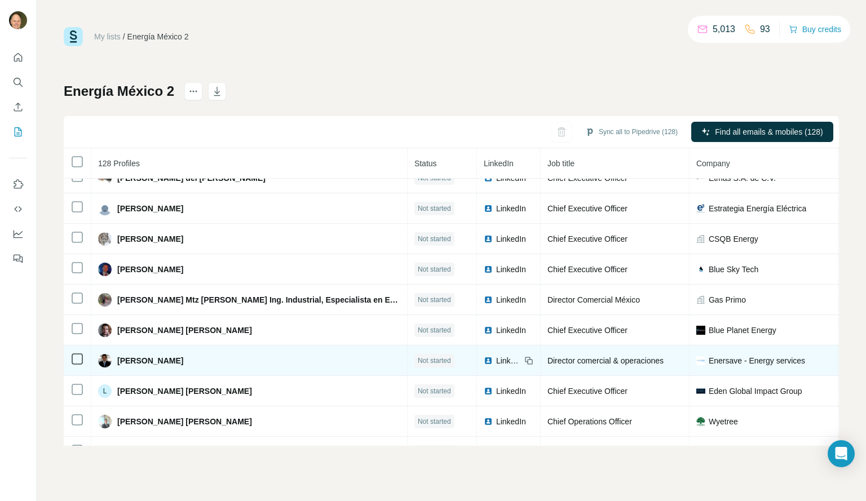
click at [525, 363] on icon at bounding box center [529, 360] width 9 height 9
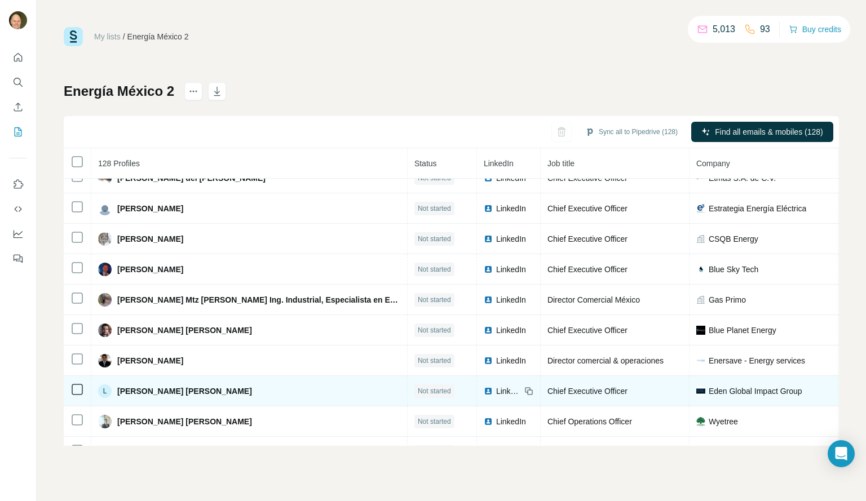
click at [525, 390] on icon at bounding box center [529, 391] width 9 height 9
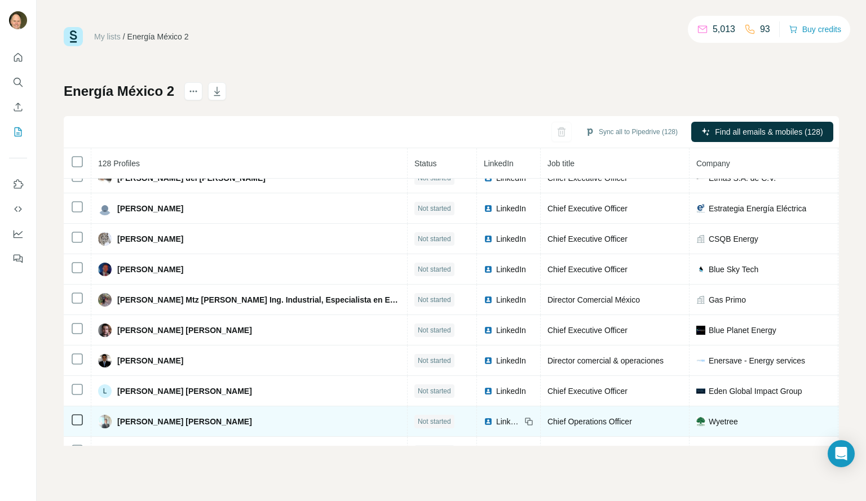
click at [525, 420] on icon at bounding box center [529, 421] width 9 height 9
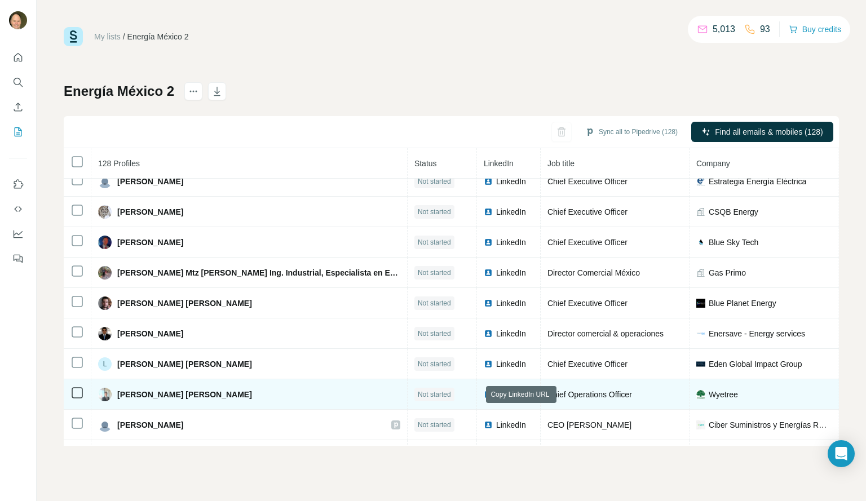
click at [527, 394] on icon at bounding box center [529, 395] width 5 height 5
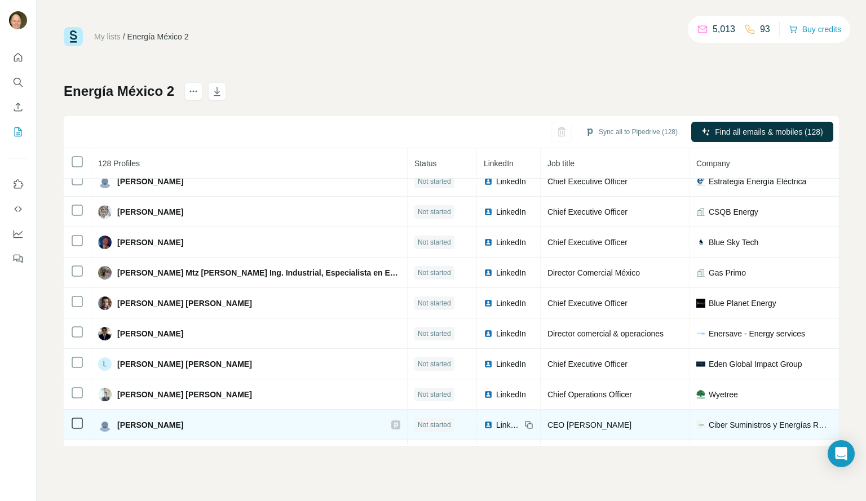
click at [525, 426] on icon at bounding box center [529, 425] width 9 height 9
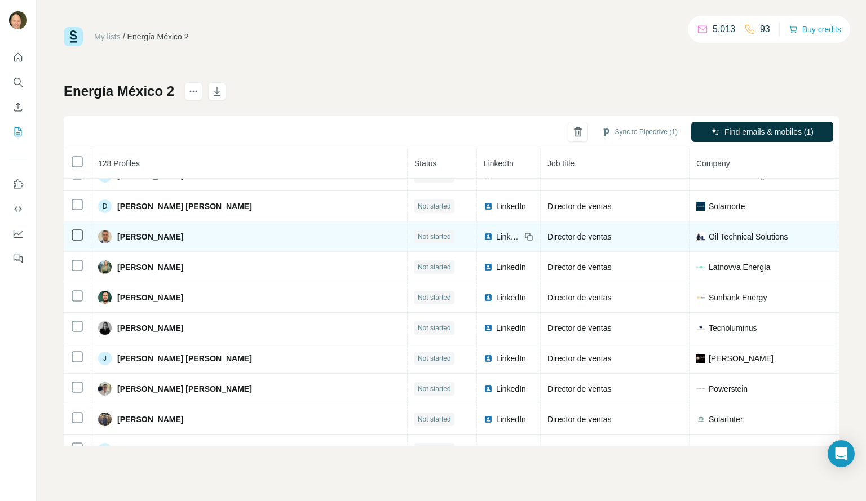
scroll to position [628, 0]
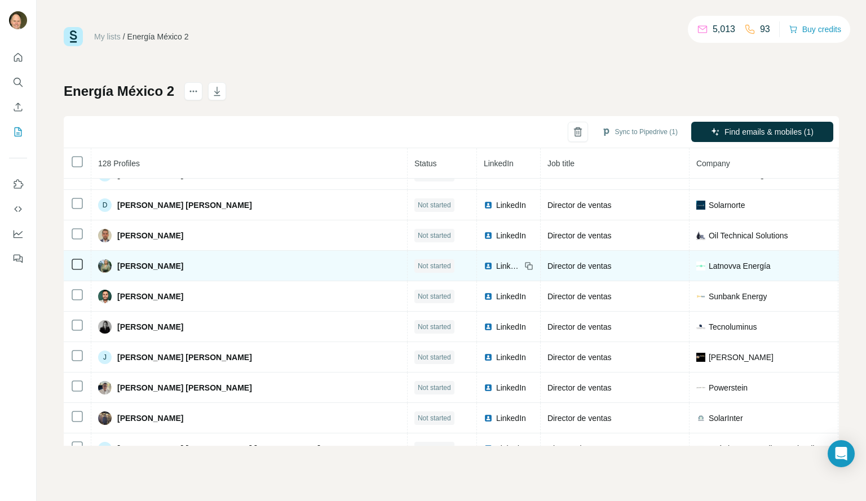
click at [527, 265] on icon at bounding box center [529, 267] width 5 height 5
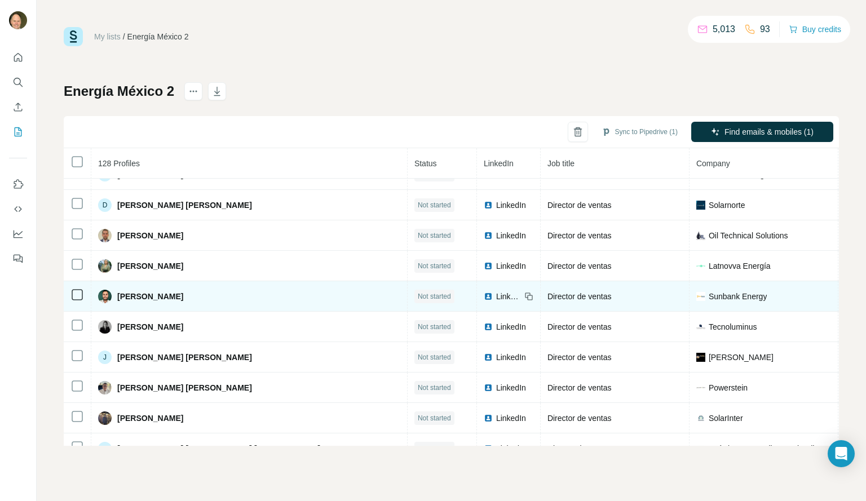
click at [525, 293] on icon at bounding box center [527, 295] width 5 height 5
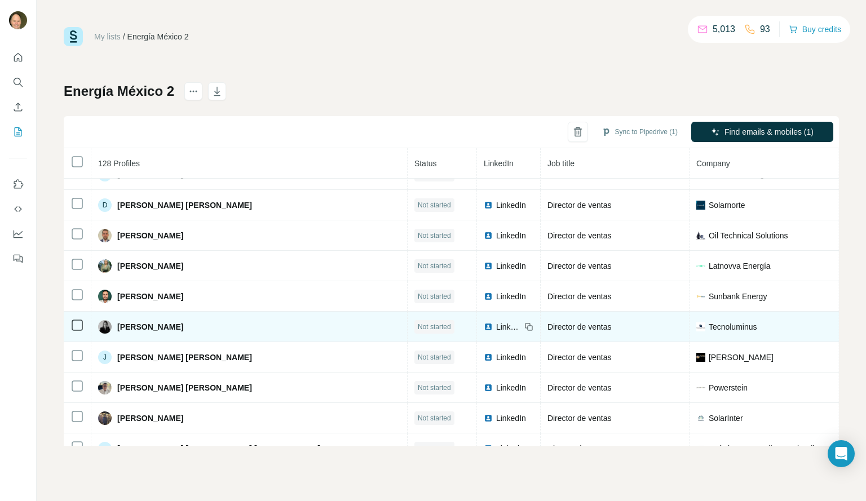
click at [482, 327] on td "LinkedIn" at bounding box center [509, 327] width 64 height 30
click at [525, 327] on icon at bounding box center [529, 327] width 9 height 9
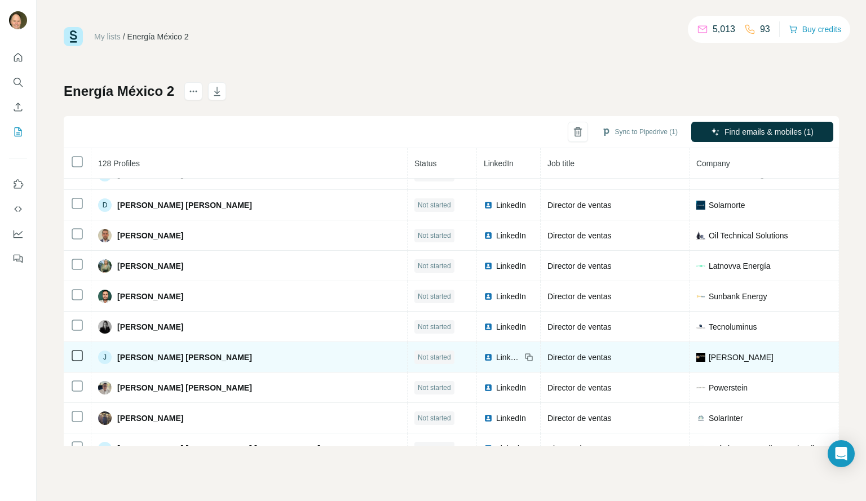
click at [527, 358] on icon at bounding box center [529, 358] width 5 height 5
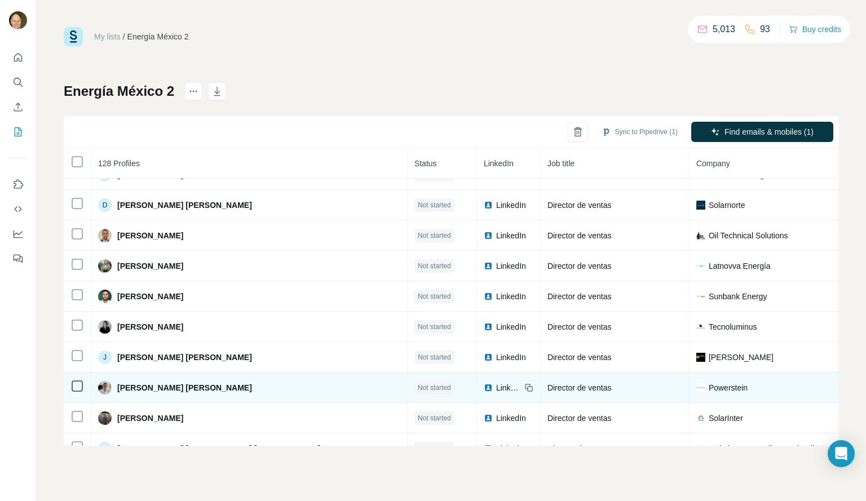
click at [525, 390] on icon at bounding box center [529, 388] width 9 height 9
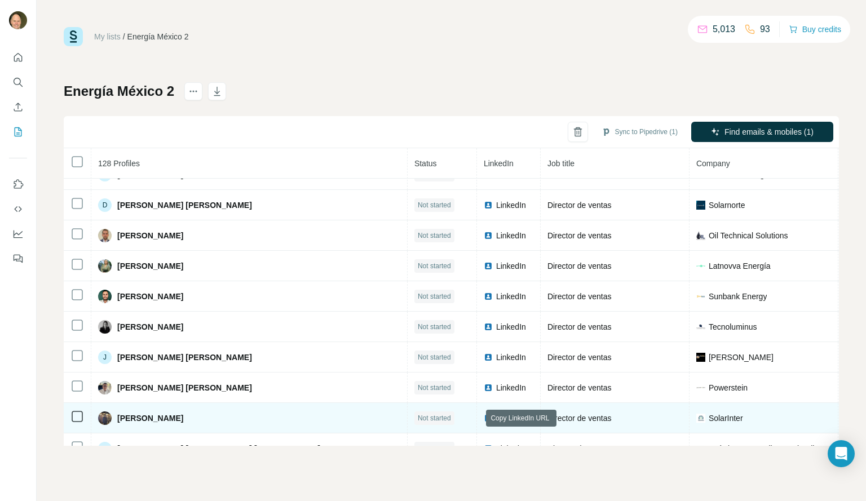
click at [525, 415] on icon at bounding box center [527, 417] width 5 height 5
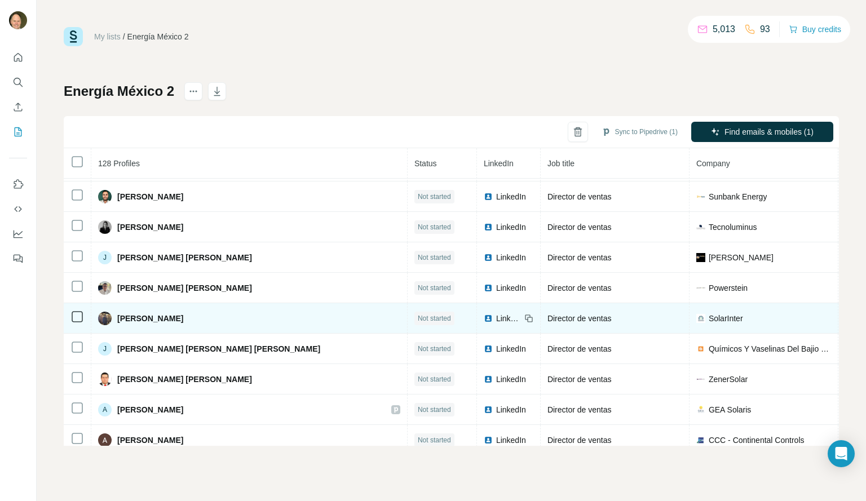
scroll to position [735, 0]
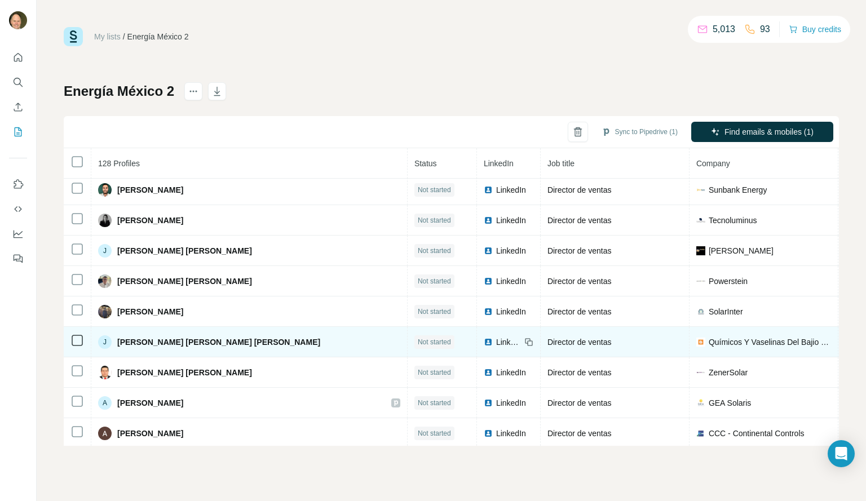
click at [525, 346] on icon at bounding box center [529, 342] width 9 height 9
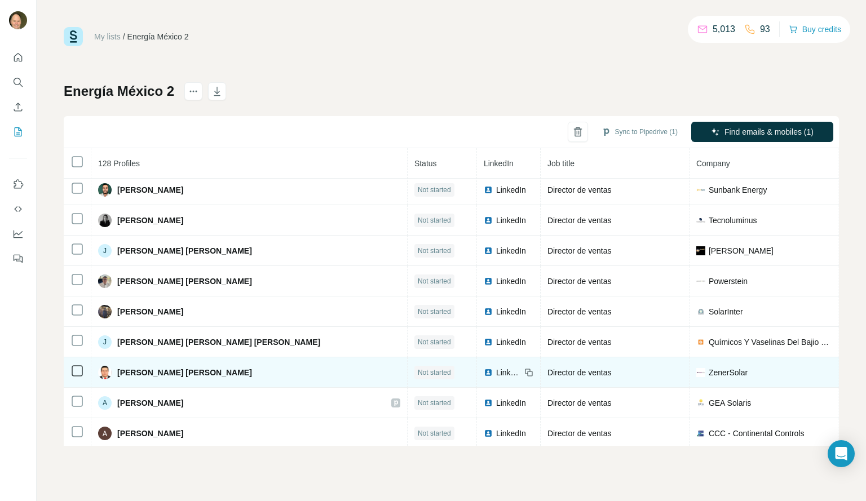
click at [525, 373] on icon at bounding box center [529, 372] width 9 height 9
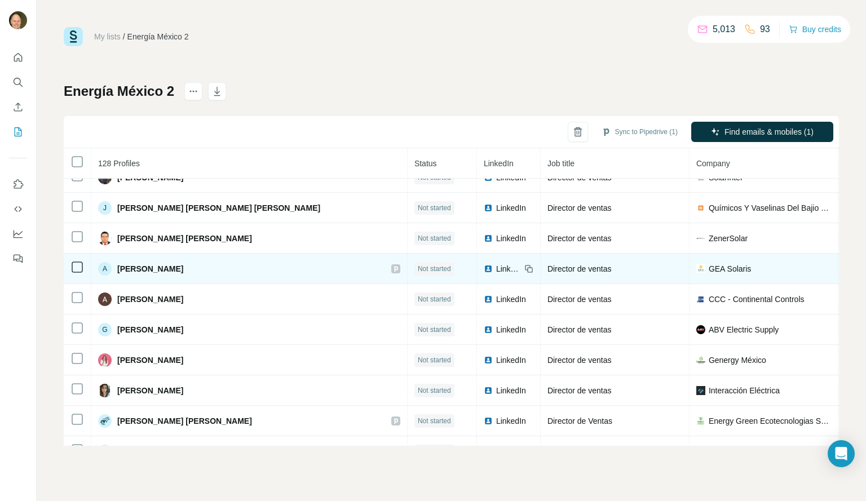
scroll to position [870, 0]
click at [525, 268] on icon at bounding box center [529, 268] width 9 height 9
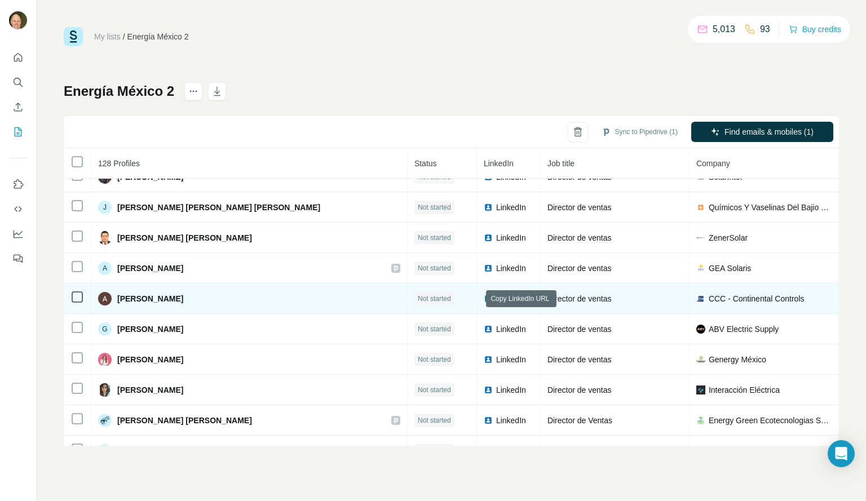
click at [525, 301] on icon at bounding box center [529, 298] width 9 height 9
click at [527, 301] on icon at bounding box center [529, 299] width 5 height 5
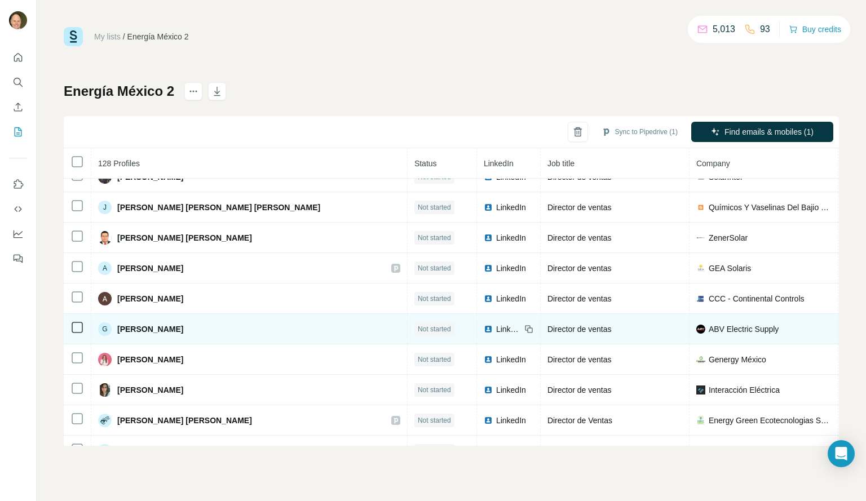
click at [525, 329] on icon at bounding box center [529, 329] width 9 height 9
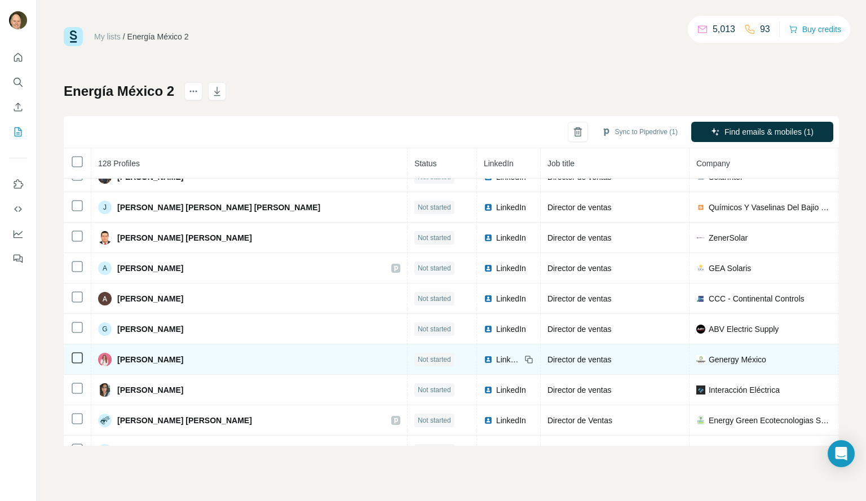
click at [525, 356] on icon at bounding box center [529, 359] width 9 height 9
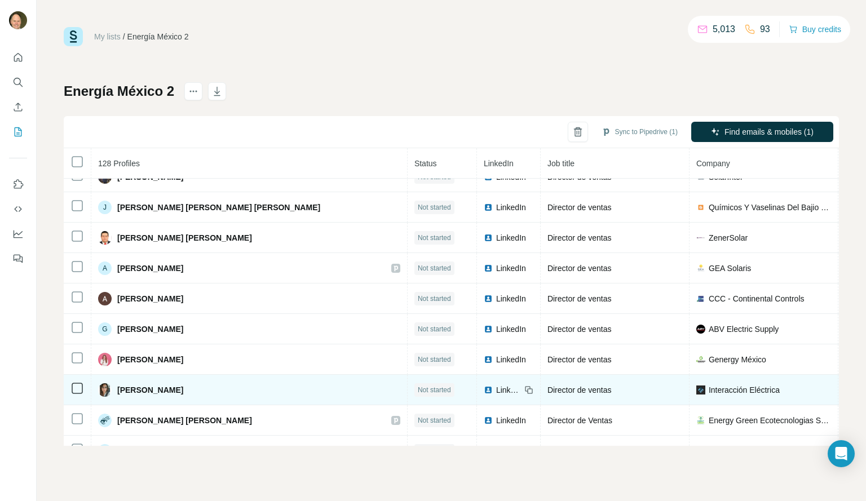
click at [525, 387] on icon at bounding box center [529, 390] width 9 height 9
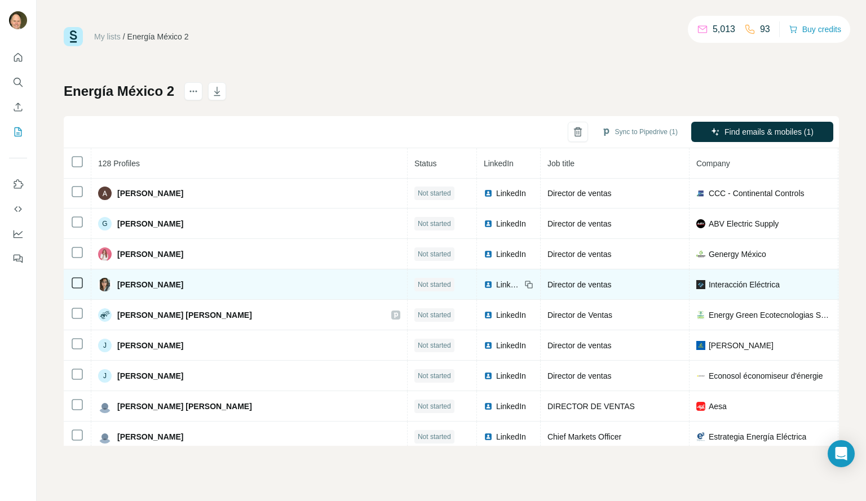
scroll to position [985, 0]
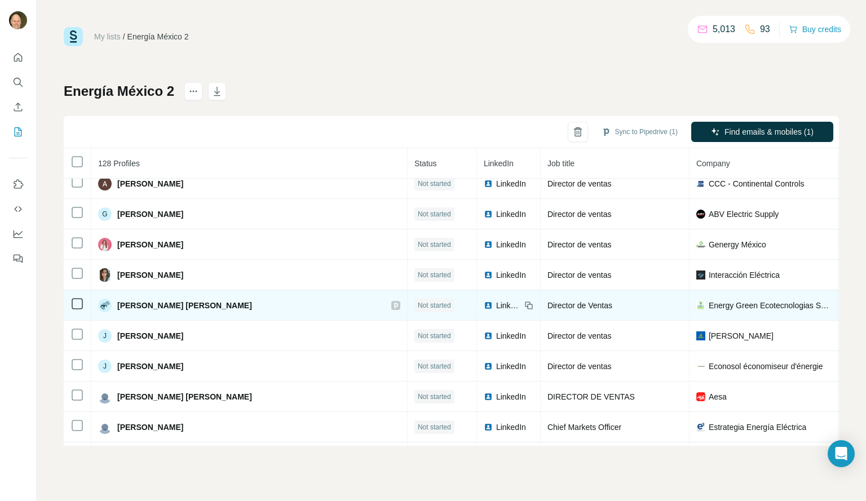
click at [525, 308] on icon at bounding box center [529, 305] width 9 height 9
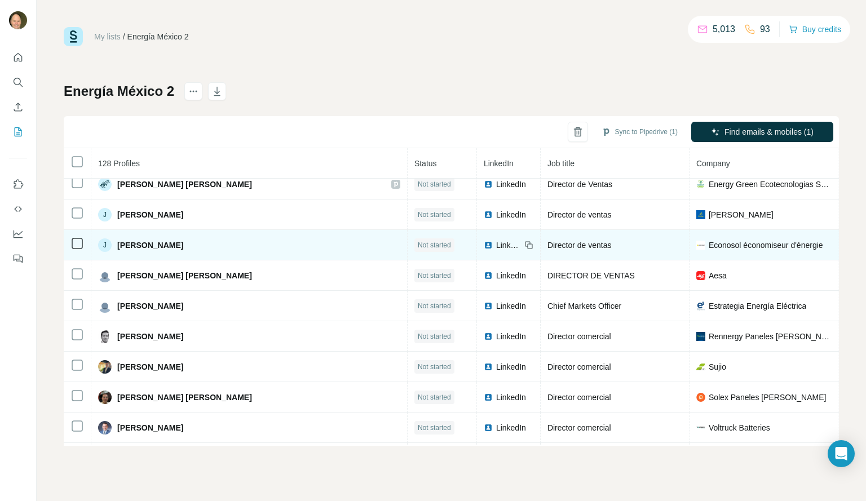
scroll to position [1107, 0]
click at [525, 246] on icon at bounding box center [529, 244] width 9 height 9
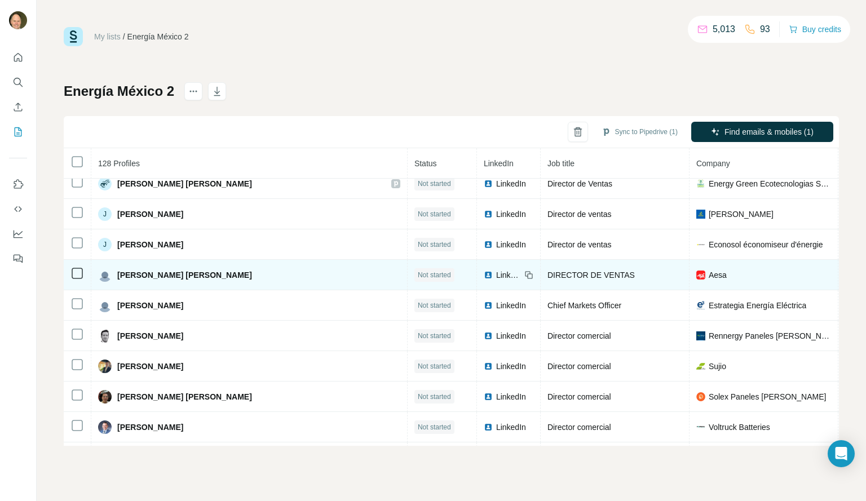
click at [527, 278] on icon at bounding box center [529, 276] width 5 height 5
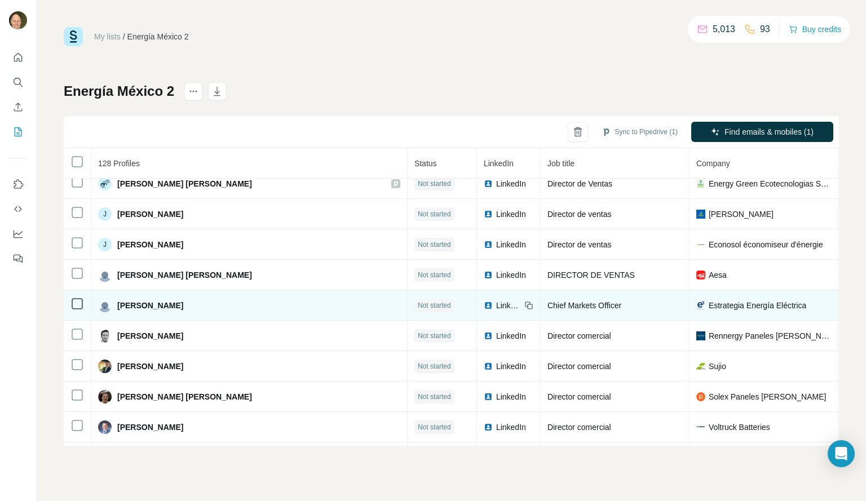
click at [527, 308] on icon at bounding box center [529, 306] width 5 height 5
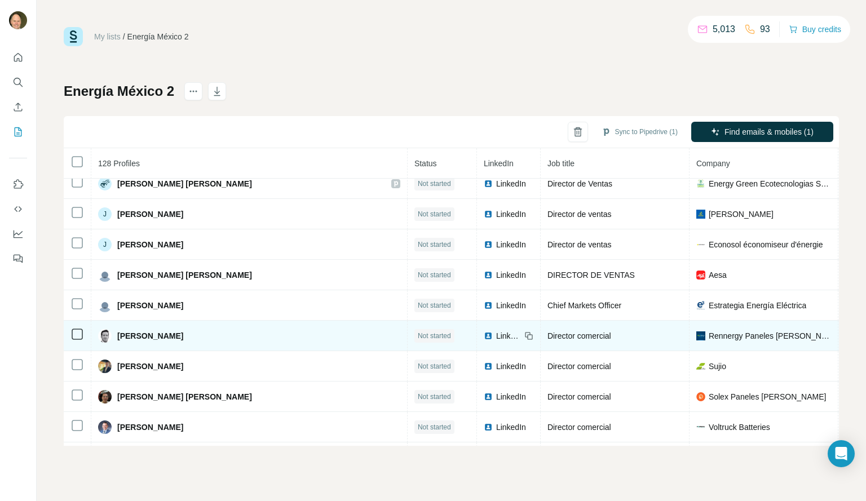
click at [525, 336] on icon at bounding box center [529, 336] width 9 height 9
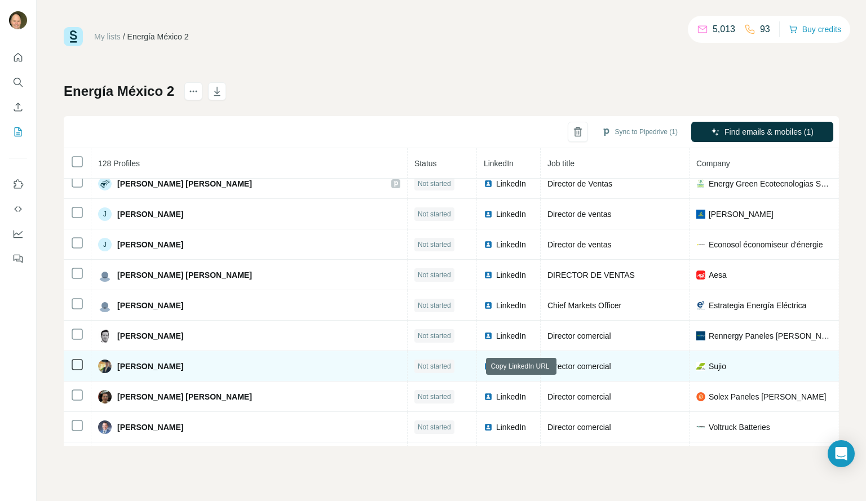
click at [525, 367] on icon at bounding box center [529, 366] width 9 height 9
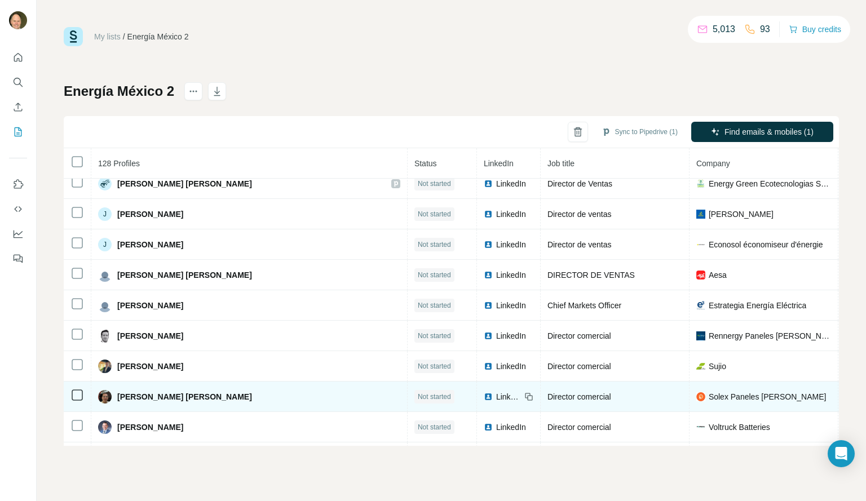
click at [525, 398] on icon at bounding box center [529, 397] width 9 height 9
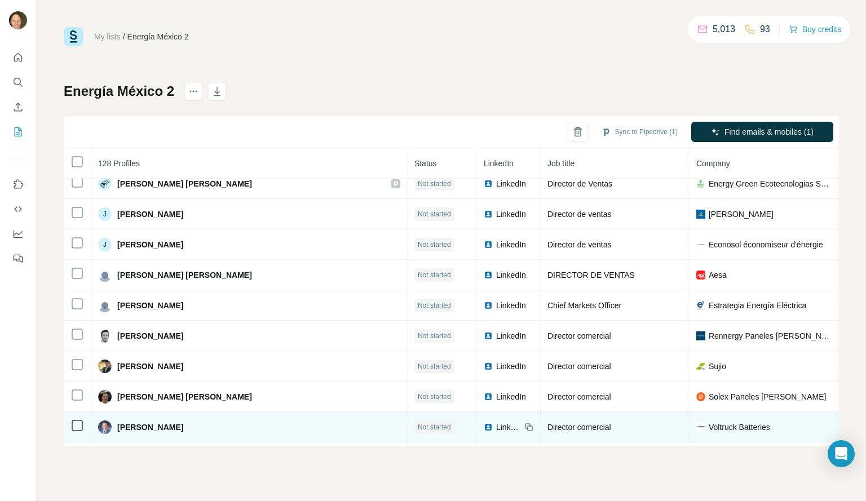
click at [525, 427] on icon at bounding box center [529, 427] width 9 height 9
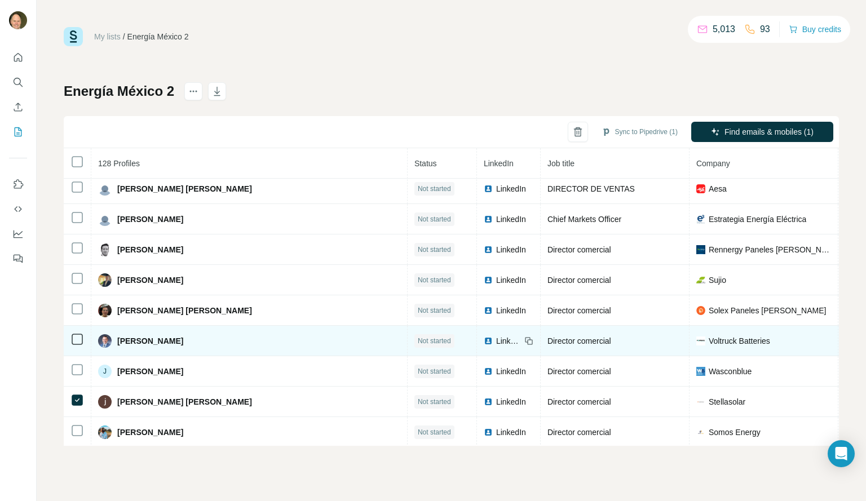
scroll to position [1192, 0]
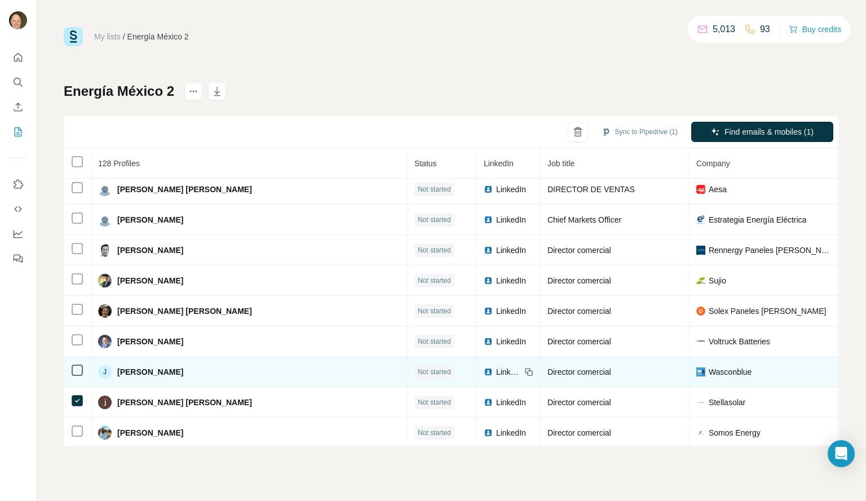
click at [525, 372] on icon at bounding box center [529, 372] width 9 height 9
drag, startPoint x: 477, startPoint y: 372, endPoint x: 488, endPoint y: 372, distance: 11.3
click at [488, 372] on td "LinkedIn" at bounding box center [509, 372] width 64 height 30
click at [525, 375] on icon at bounding box center [529, 372] width 9 height 9
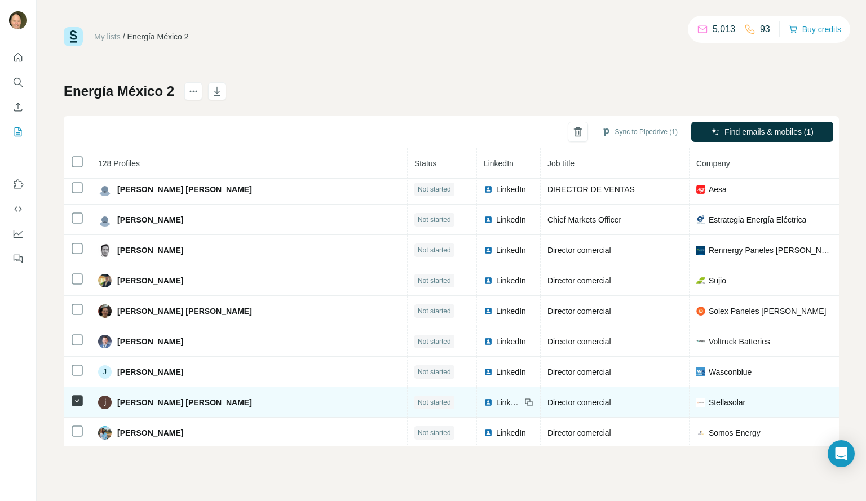
click at [527, 406] on icon at bounding box center [529, 403] width 5 height 5
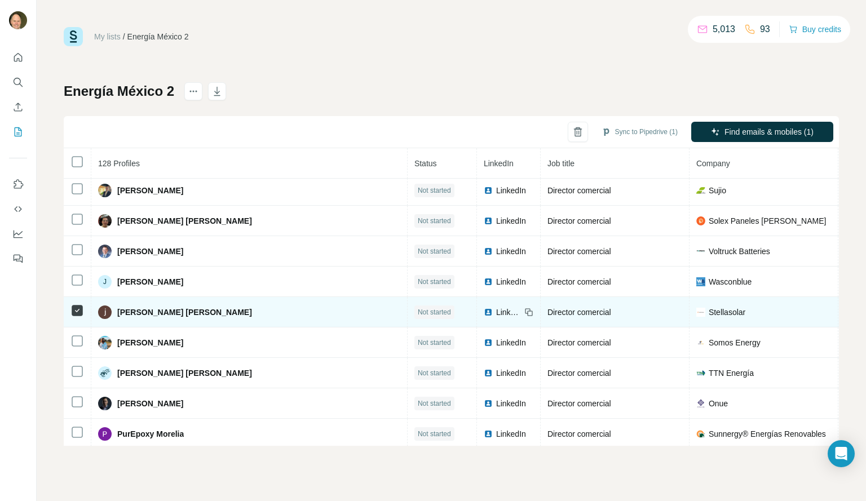
scroll to position [1283, 0]
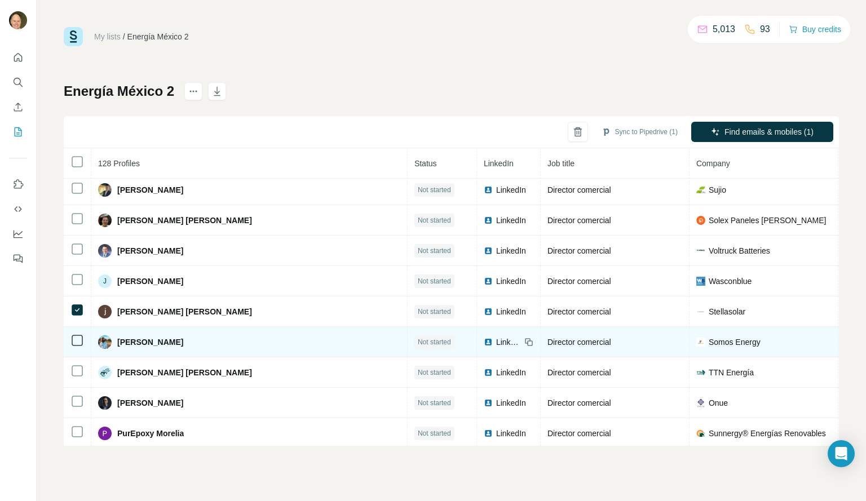
click at [525, 340] on icon at bounding box center [529, 342] width 9 height 9
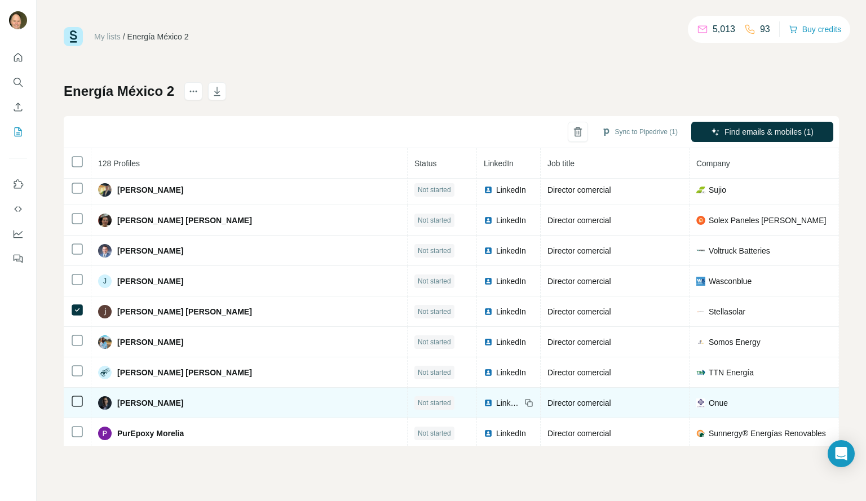
click at [527, 406] on icon at bounding box center [529, 404] width 5 height 5
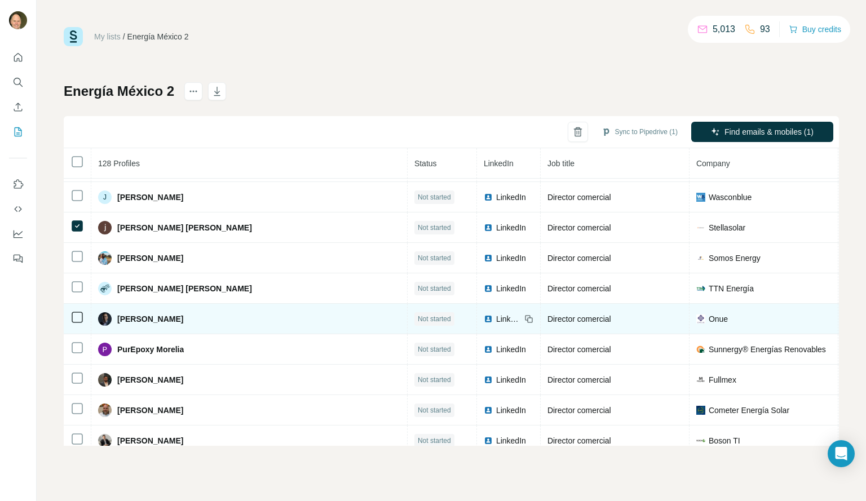
scroll to position [1368, 0]
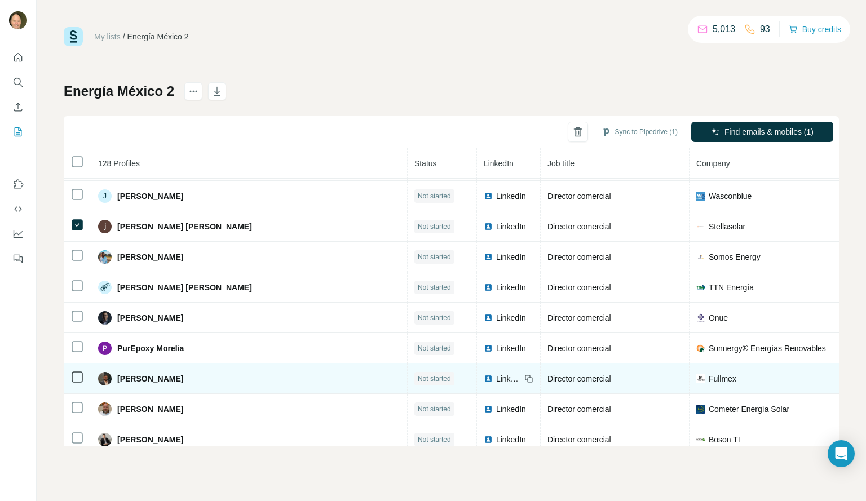
click at [527, 379] on icon at bounding box center [529, 379] width 5 height 5
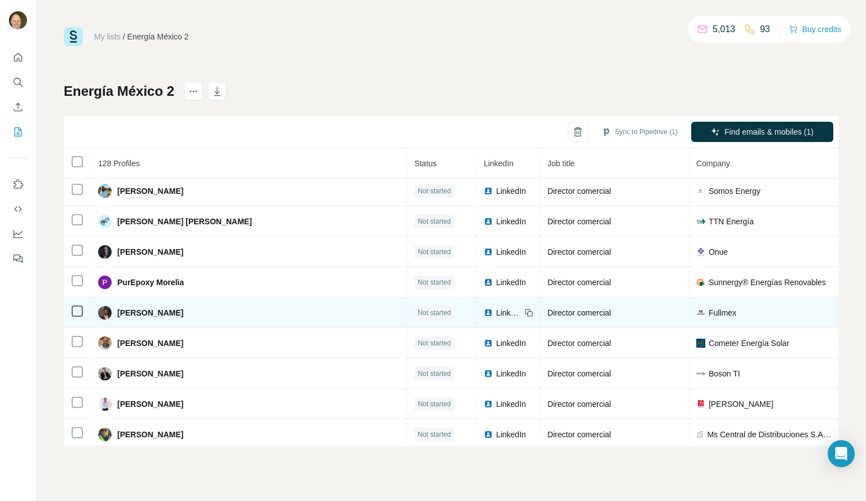
scroll to position [1435, 0]
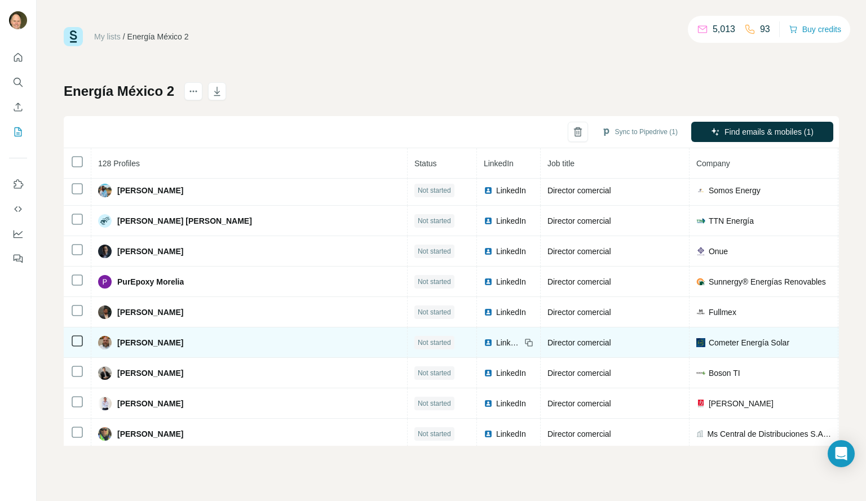
click at [525, 345] on icon at bounding box center [529, 342] width 9 height 9
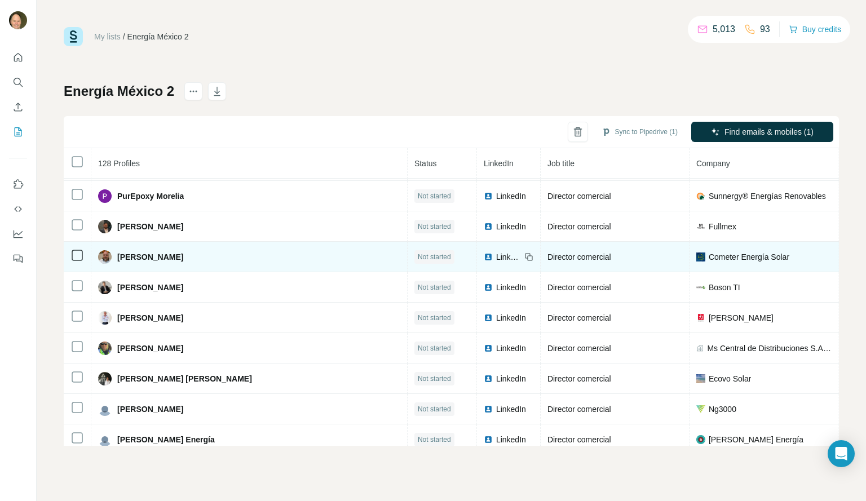
scroll to position [1524, 0]
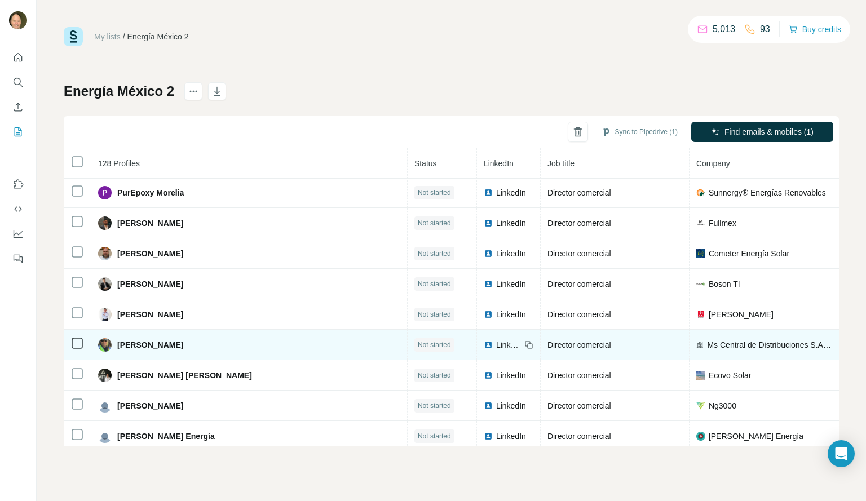
click at [484, 344] on div "LinkedIn" at bounding box center [509, 345] width 50 height 11
click at [525, 346] on icon at bounding box center [529, 345] width 9 height 9
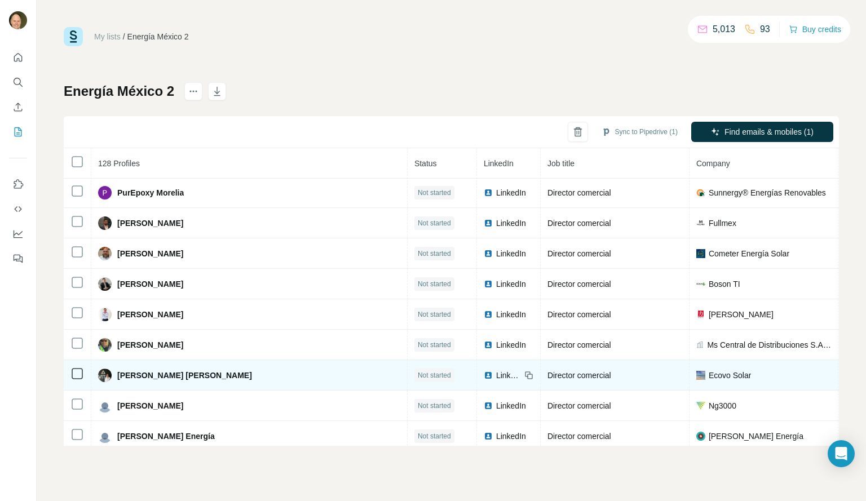
click at [525, 377] on icon at bounding box center [529, 375] width 9 height 9
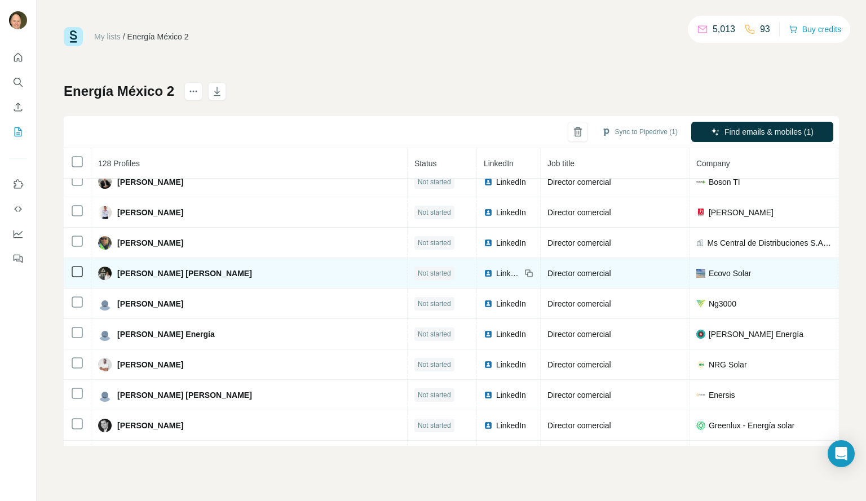
scroll to position [1627, 0]
click at [525, 273] on icon at bounding box center [529, 272] width 9 height 9
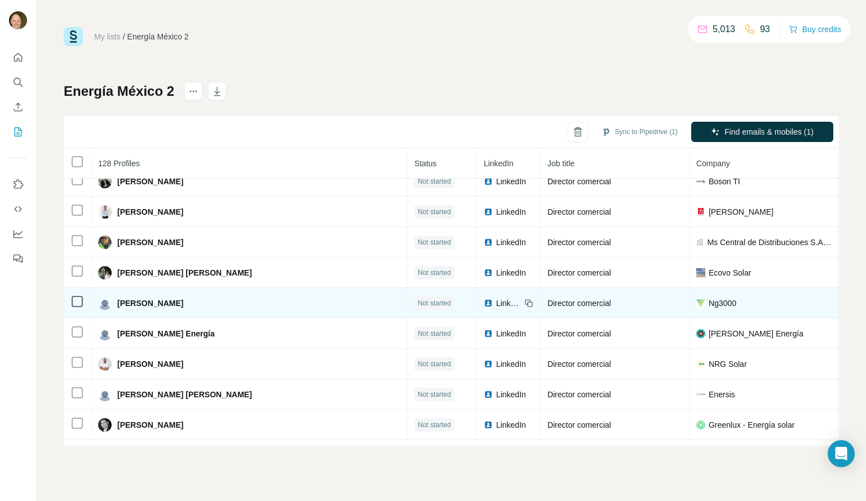
click at [525, 304] on icon at bounding box center [529, 303] width 9 height 9
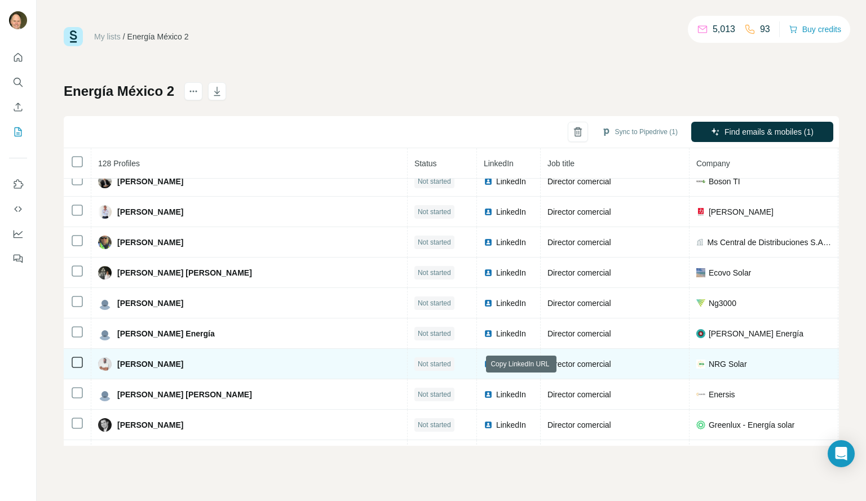
click at [527, 368] on icon at bounding box center [529, 365] width 5 height 5
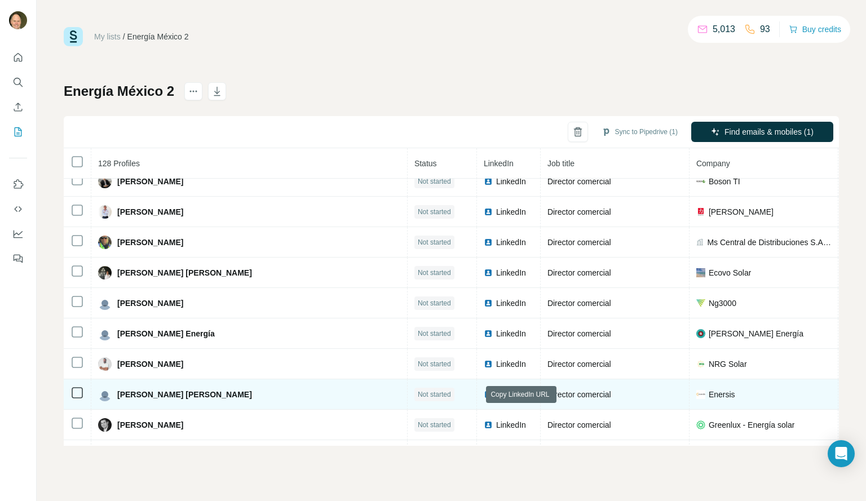
click at [525, 393] on icon at bounding box center [529, 394] width 9 height 9
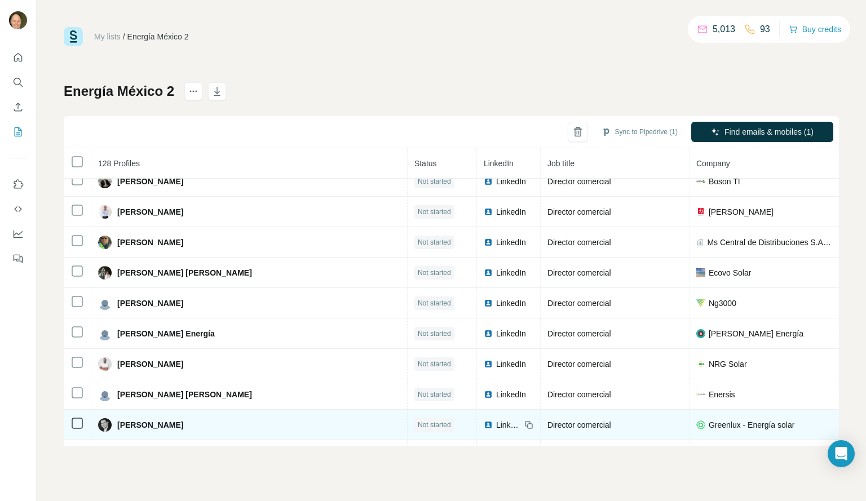
click at [525, 427] on icon at bounding box center [529, 425] width 9 height 9
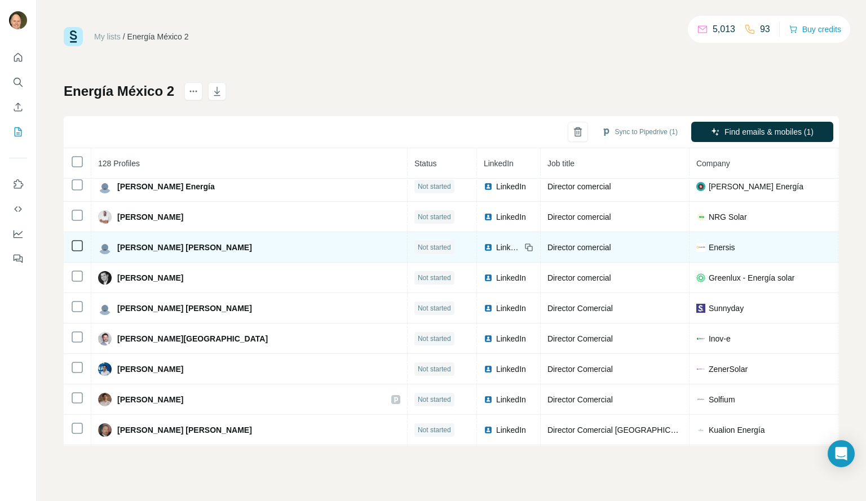
scroll to position [1778, 0]
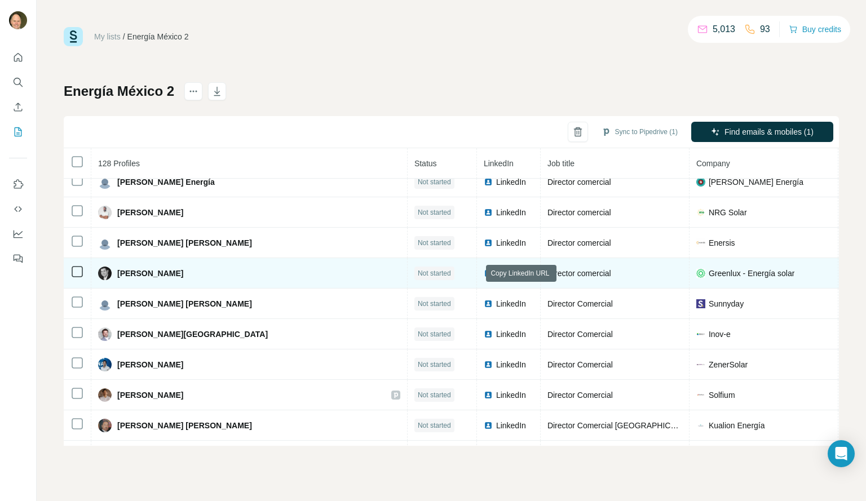
click at [525, 274] on icon at bounding box center [529, 273] width 9 height 9
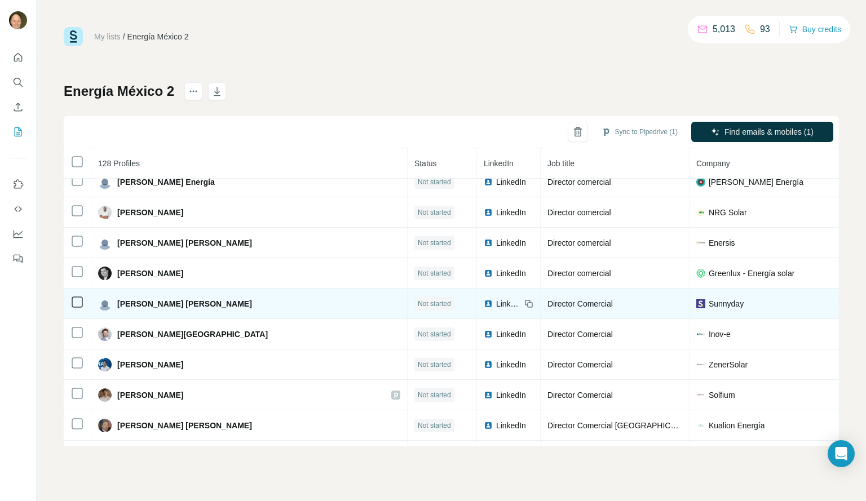
click at [525, 305] on icon at bounding box center [529, 303] width 9 height 9
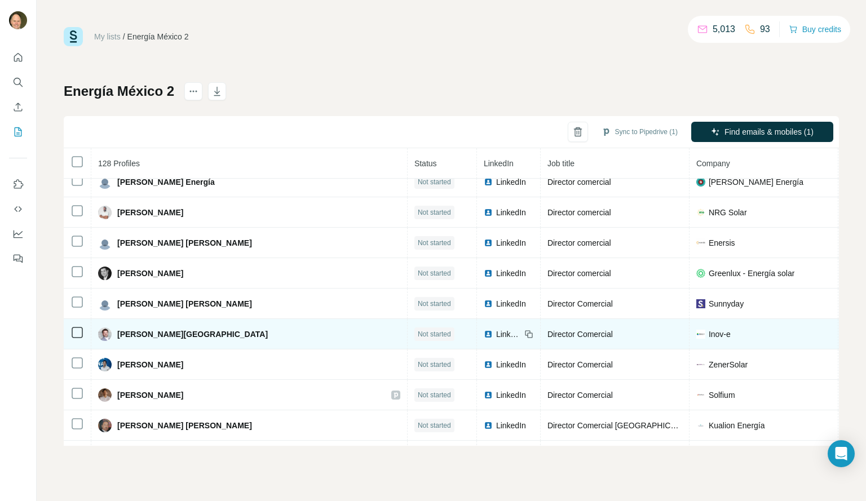
click at [525, 336] on icon at bounding box center [529, 334] width 9 height 9
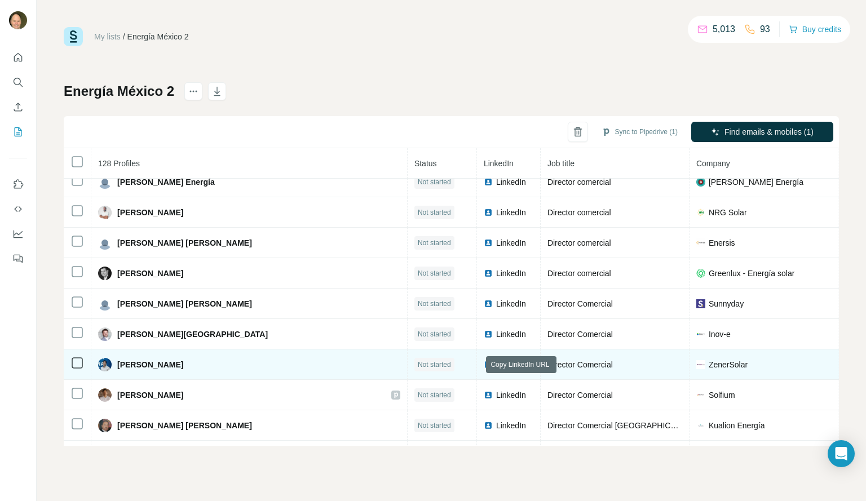
click at [527, 363] on icon at bounding box center [529, 365] width 5 height 5
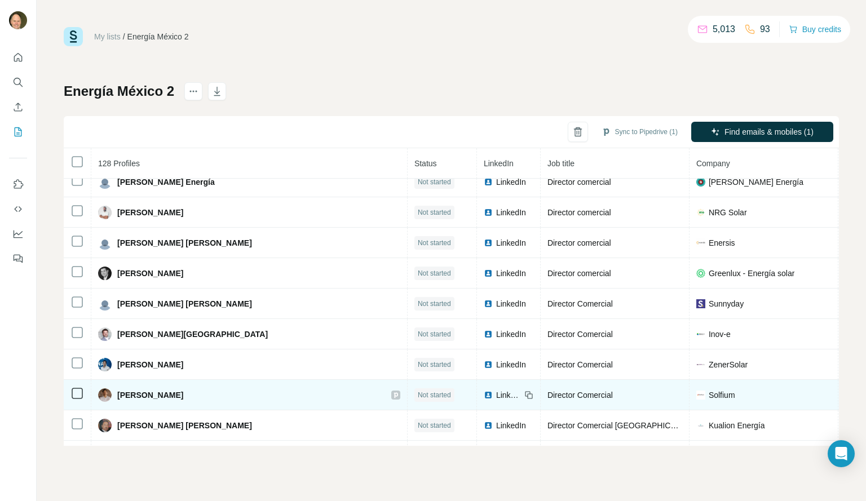
click at [525, 395] on icon at bounding box center [529, 395] width 9 height 9
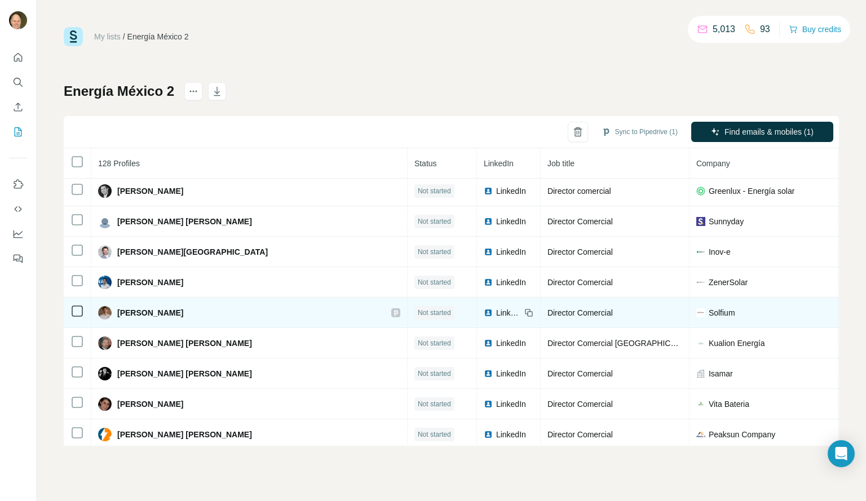
scroll to position [1870, 0]
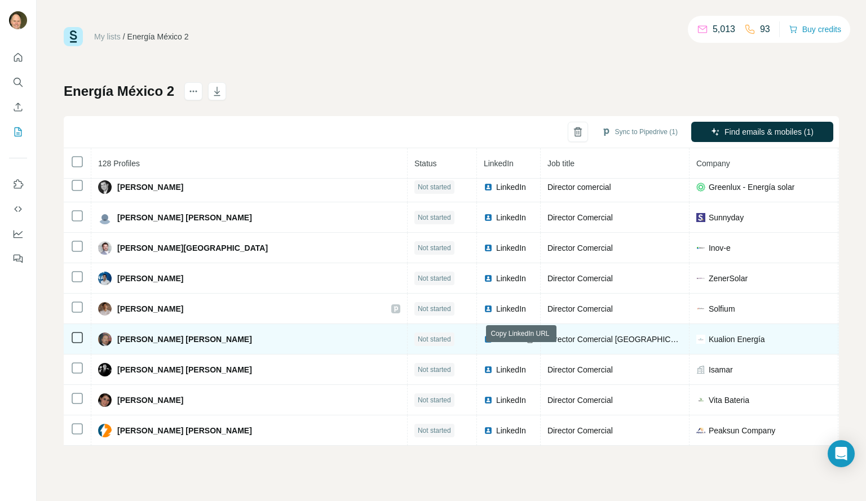
click at [525, 335] on icon at bounding box center [529, 339] width 9 height 9
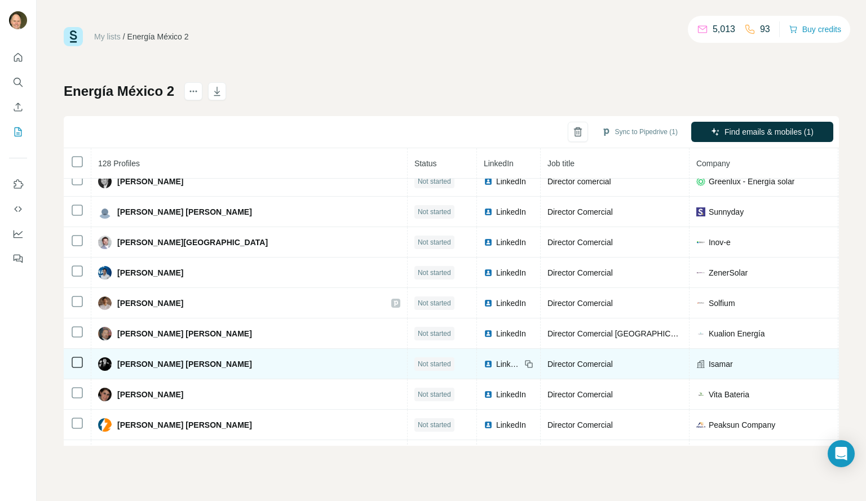
click at [527, 363] on icon at bounding box center [529, 365] width 5 height 5
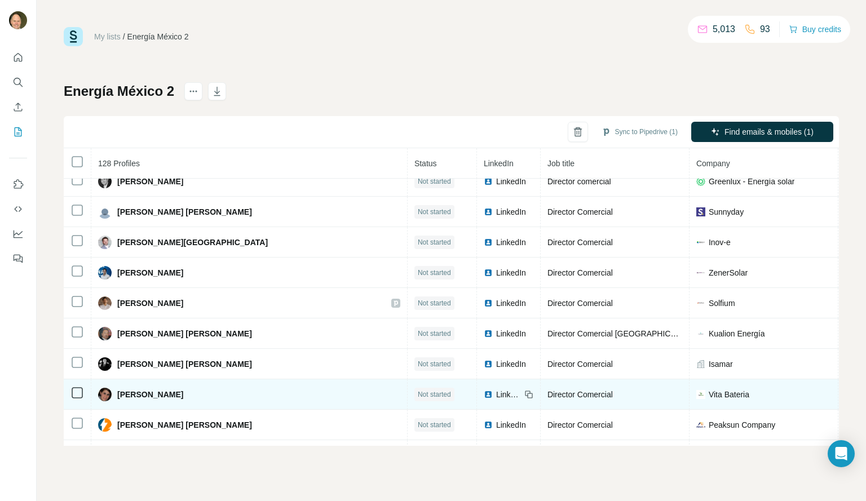
click at [525, 394] on icon at bounding box center [529, 394] width 9 height 9
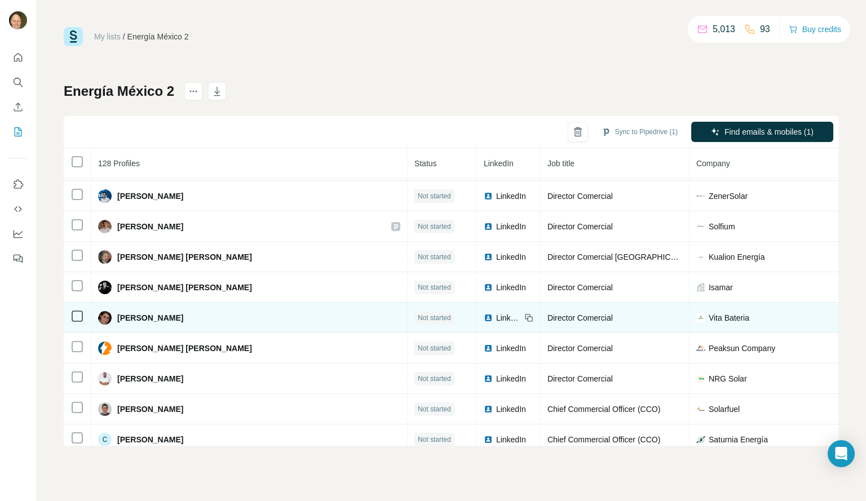
scroll to position [1949, 0]
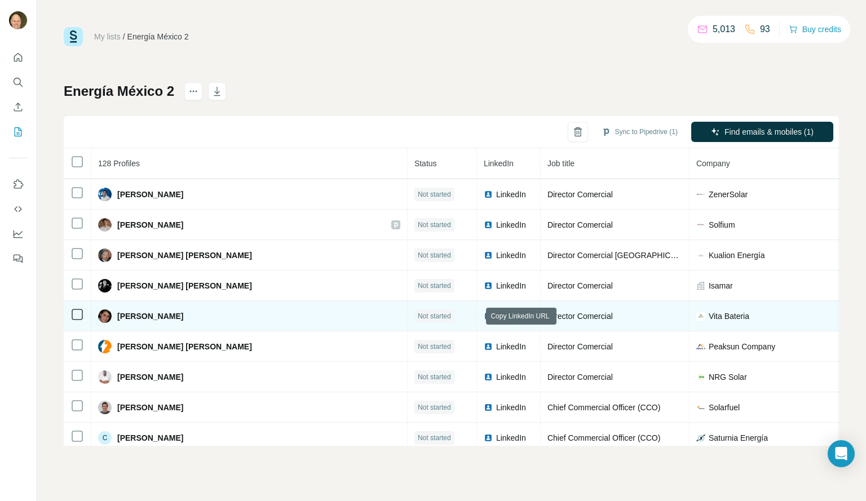
click at [525, 315] on icon at bounding box center [529, 316] width 9 height 9
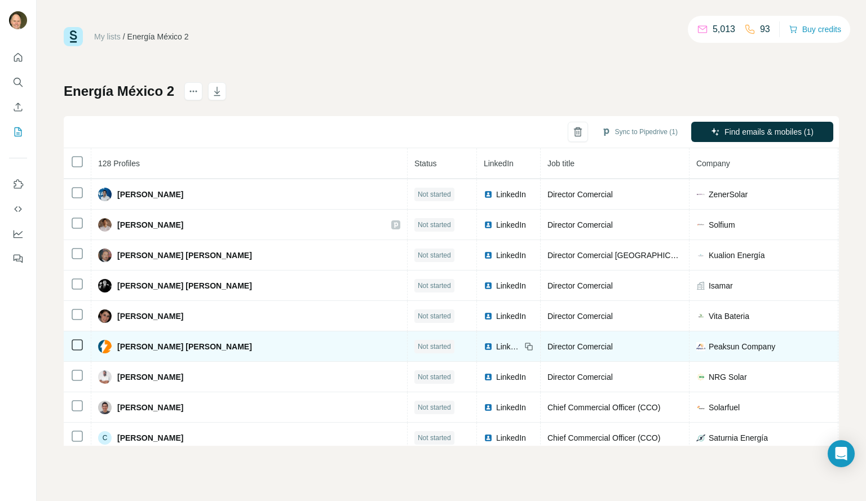
click at [527, 346] on icon at bounding box center [529, 347] width 5 height 5
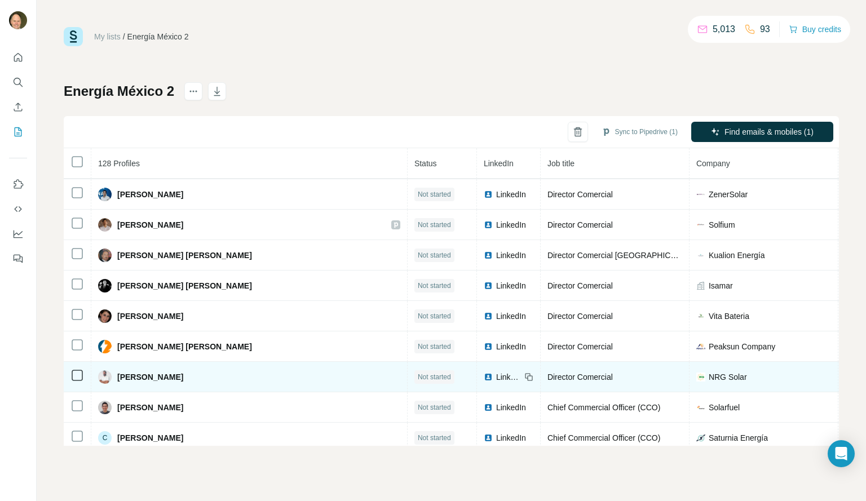
click at [525, 378] on icon at bounding box center [529, 377] width 9 height 9
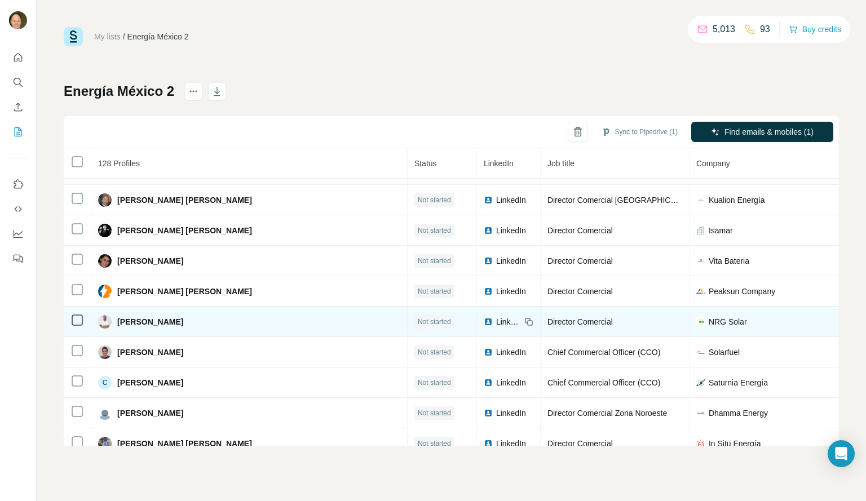
scroll to position [2005, 0]
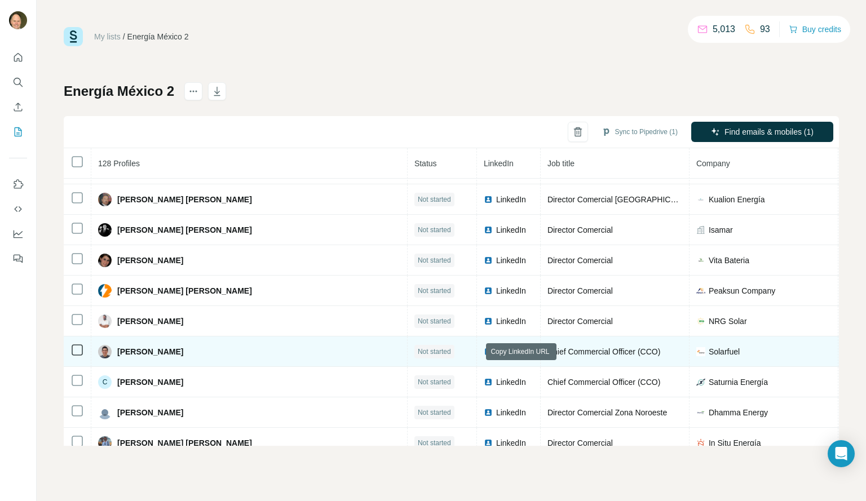
click at [525, 354] on icon at bounding box center [529, 351] width 9 height 9
drag, startPoint x: 477, startPoint y: 354, endPoint x: 613, endPoint y: 362, distance: 135.6
click at [613, 362] on tr "Alan Perez Not started LinkedIn Chief Commercial Officer (CCO) Solarfuel solarf…" at bounding box center [628, 352] width 1128 height 30
click at [525, 353] on icon at bounding box center [529, 351] width 9 height 9
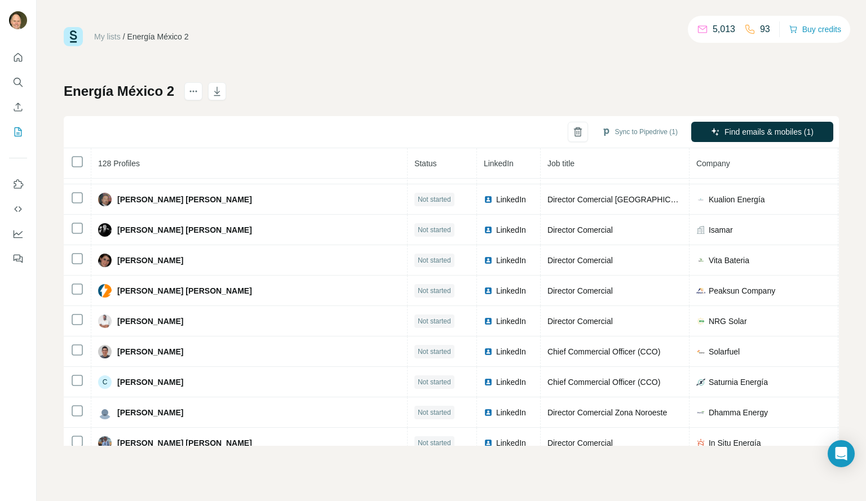
click at [21, 107] on icon "Enrich CSV" at bounding box center [17, 107] width 11 height 11
